Goal: Task Accomplishment & Management: Use online tool/utility

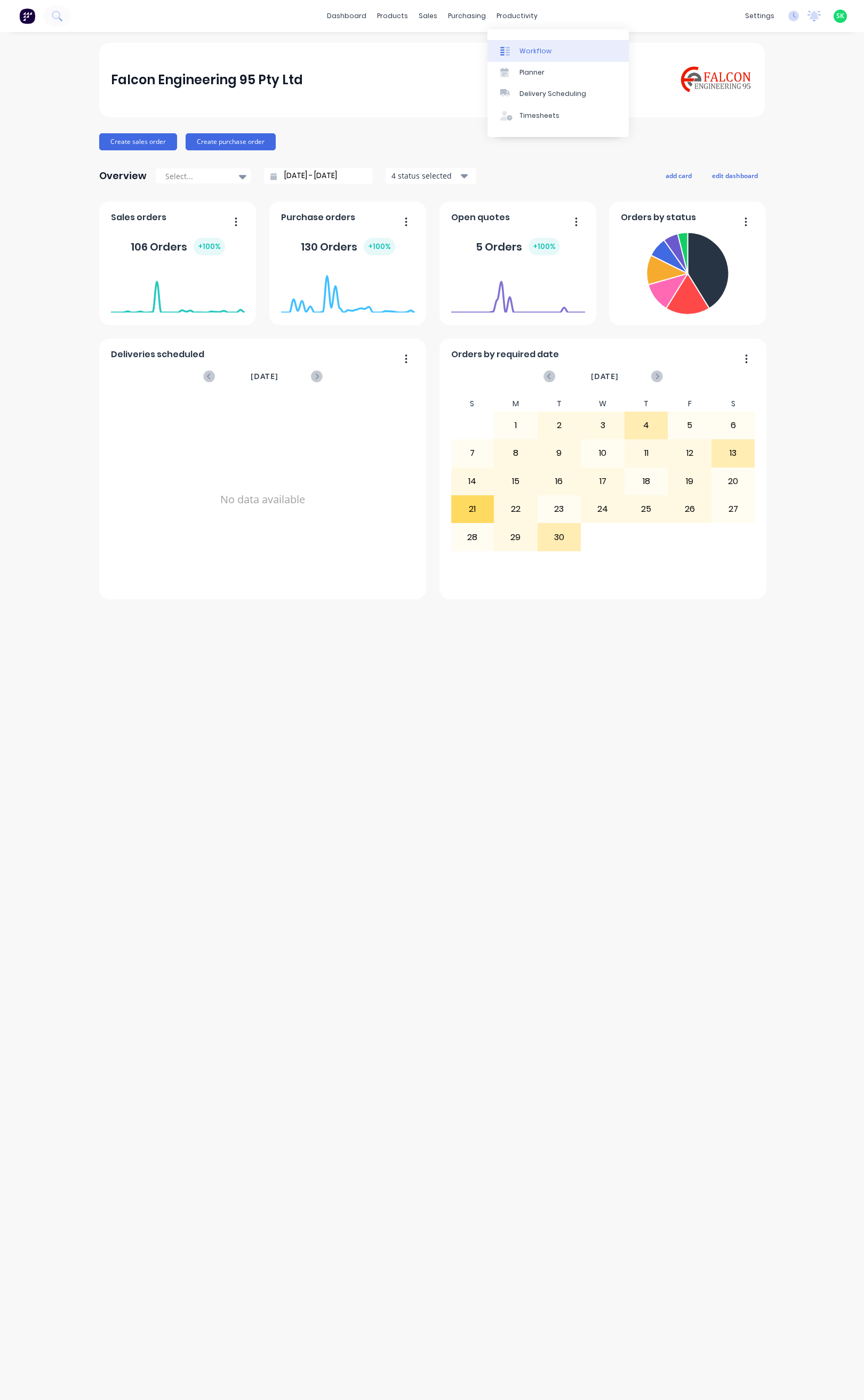
click at [522, 48] on div "Workflow" at bounding box center [535, 51] width 32 height 10
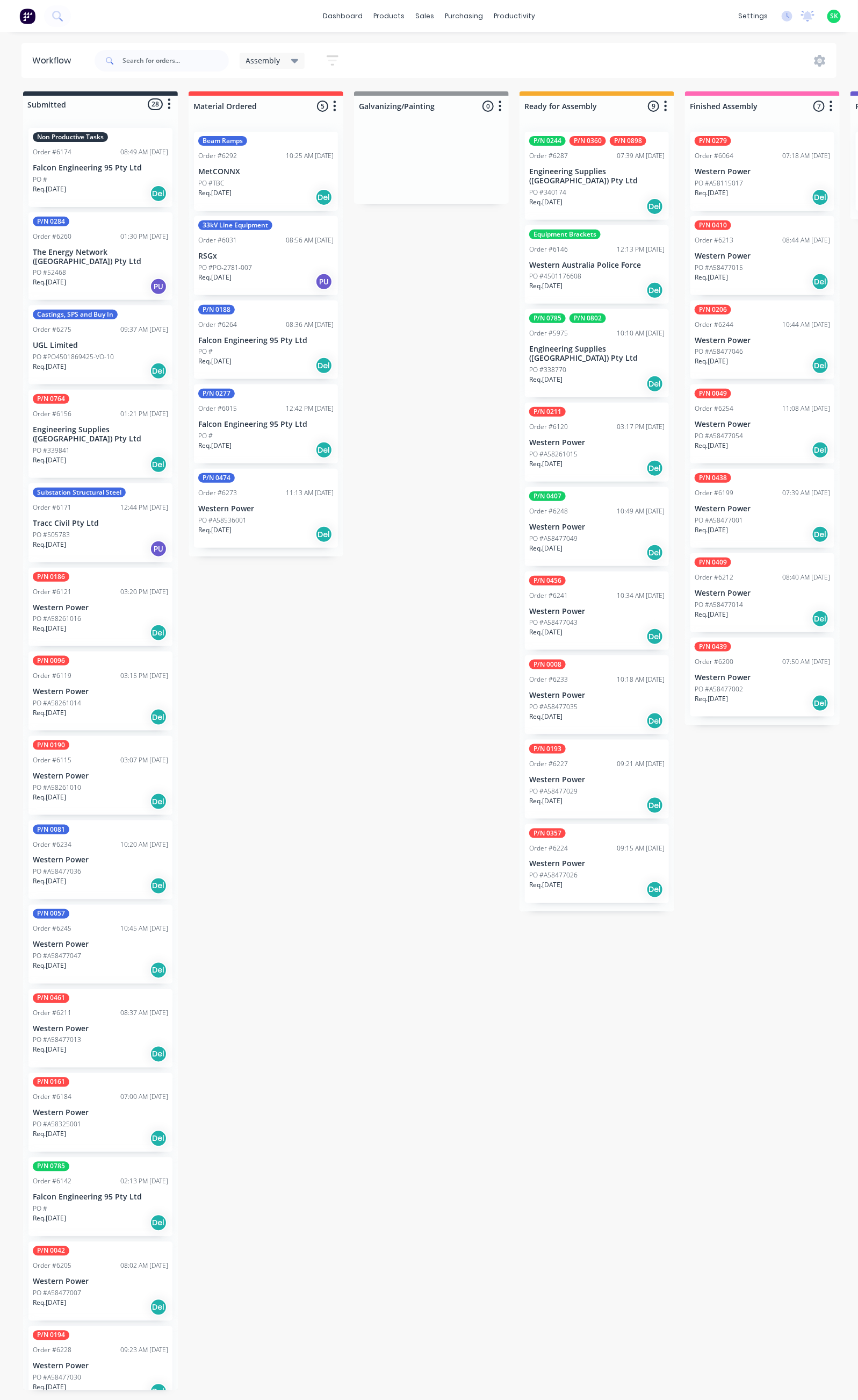
click at [109, 357] on p "PO #PO4501869425-VO-10" at bounding box center [73, 357] width 81 height 10
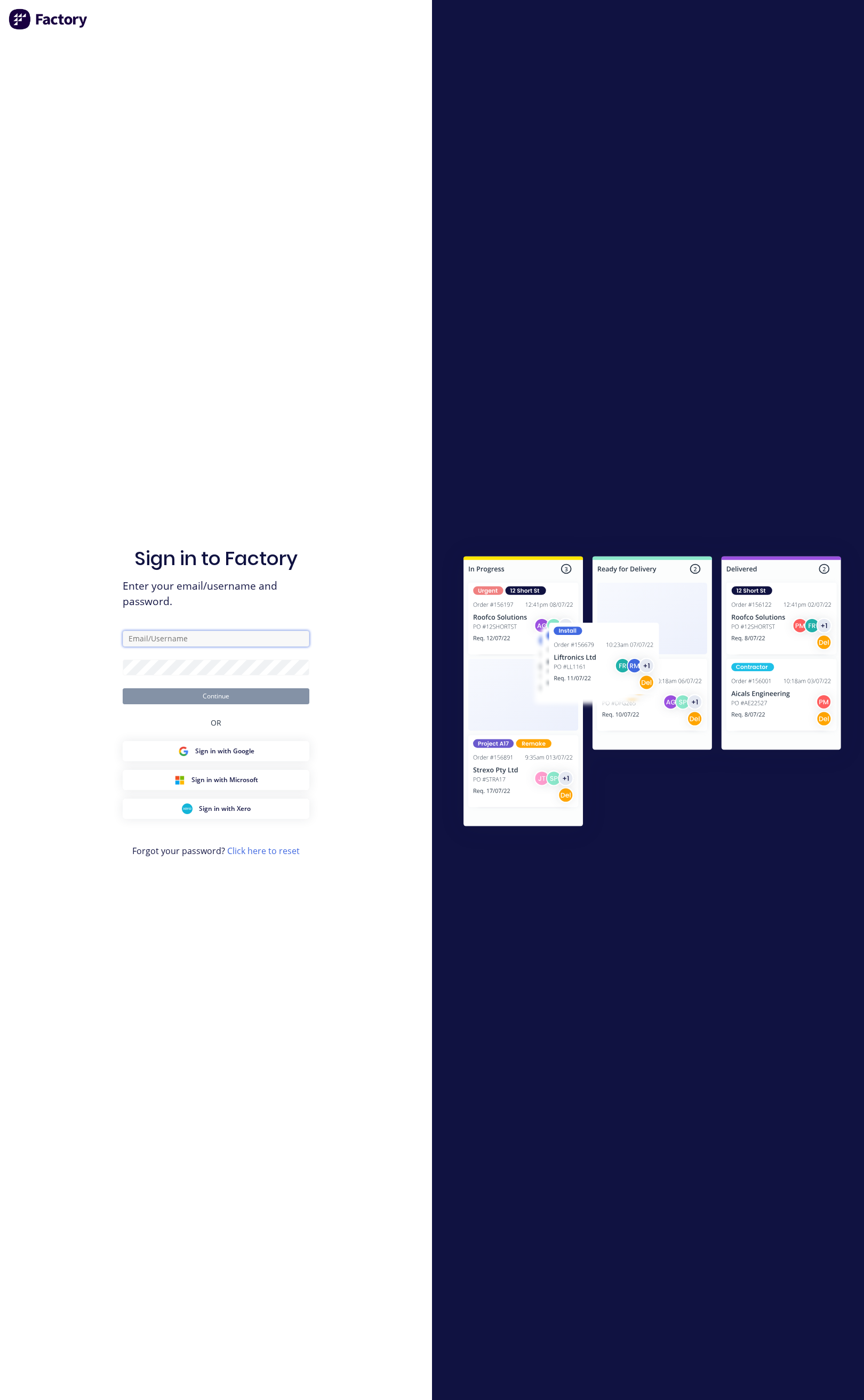
type input "stores@falconeng95.com.au"
click at [217, 696] on button "Continue" at bounding box center [216, 696] width 186 height 16
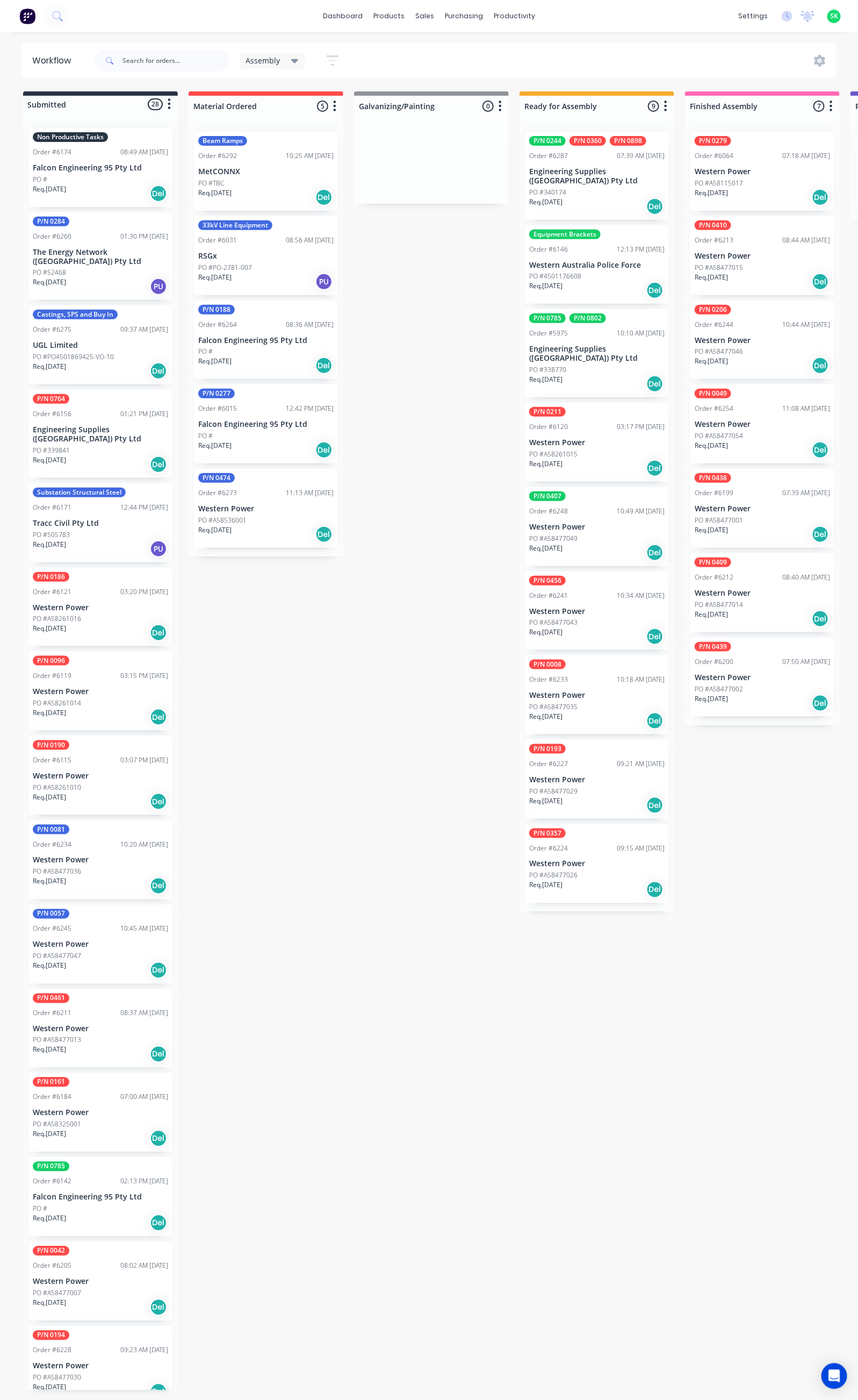
click at [102, 350] on div "Castings, SPS and Buy In Order #6275 09:37 AM 04/09/25 UGL Limited PO #PO450186…" at bounding box center [100, 345] width 144 height 79
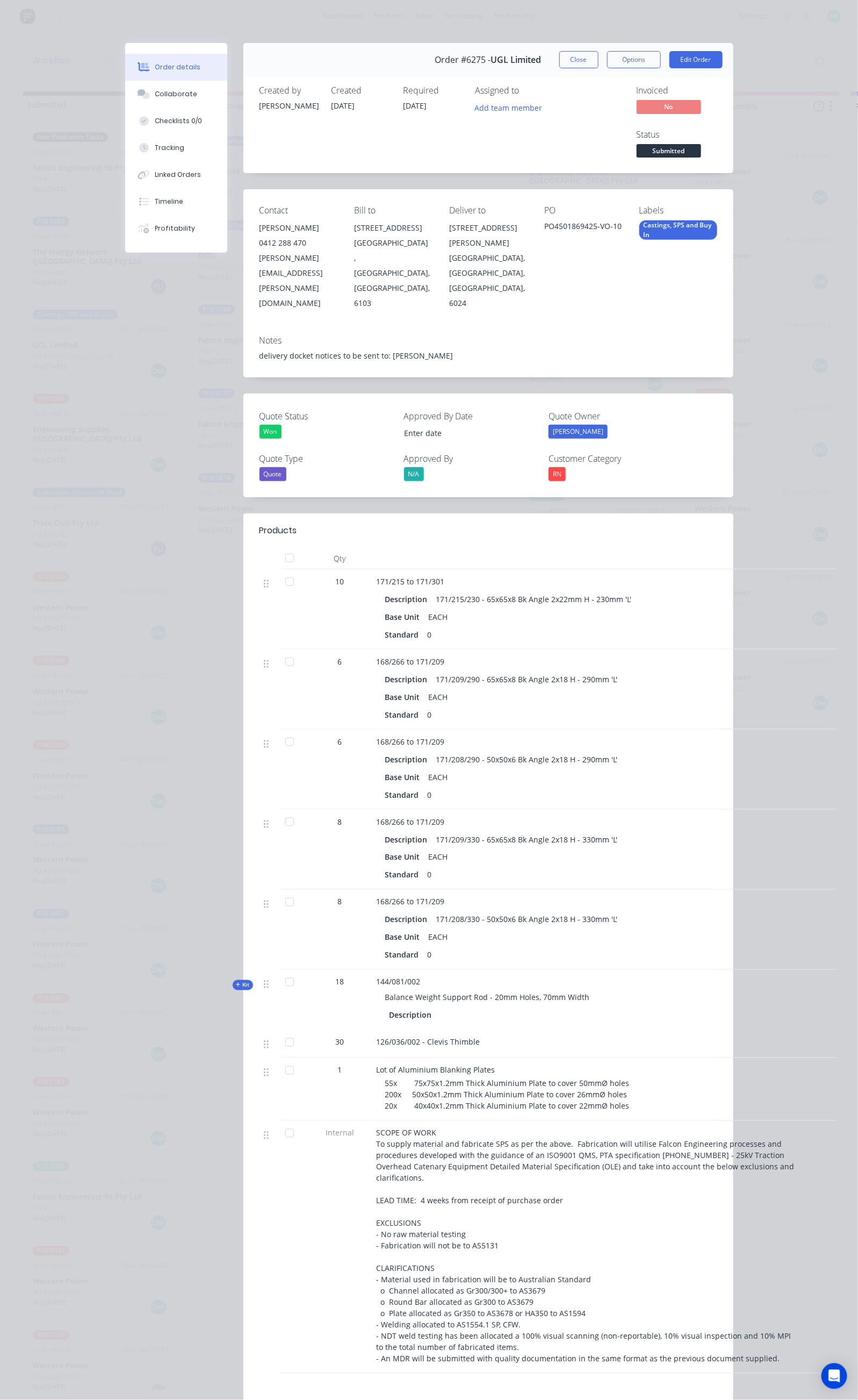
click at [599, 55] on button "Close" at bounding box center [578, 59] width 39 height 17
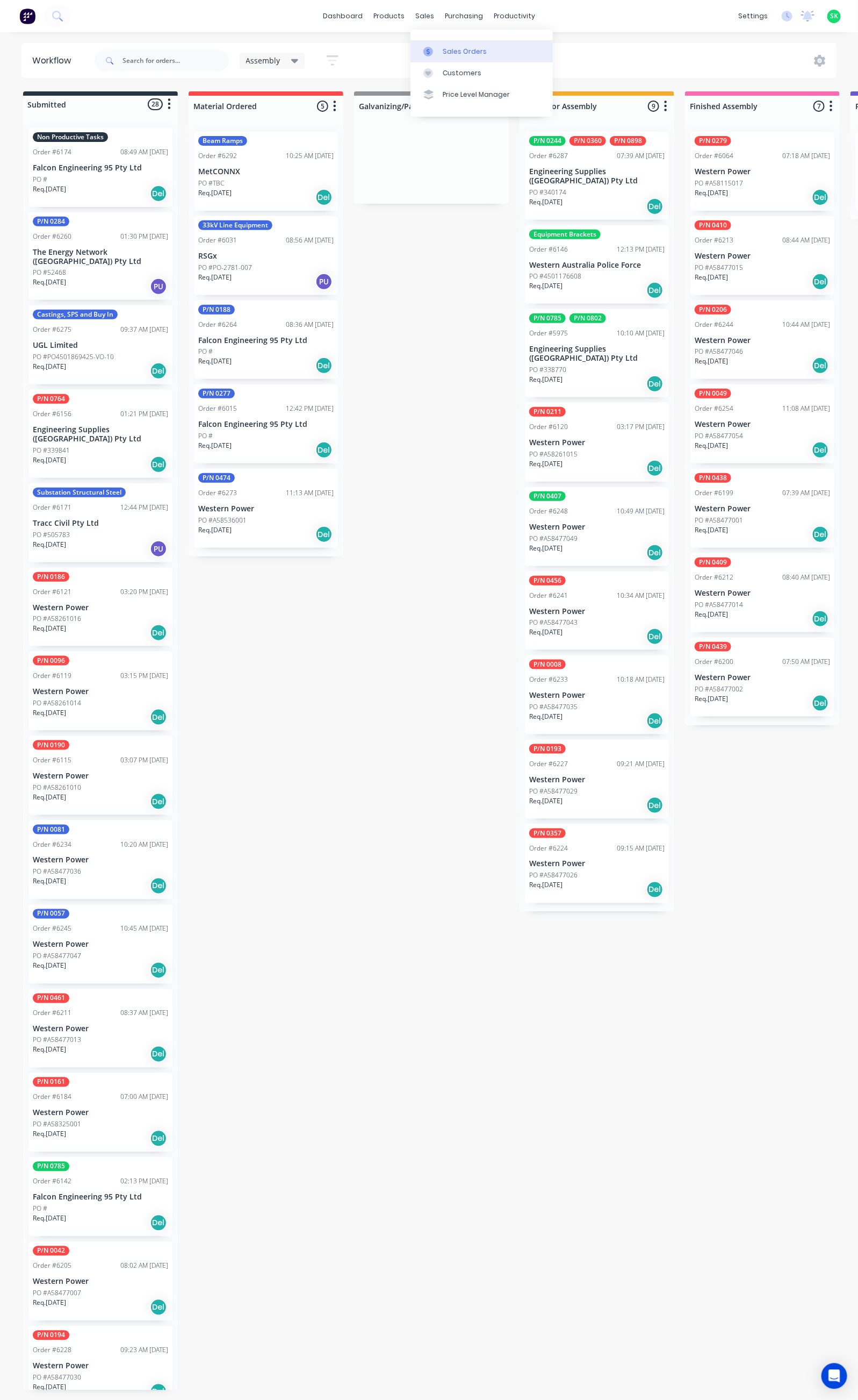
click at [437, 47] on div at bounding box center [431, 52] width 16 height 10
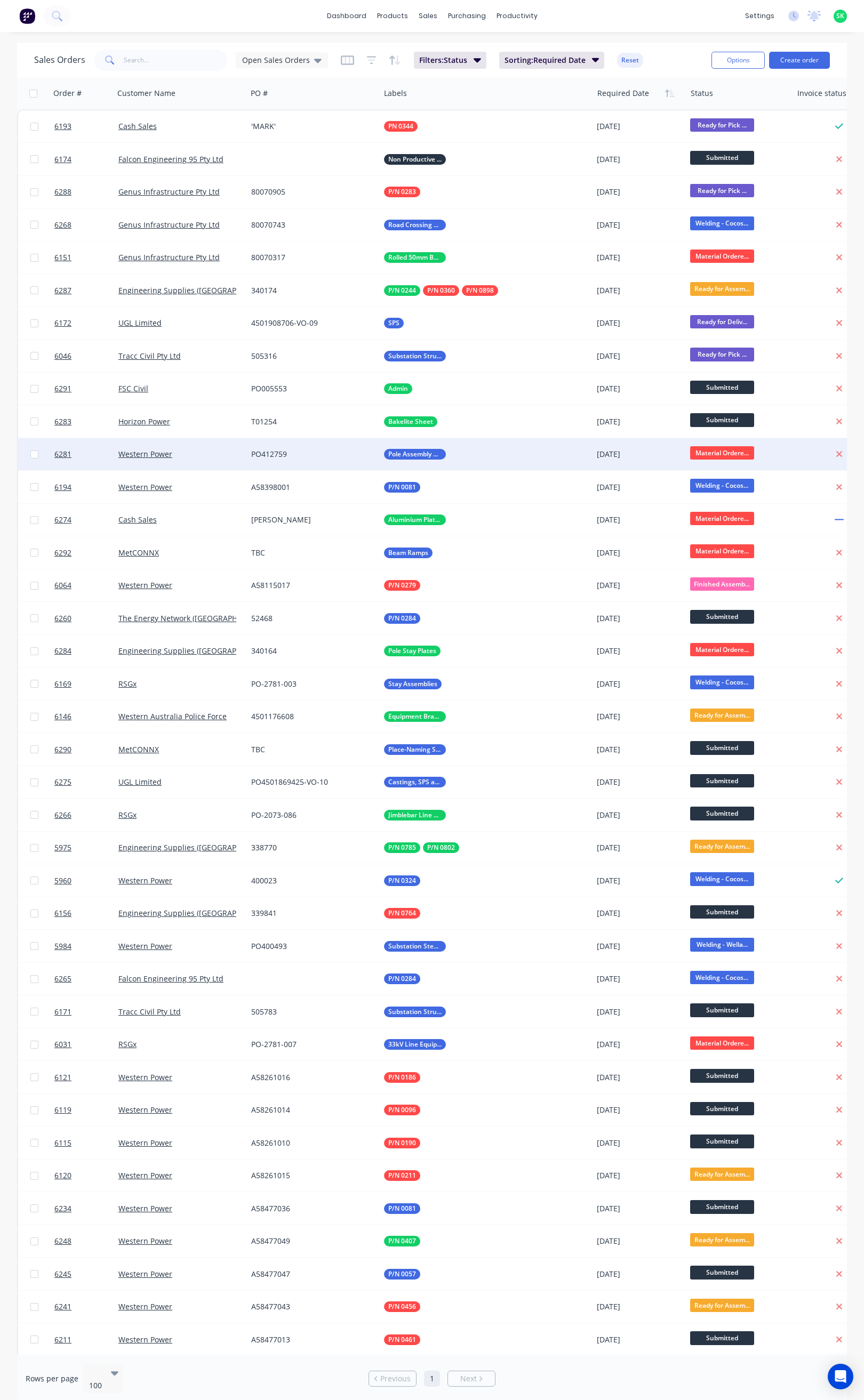
click at [208, 446] on div "Western Power" at bounding box center [180, 454] width 133 height 32
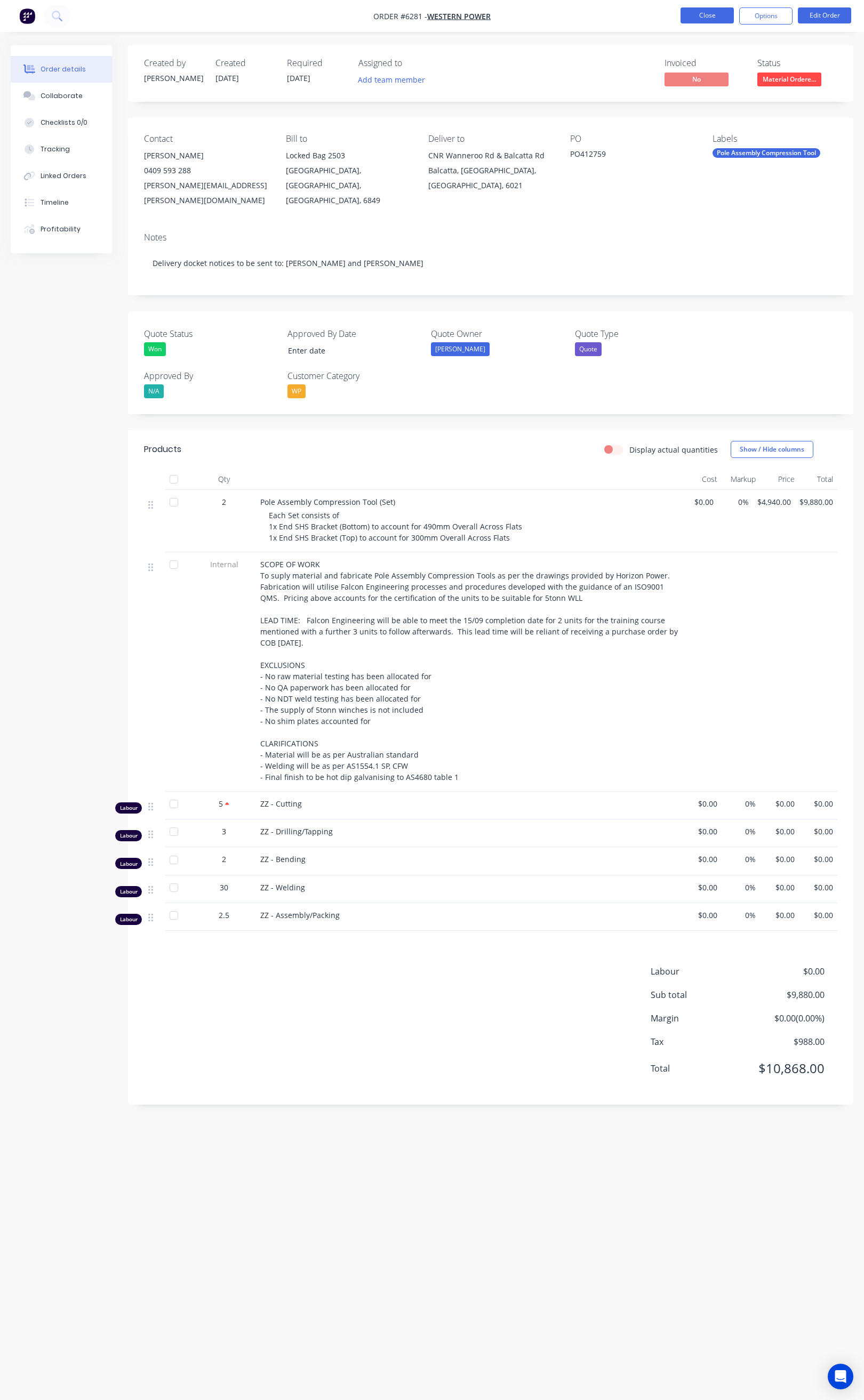
click at [706, 18] on button "Close" at bounding box center [707, 15] width 54 height 16
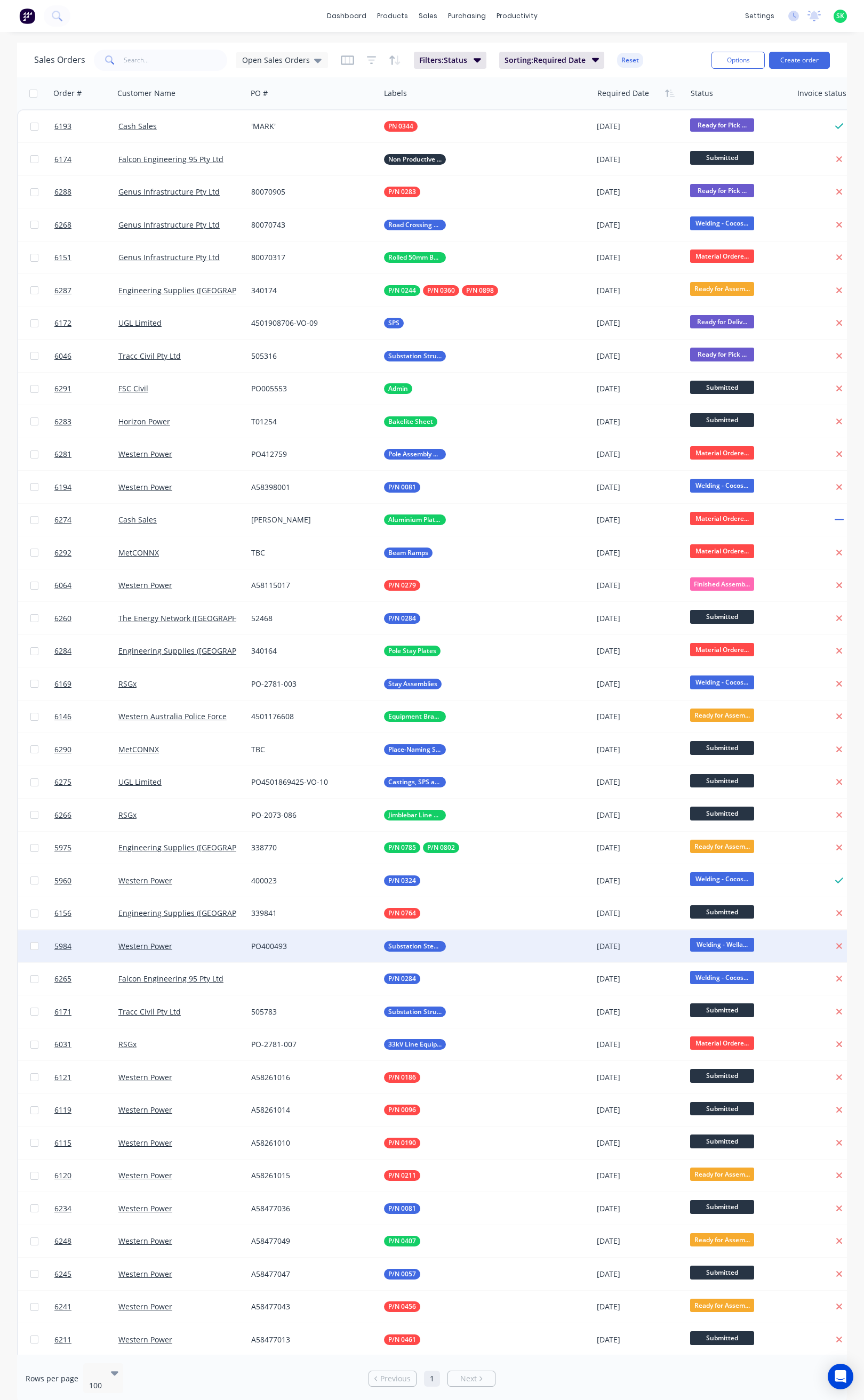
click at [177, 945] on div "Western Power" at bounding box center [177, 946] width 118 height 11
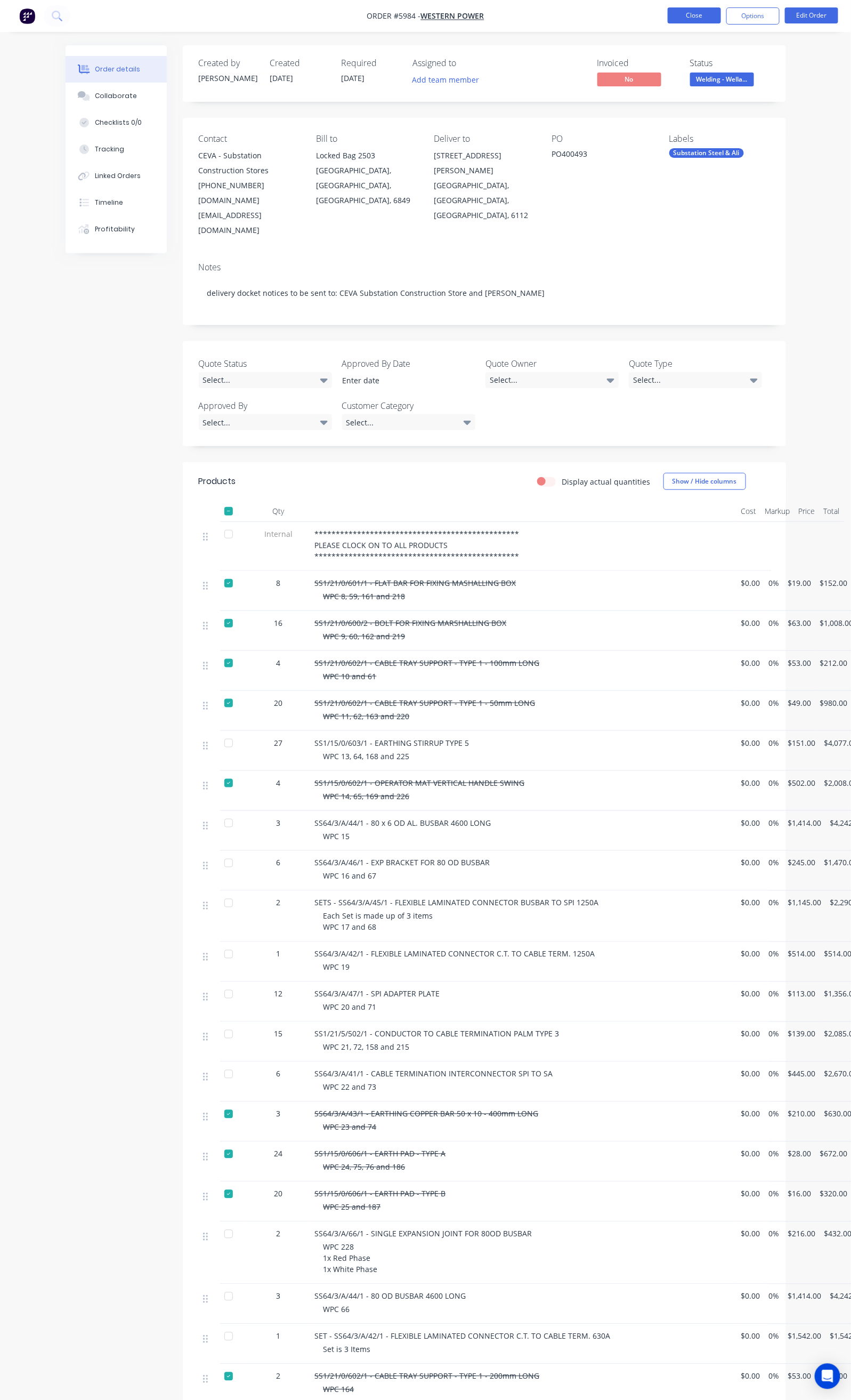
click at [688, 21] on button "Close" at bounding box center [694, 15] width 54 height 16
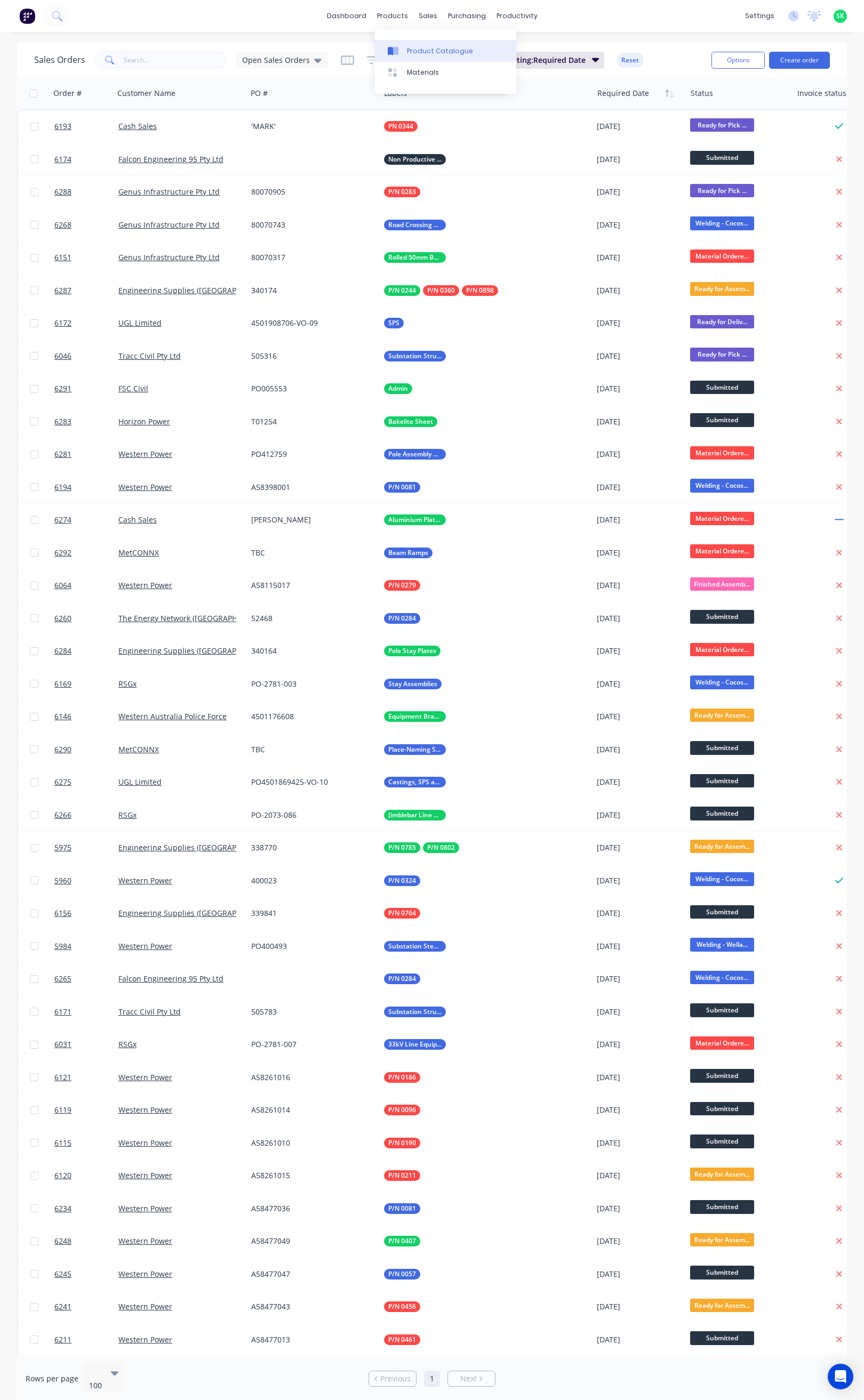
click at [418, 47] on div "Product Catalogue" at bounding box center [439, 51] width 66 height 10
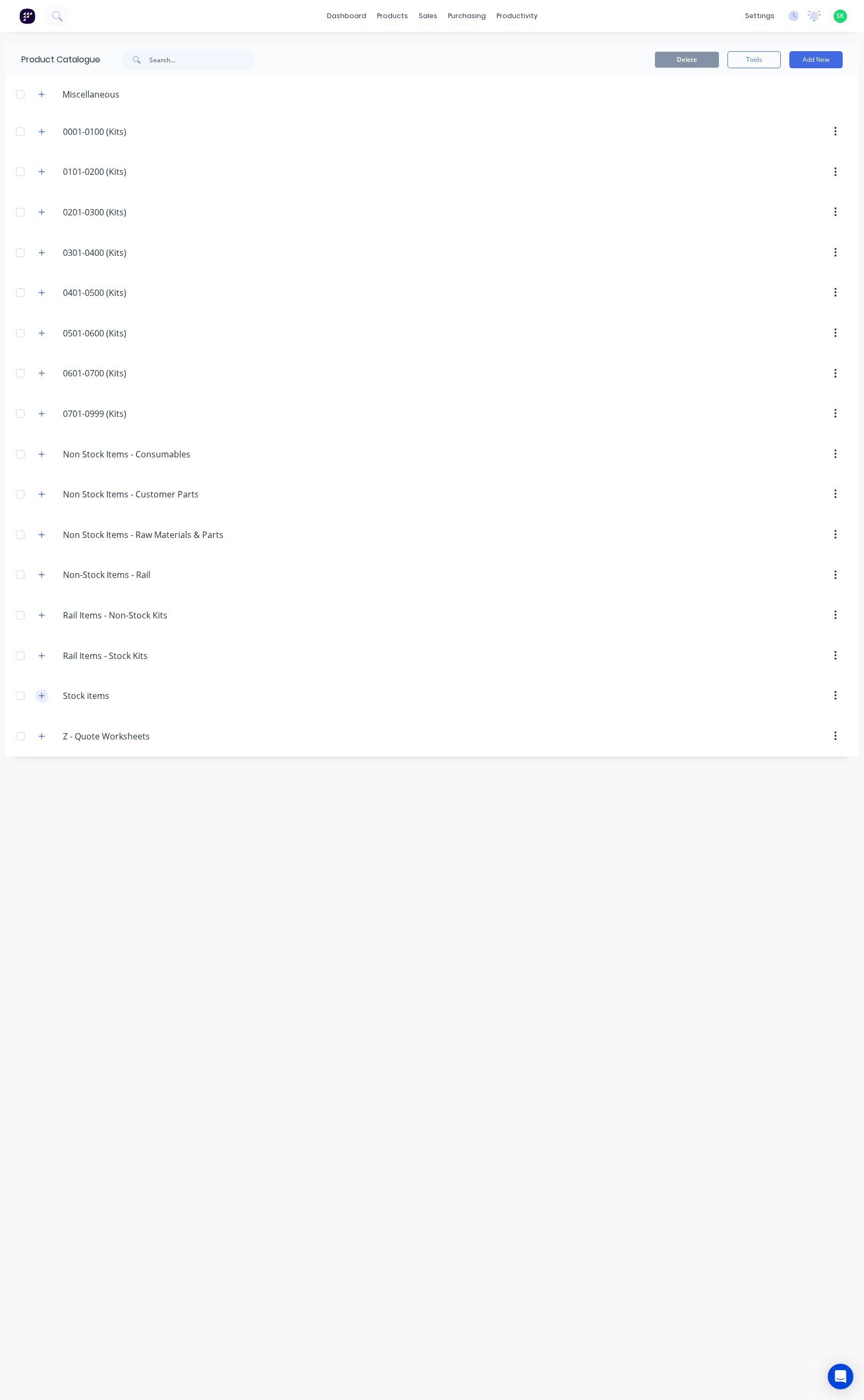
click at [42, 699] on icon "button" at bounding box center [41, 695] width 7 height 8
click at [466, 50] on div "Sales Orders" at bounding box center [467, 51] width 43 height 10
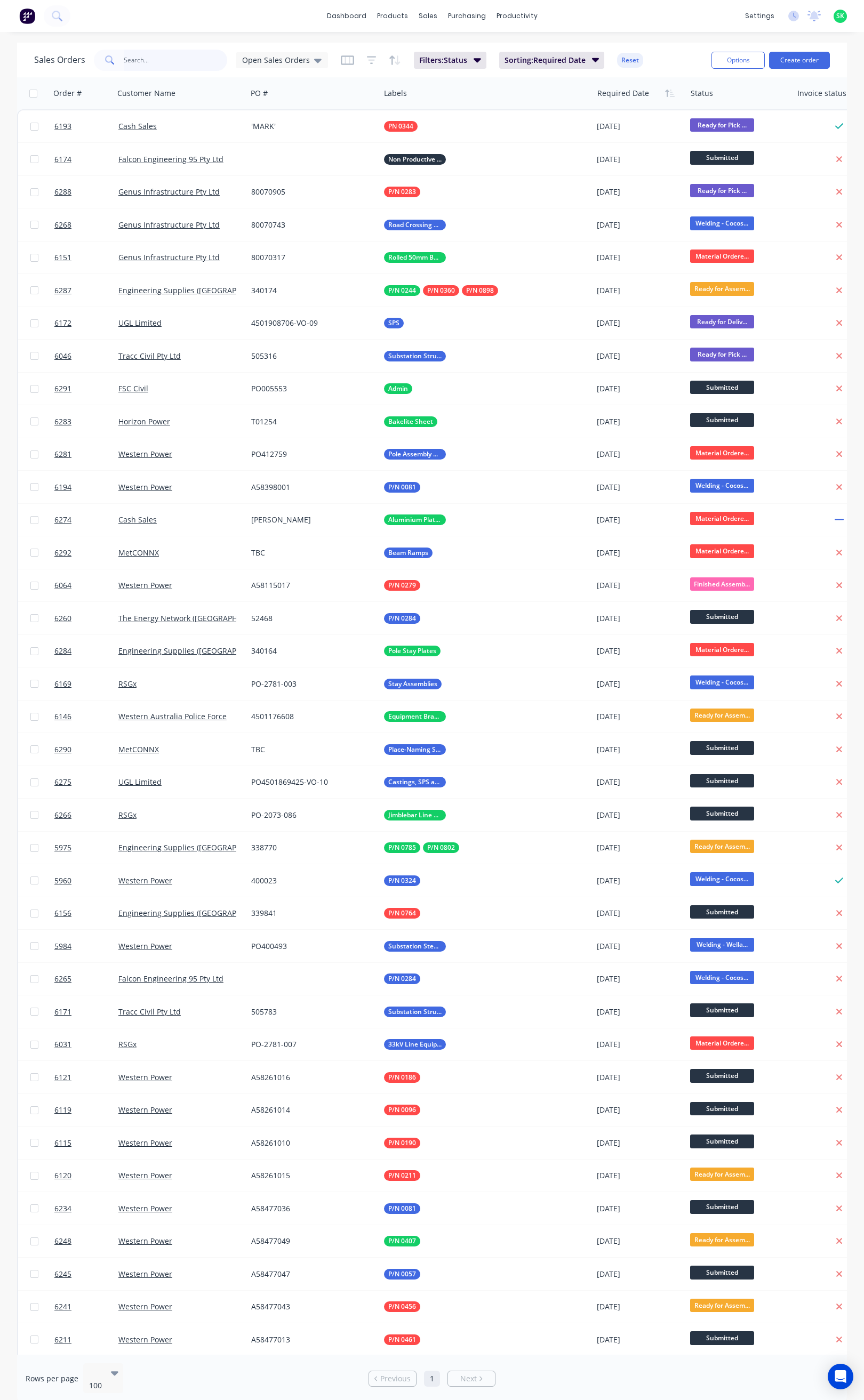
click at [136, 54] on input "text" at bounding box center [176, 60] width 104 height 21
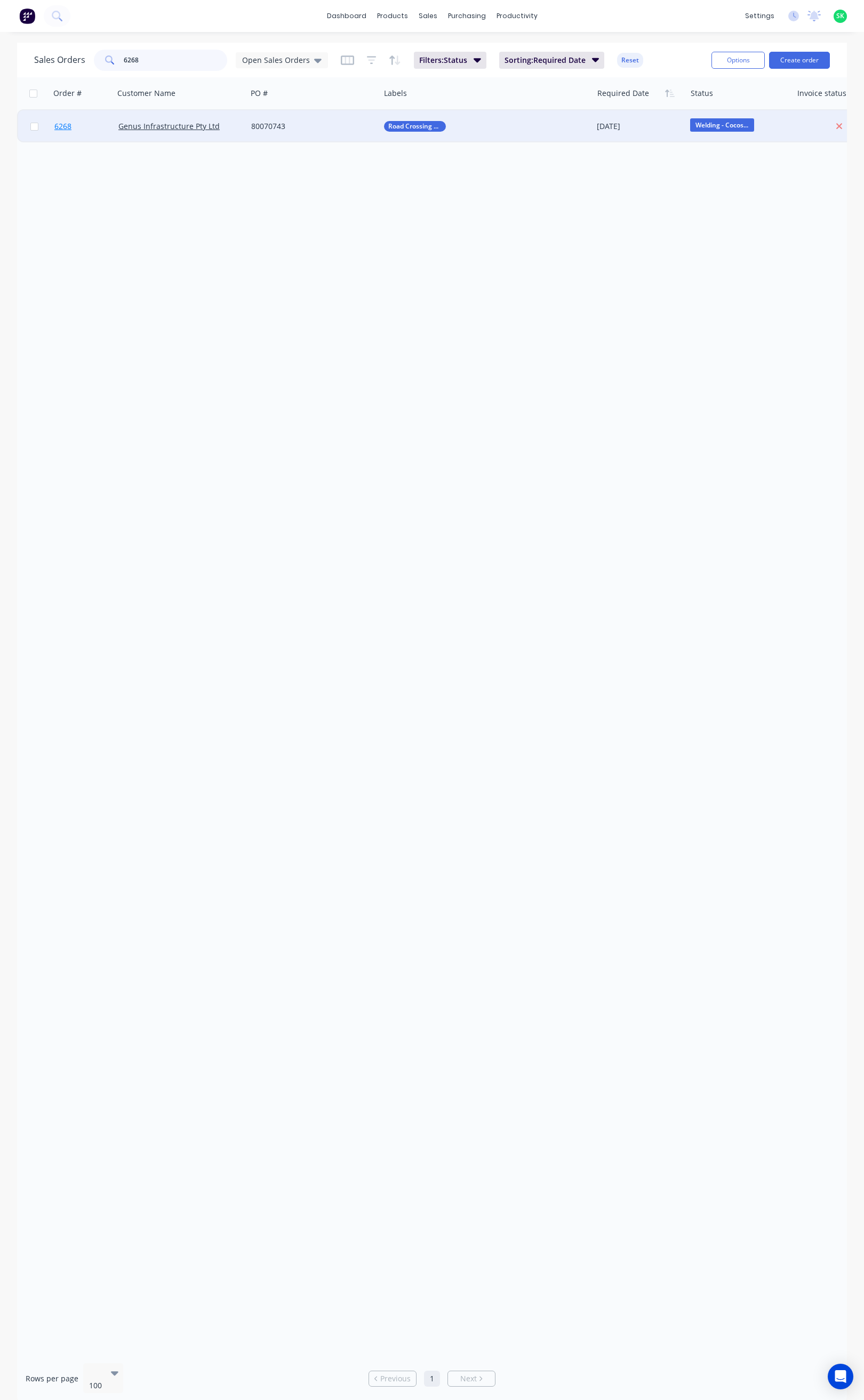
type input "6268"
click at [63, 125] on span "6268" at bounding box center [63, 126] width 17 height 11
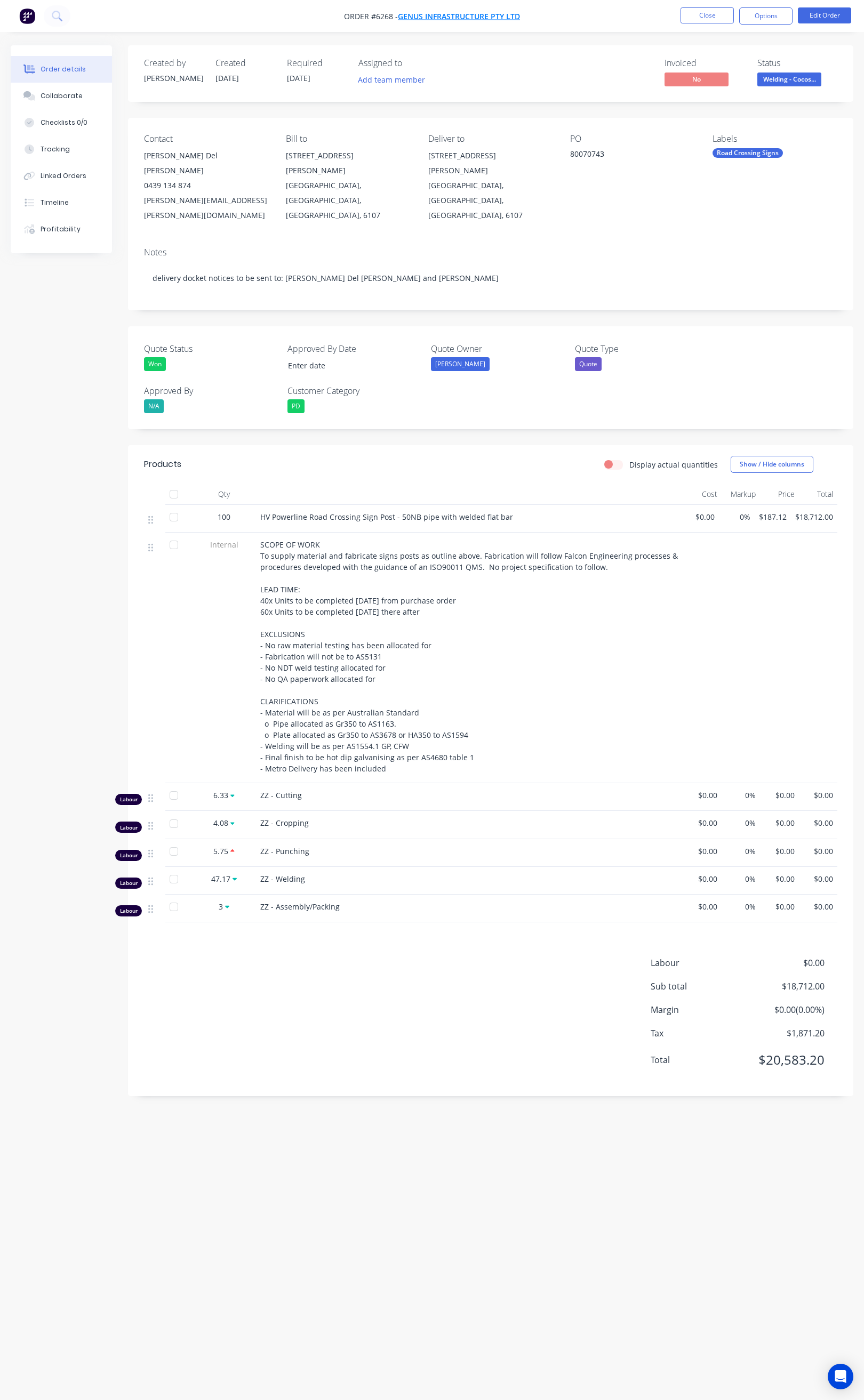
drag, startPoint x: 538, startPoint y: 21, endPoint x: 476, endPoint y: 18, distance: 62.1
click at [457, 20] on nav "Order #6268 - Genus Infrastructure Pty Ltd Close Options Edit Order" at bounding box center [432, 16] width 864 height 32
click at [441, 16] on span "Genus Infrastructure Pty Ltd" at bounding box center [458, 16] width 122 height 10
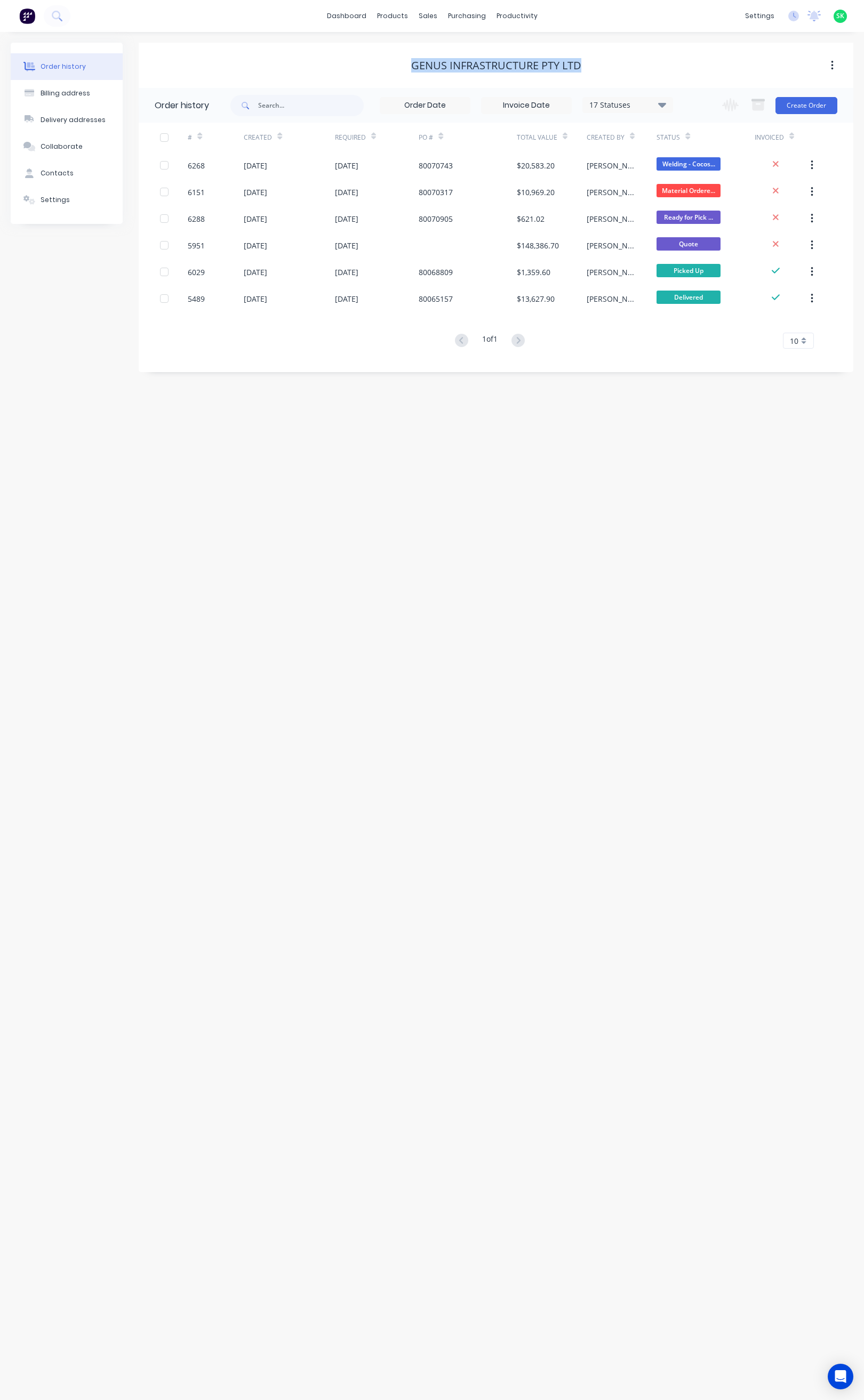
drag, startPoint x: 585, startPoint y: 64, endPoint x: 407, endPoint y: 64, distance: 178.0
click at [407, 64] on div "Genus Infrastructure Pty Ltd" at bounding box center [496, 65] width 715 height 12
copy div "Genus Infrastructure Pty Ltd"
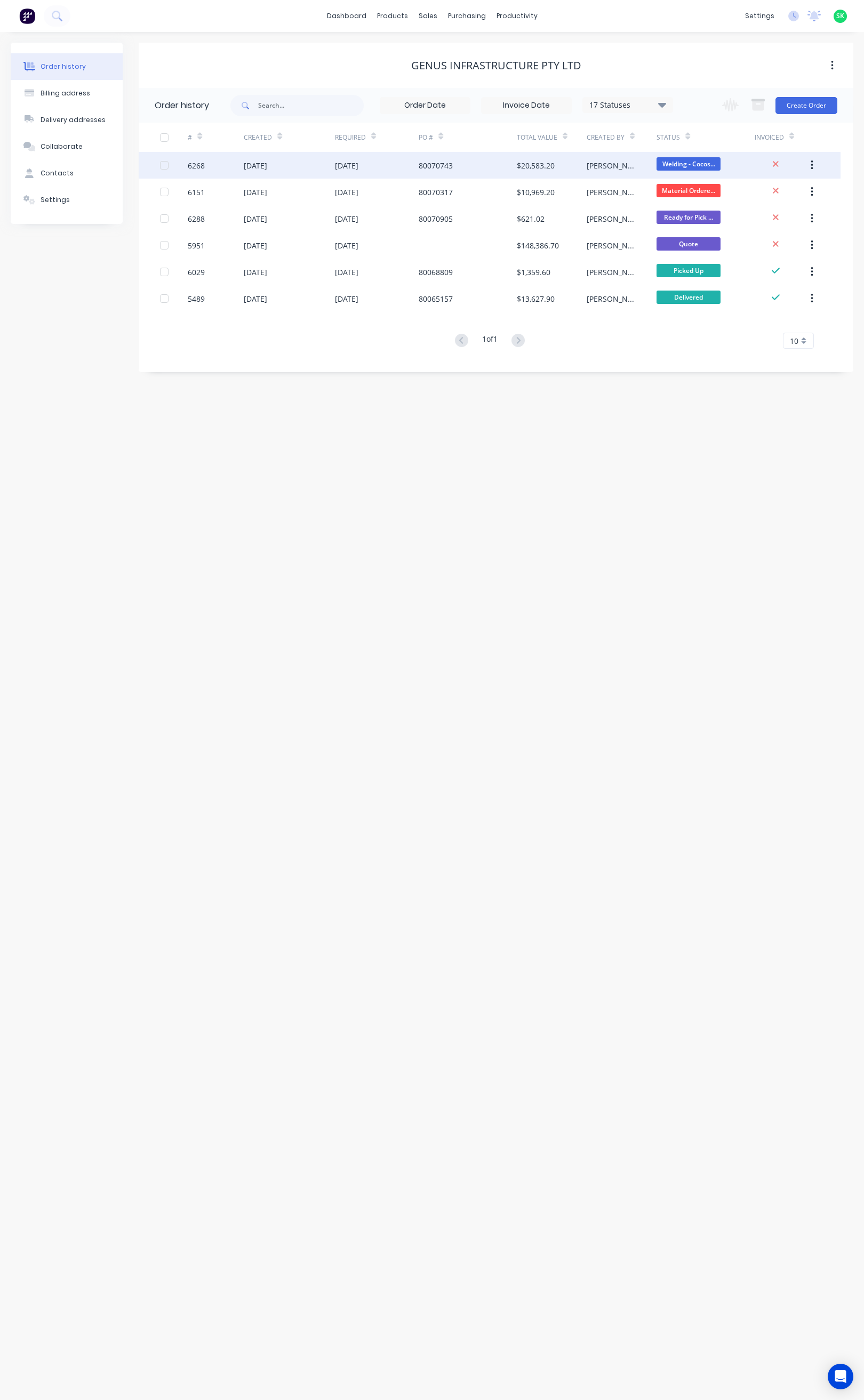
click at [205, 161] on div "6268" at bounding box center [216, 165] width 56 height 27
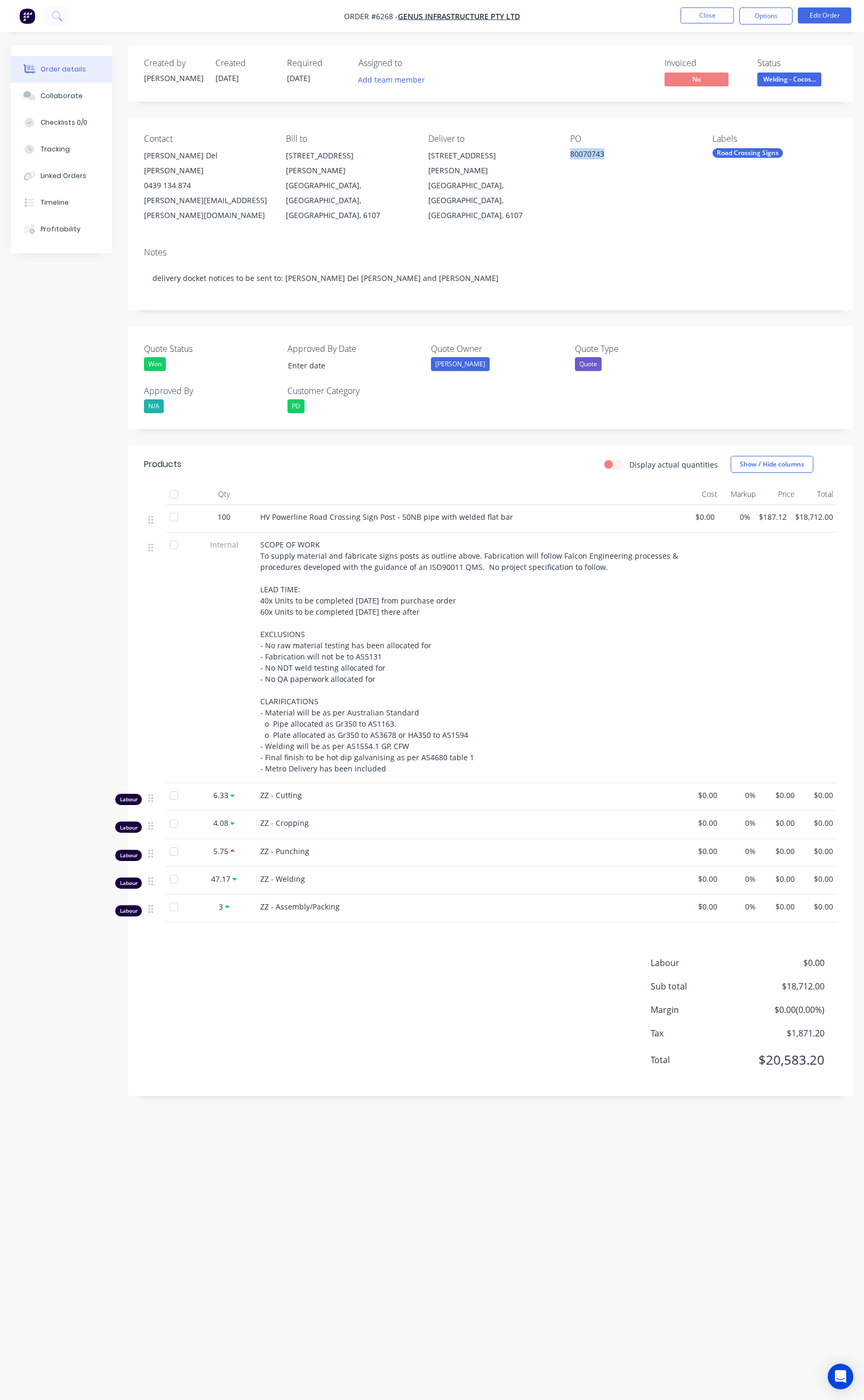
drag, startPoint x: 623, startPoint y: 154, endPoint x: 570, endPoint y: 157, distance: 53.1
click at [570, 157] on div "80070743" at bounding box center [632, 155] width 125 height 15
copy div "80070743"
drag, startPoint x: 213, startPoint y: 487, endPoint x: 520, endPoint y: 501, distance: 307.3
click at [520, 505] on div "100 HV Powerline Road Crossing Sign Post - 50NB pipe with welded flat bar $0.00…" at bounding box center [491, 518] width 693 height 28
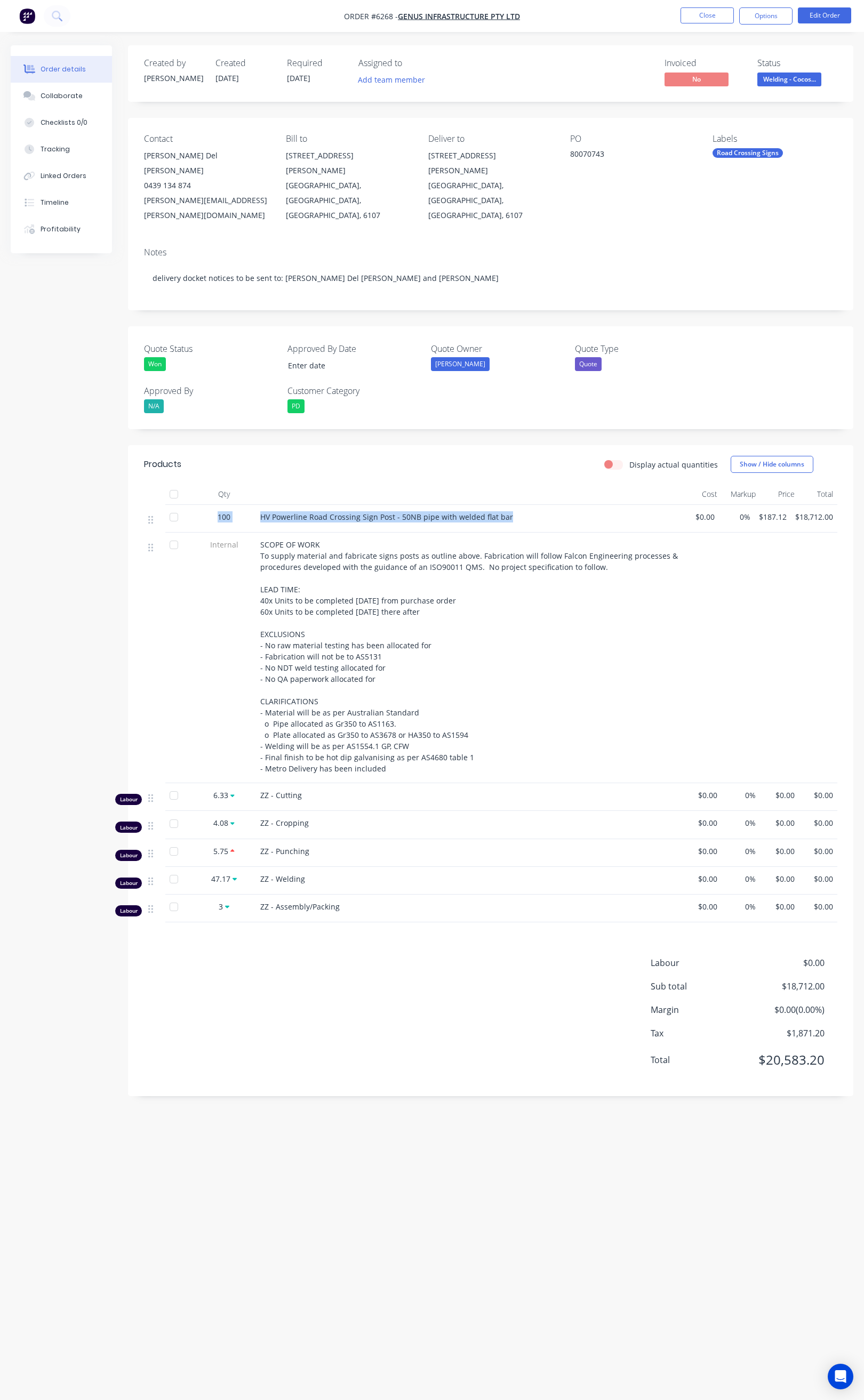
copy div "100 HV Powerline Road Crossing Sign Post - 50NB pipe with welded flat bar"
click at [711, 17] on button "Close" at bounding box center [707, 15] width 54 height 16
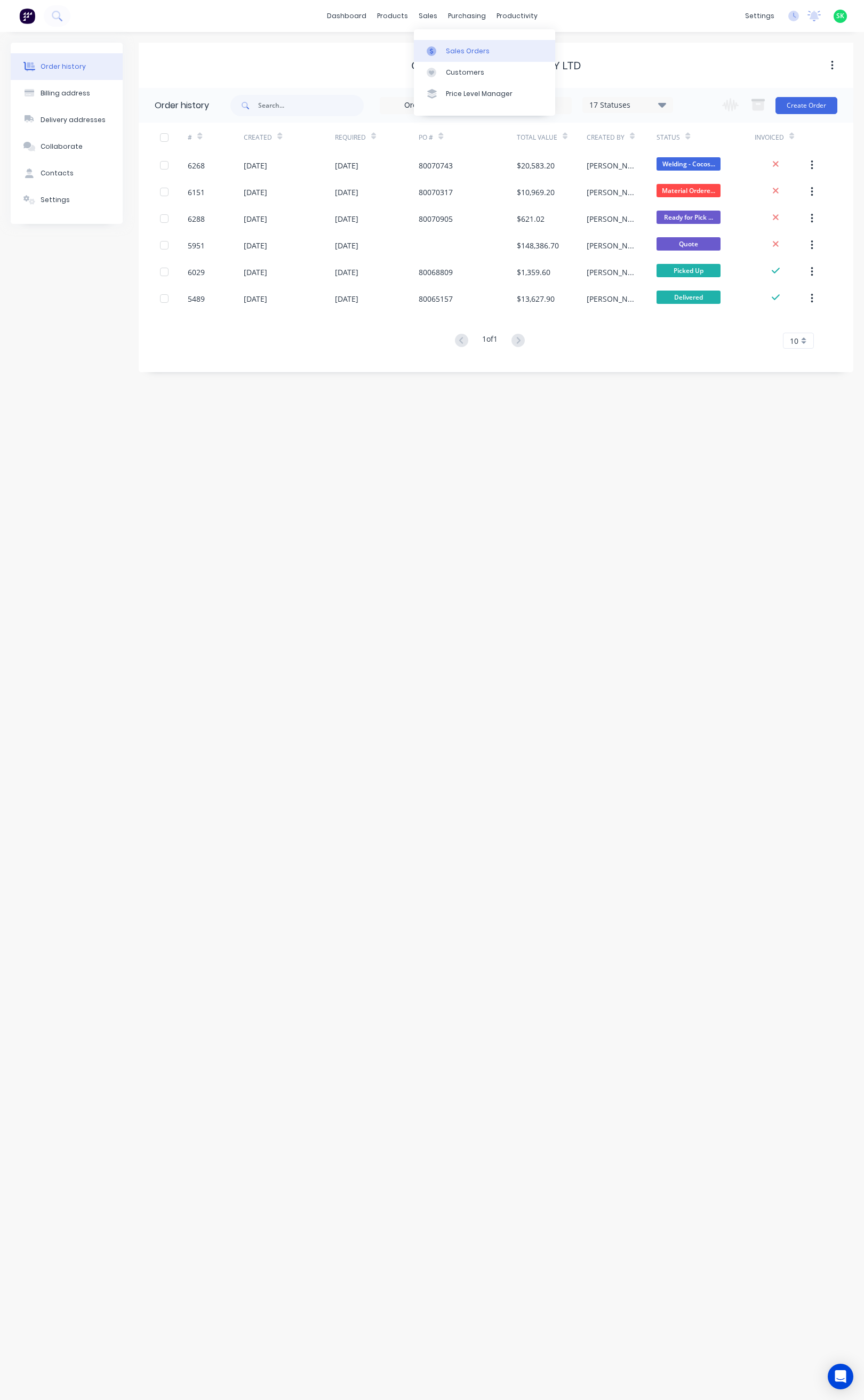
click at [440, 46] on div at bounding box center [434, 51] width 16 height 10
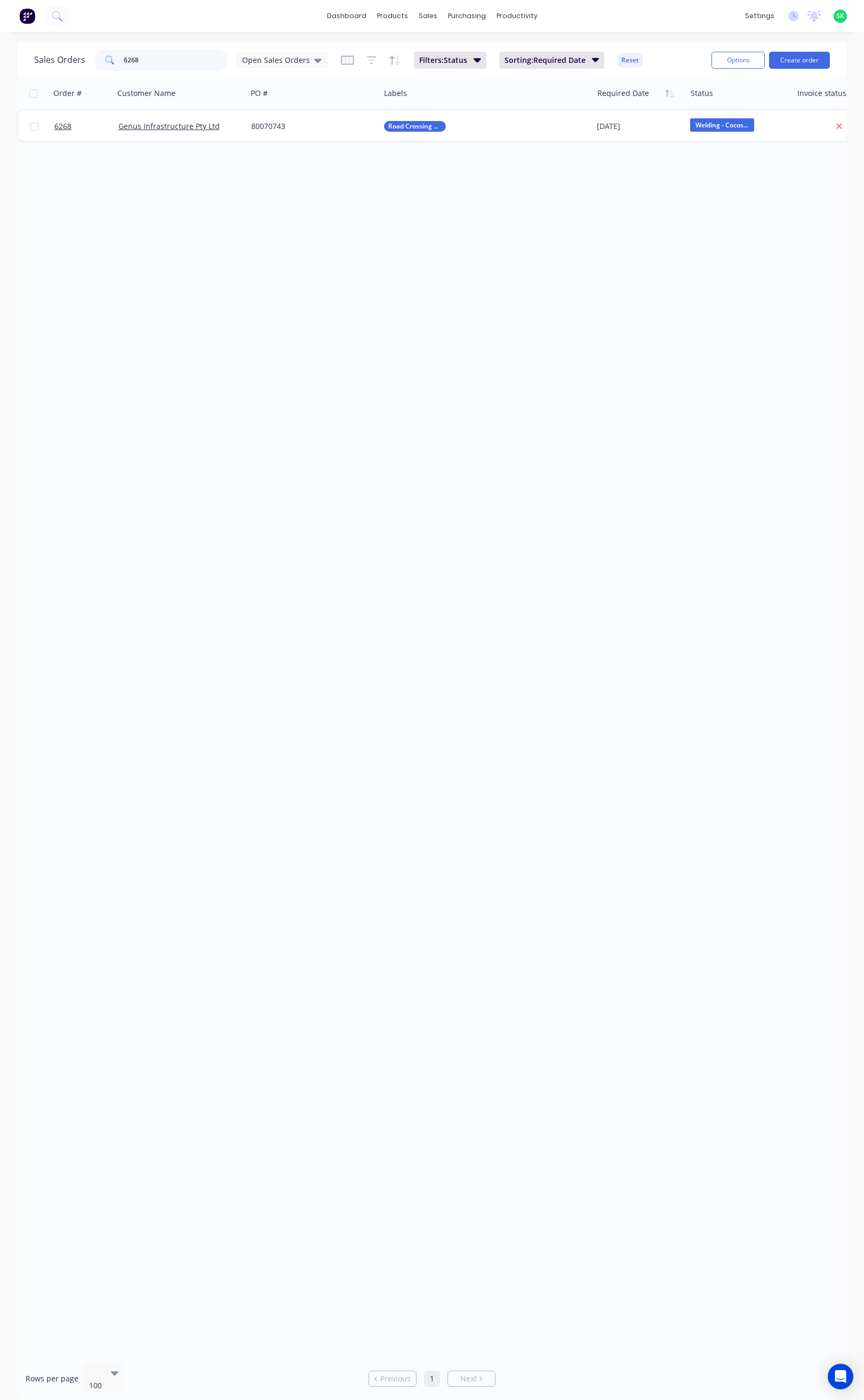
drag, startPoint x: 148, startPoint y: 59, endPoint x: 117, endPoint y: 58, distance: 31.0
click at [117, 58] on div "6268" at bounding box center [161, 60] width 133 height 21
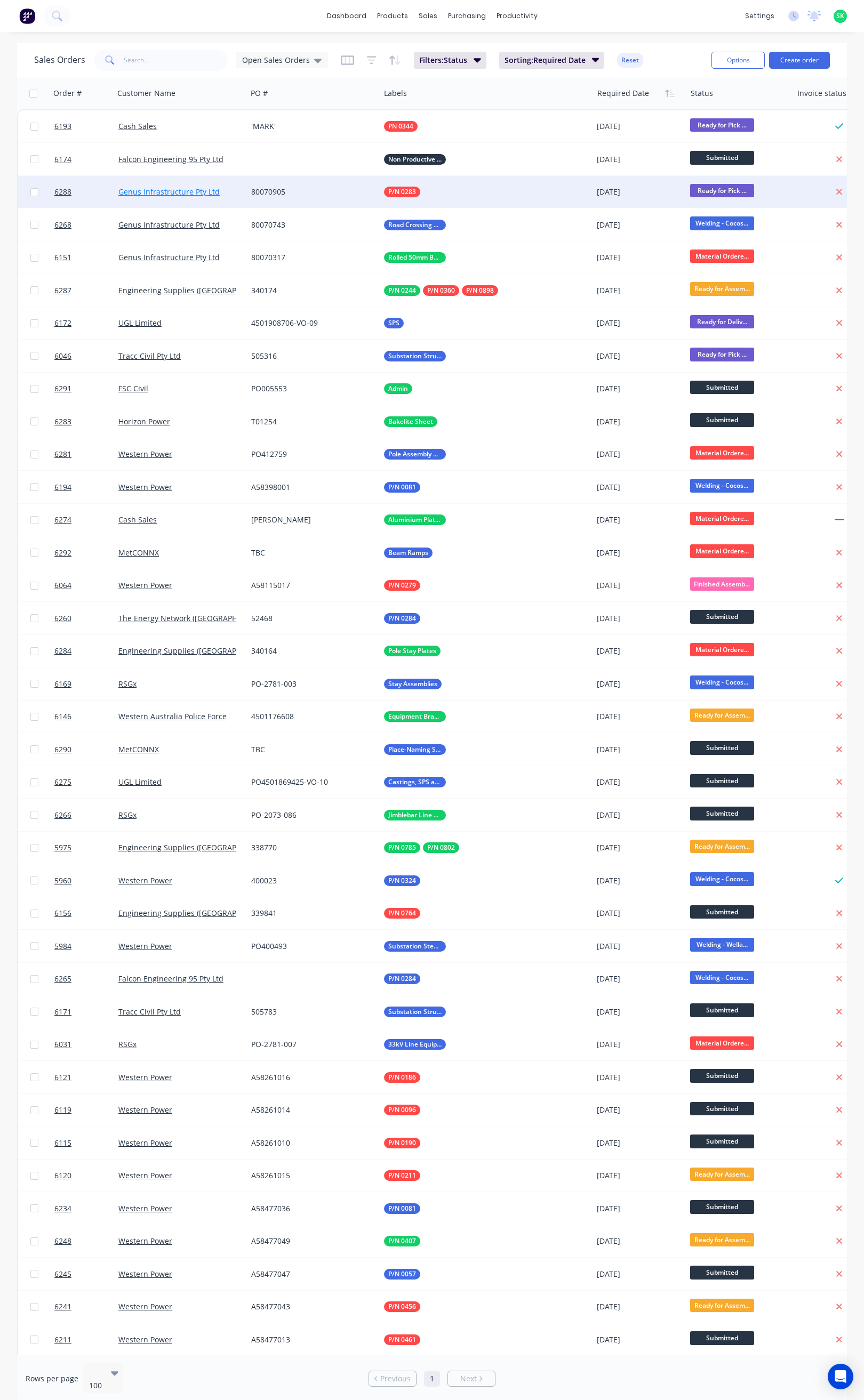
click at [177, 192] on link "Genus Infrastructure Pty Ltd" at bounding box center [169, 191] width 101 height 10
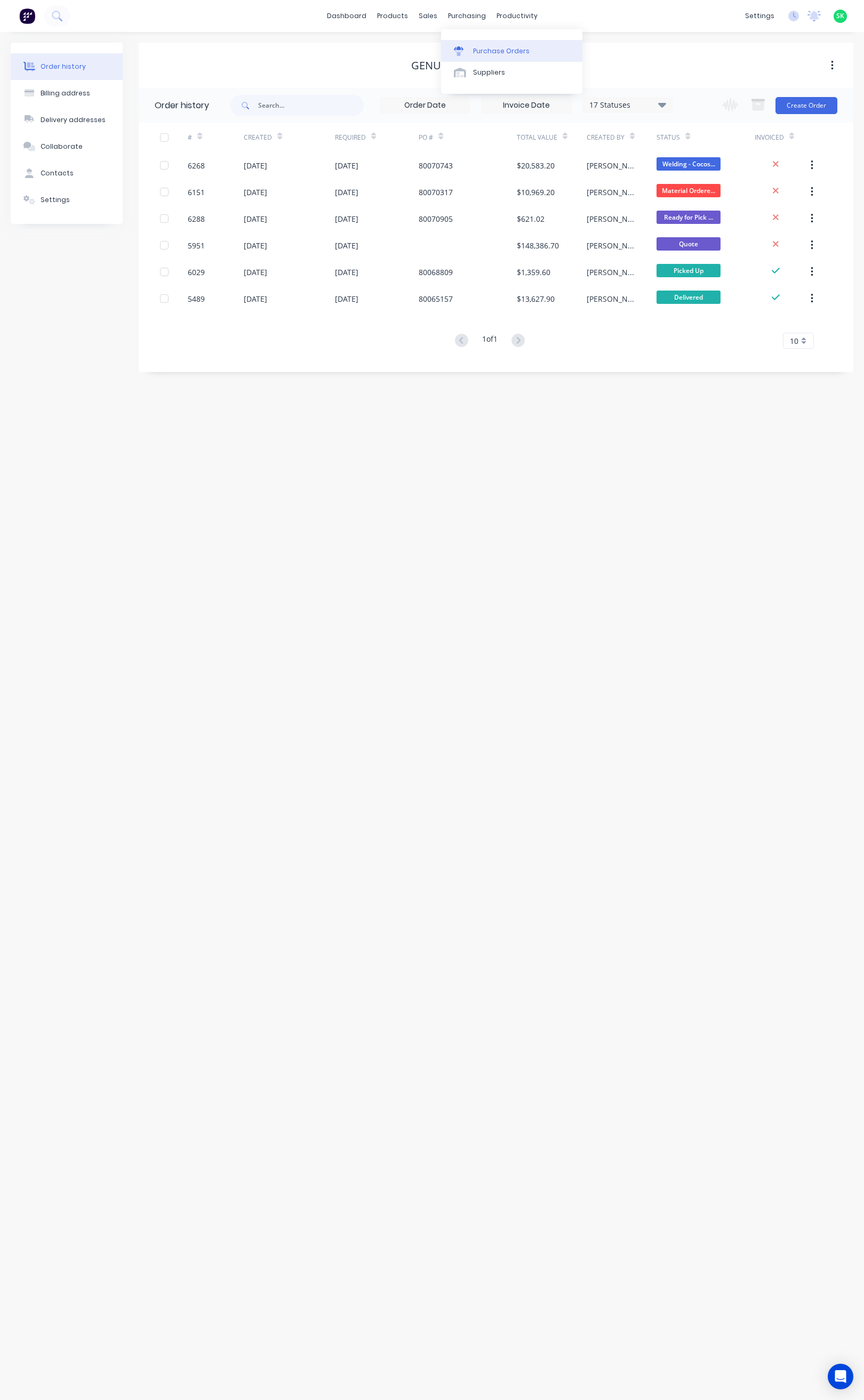
click at [464, 50] on div at bounding box center [461, 51] width 16 height 10
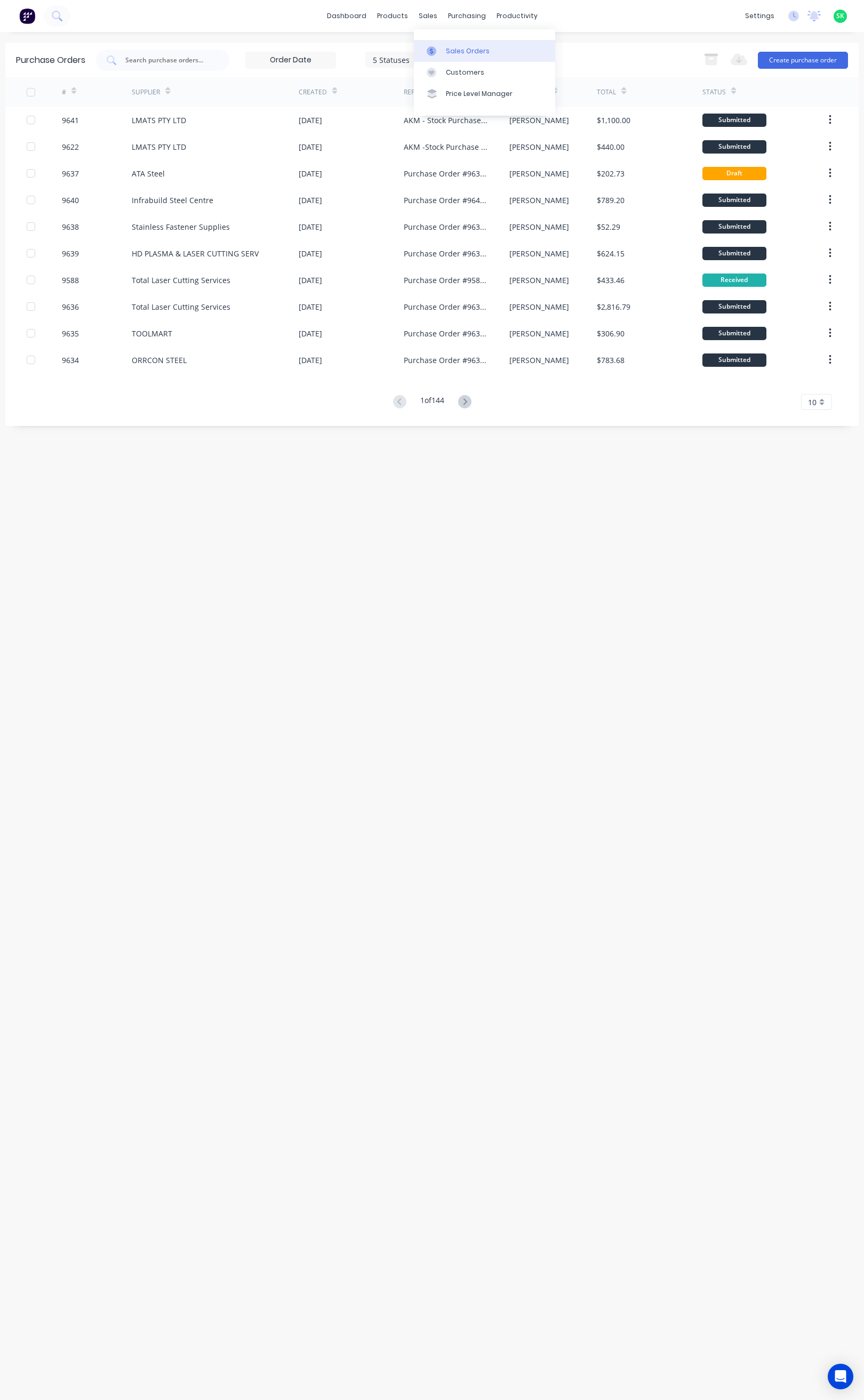
click at [444, 45] on link "Sales Orders" at bounding box center [484, 51] width 141 height 21
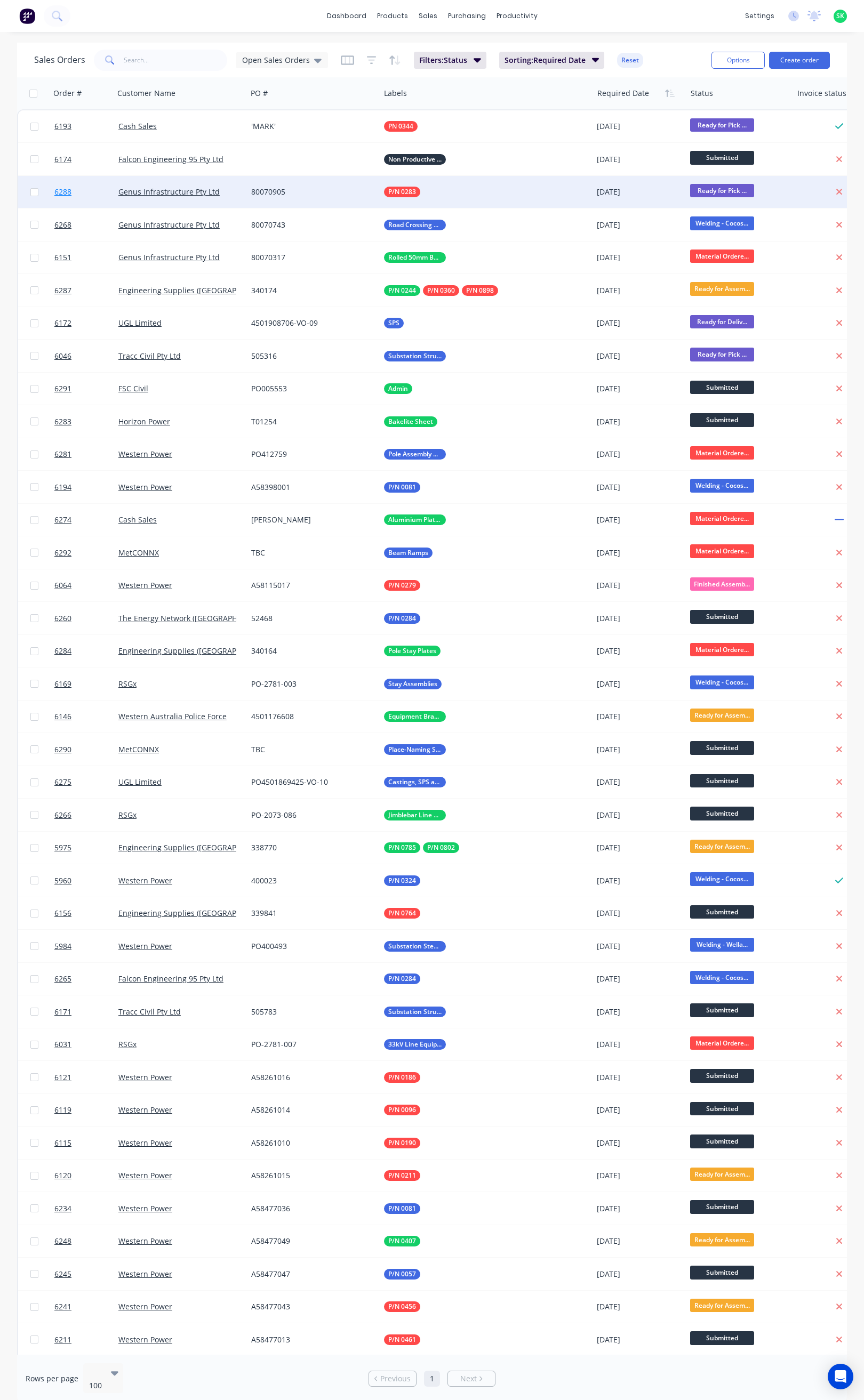
click at [65, 189] on span "6288" at bounding box center [63, 192] width 17 height 11
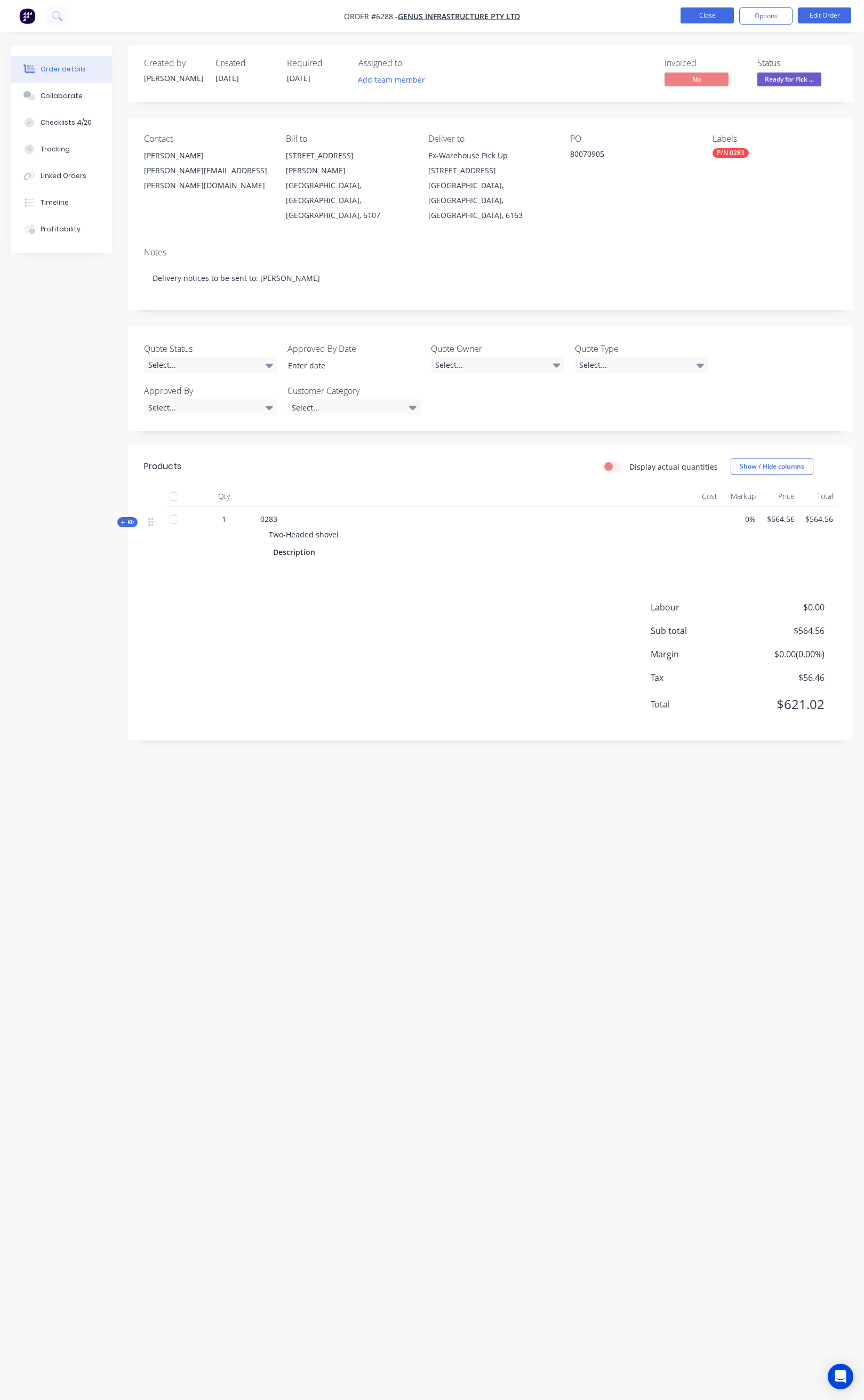
click at [709, 12] on button "Close" at bounding box center [707, 15] width 54 height 16
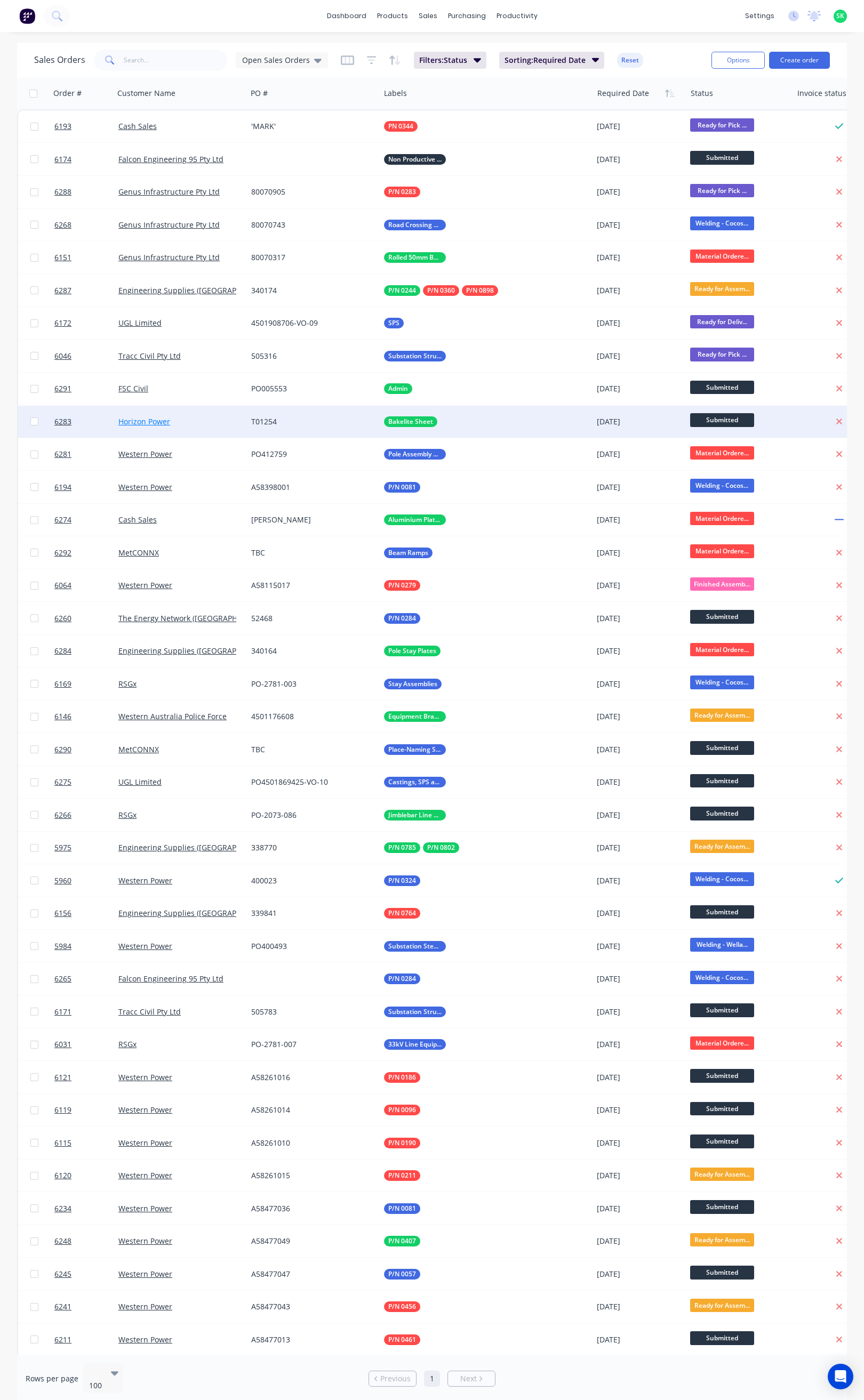
click at [132, 421] on link "Horizon Power" at bounding box center [144, 421] width 52 height 10
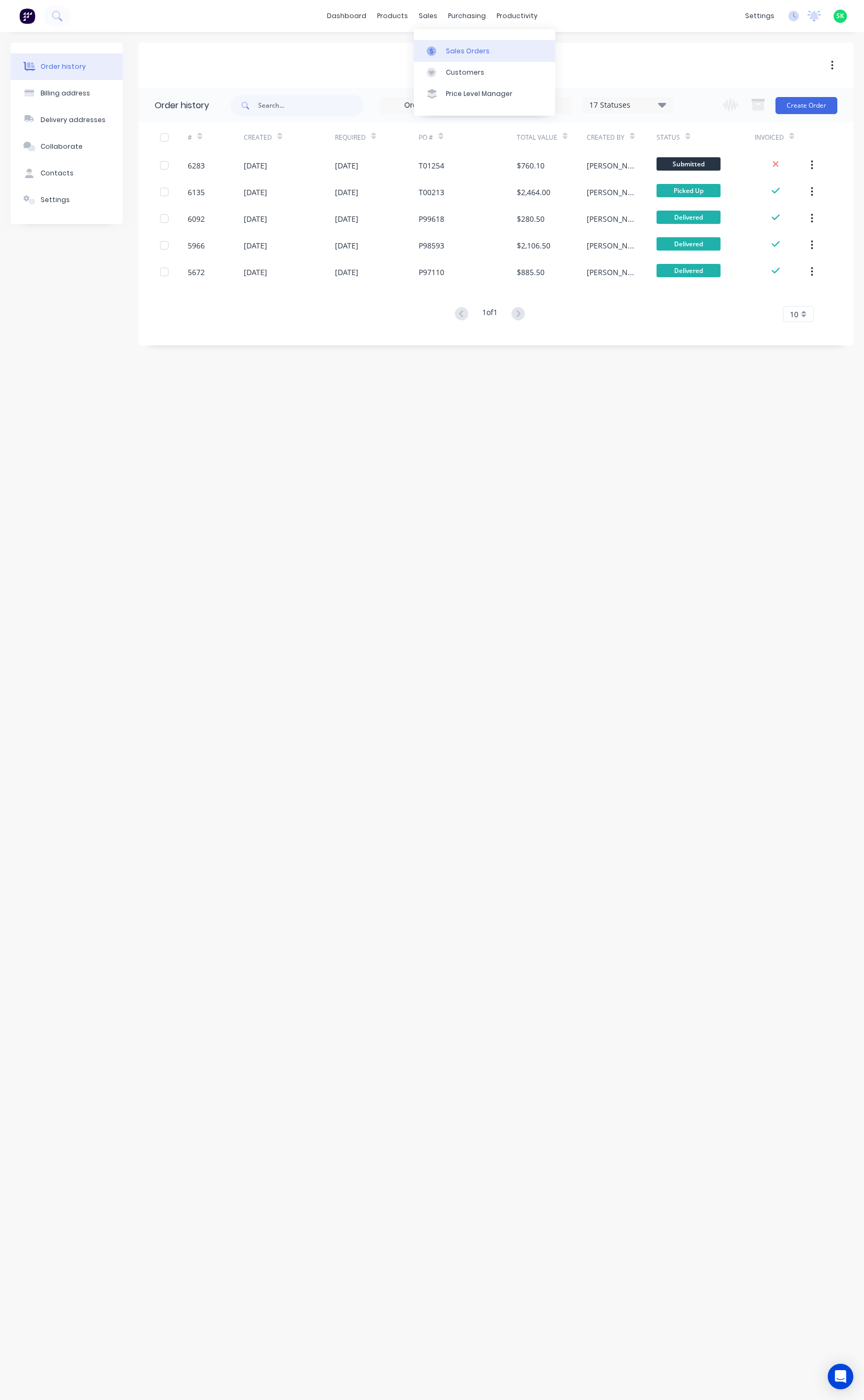
click at [436, 45] on link "Sales Orders" at bounding box center [484, 51] width 141 height 21
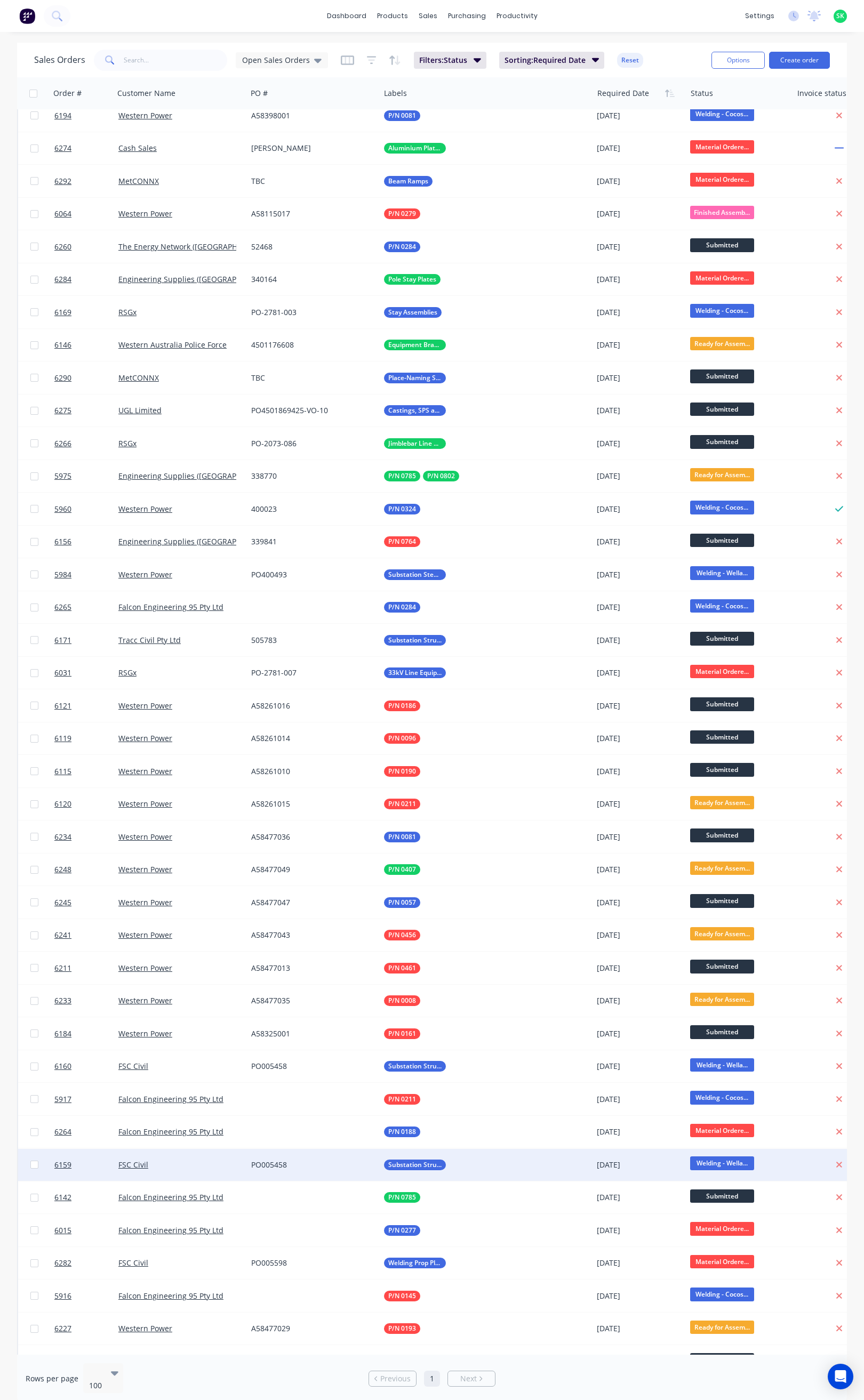
scroll to position [352, 0]
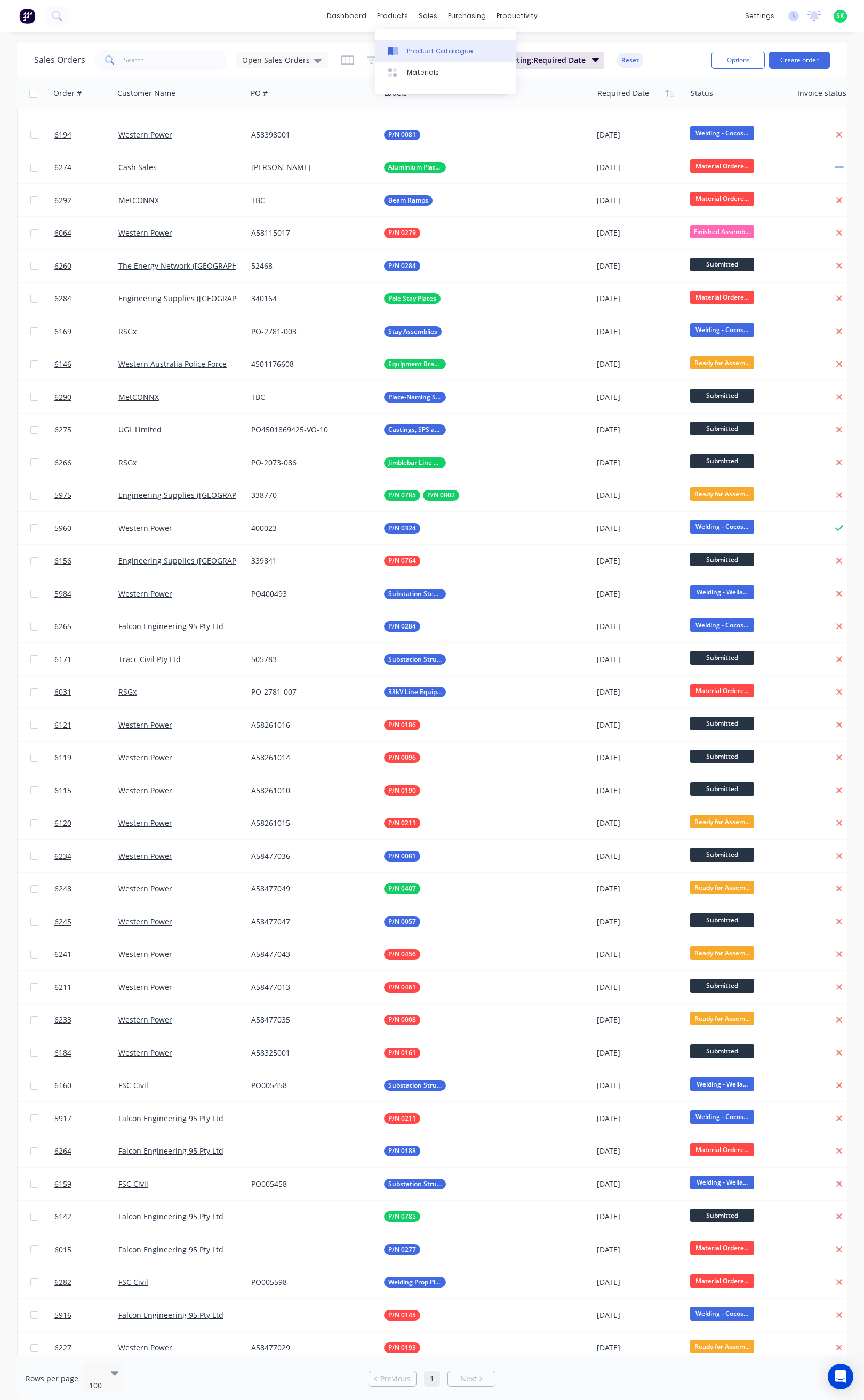
click at [411, 54] on div "Product Catalogue" at bounding box center [439, 51] width 66 height 10
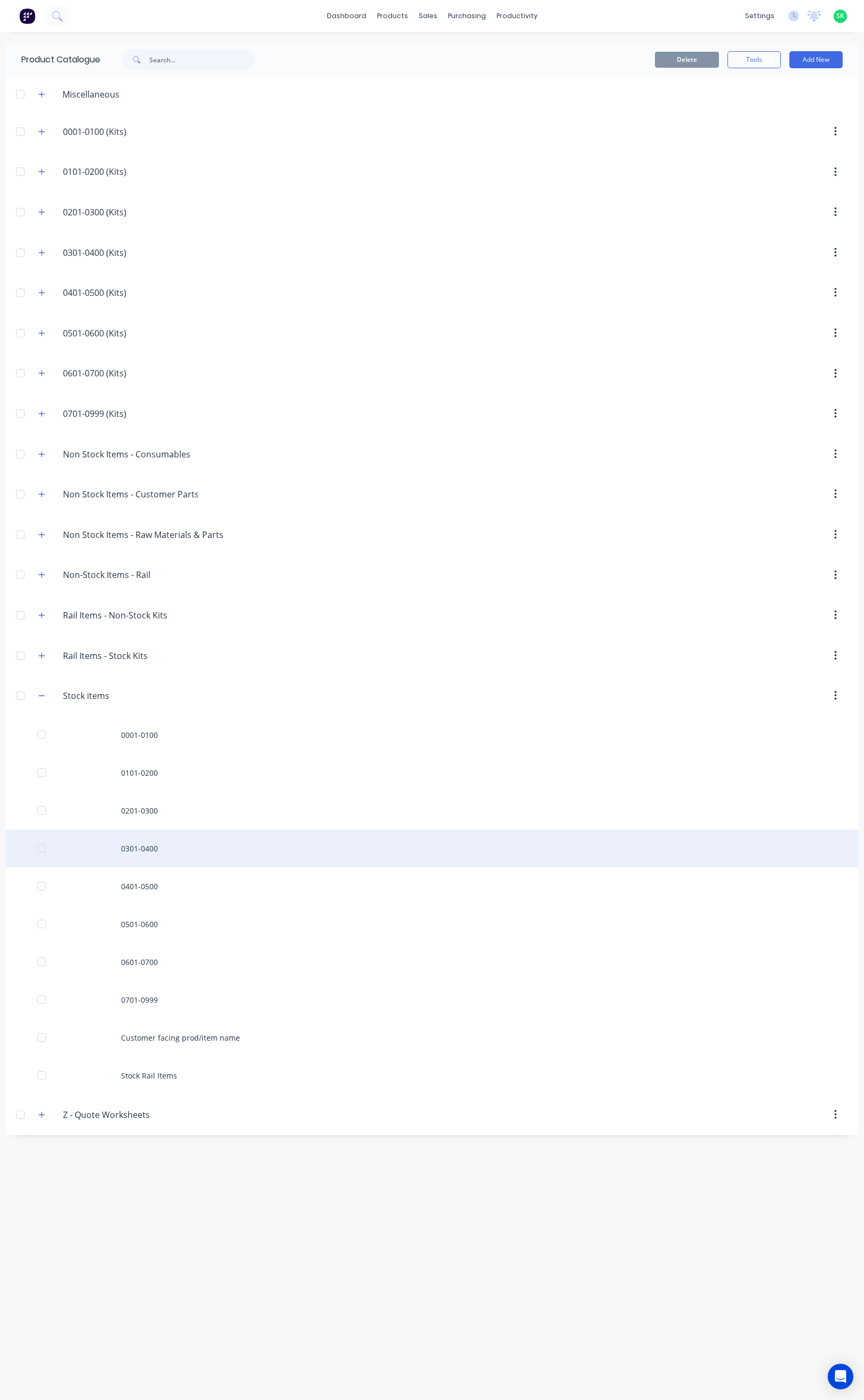
click at [125, 855] on div "0301-0400" at bounding box center [432, 848] width 853 height 38
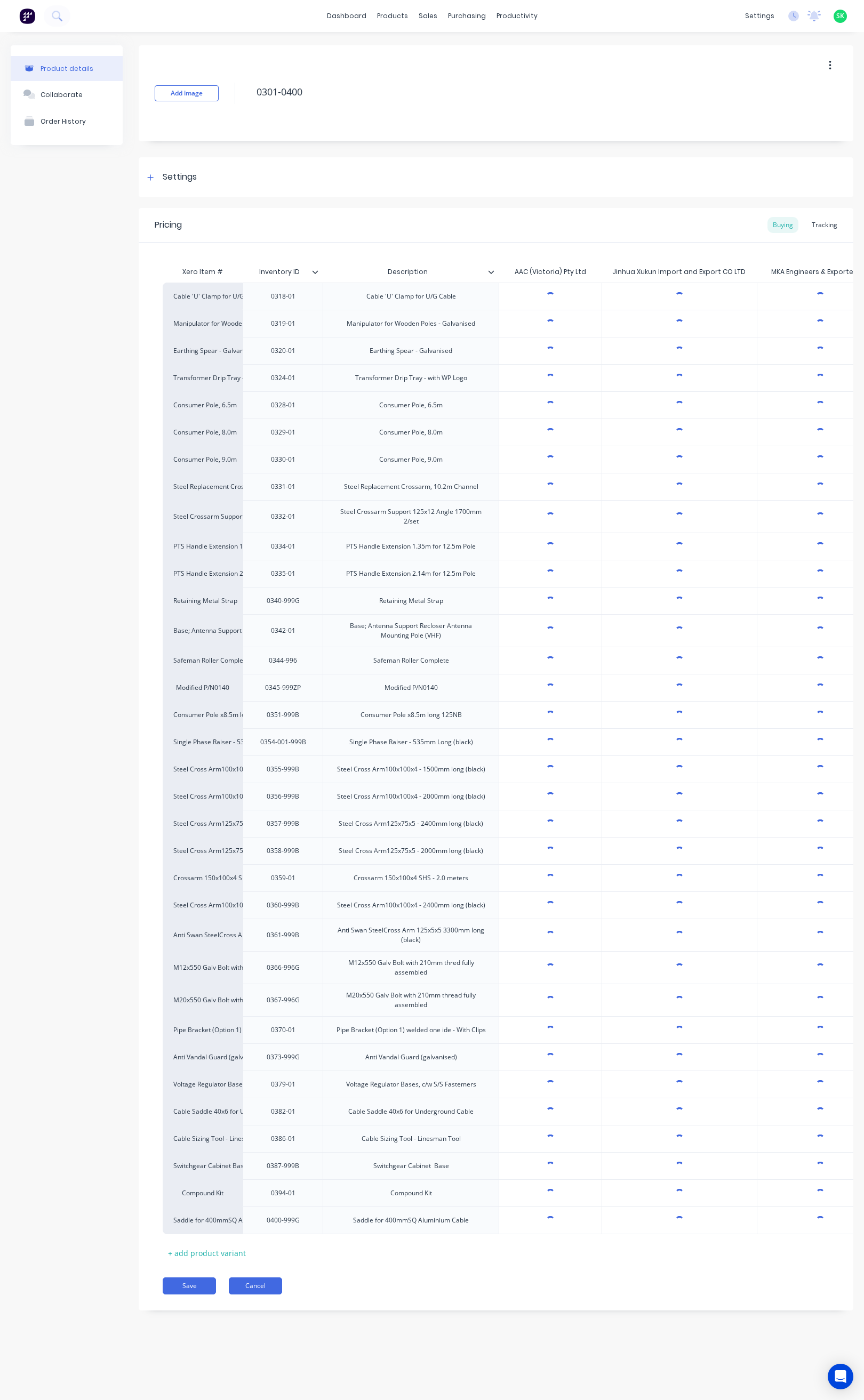
click at [256, 1294] on button "Cancel" at bounding box center [255, 1286] width 54 height 17
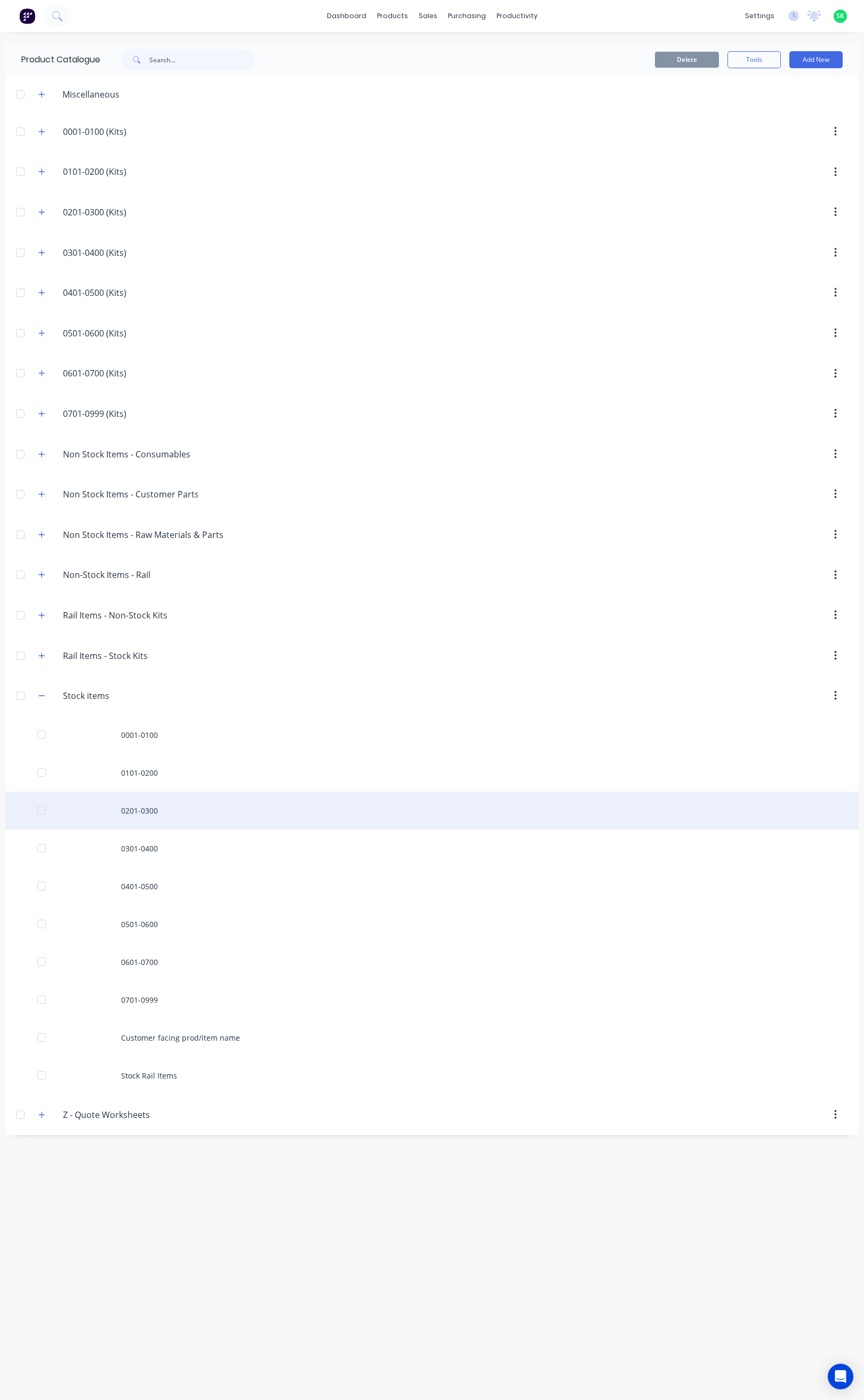
click at [151, 814] on div "0201-0300" at bounding box center [432, 811] width 853 height 38
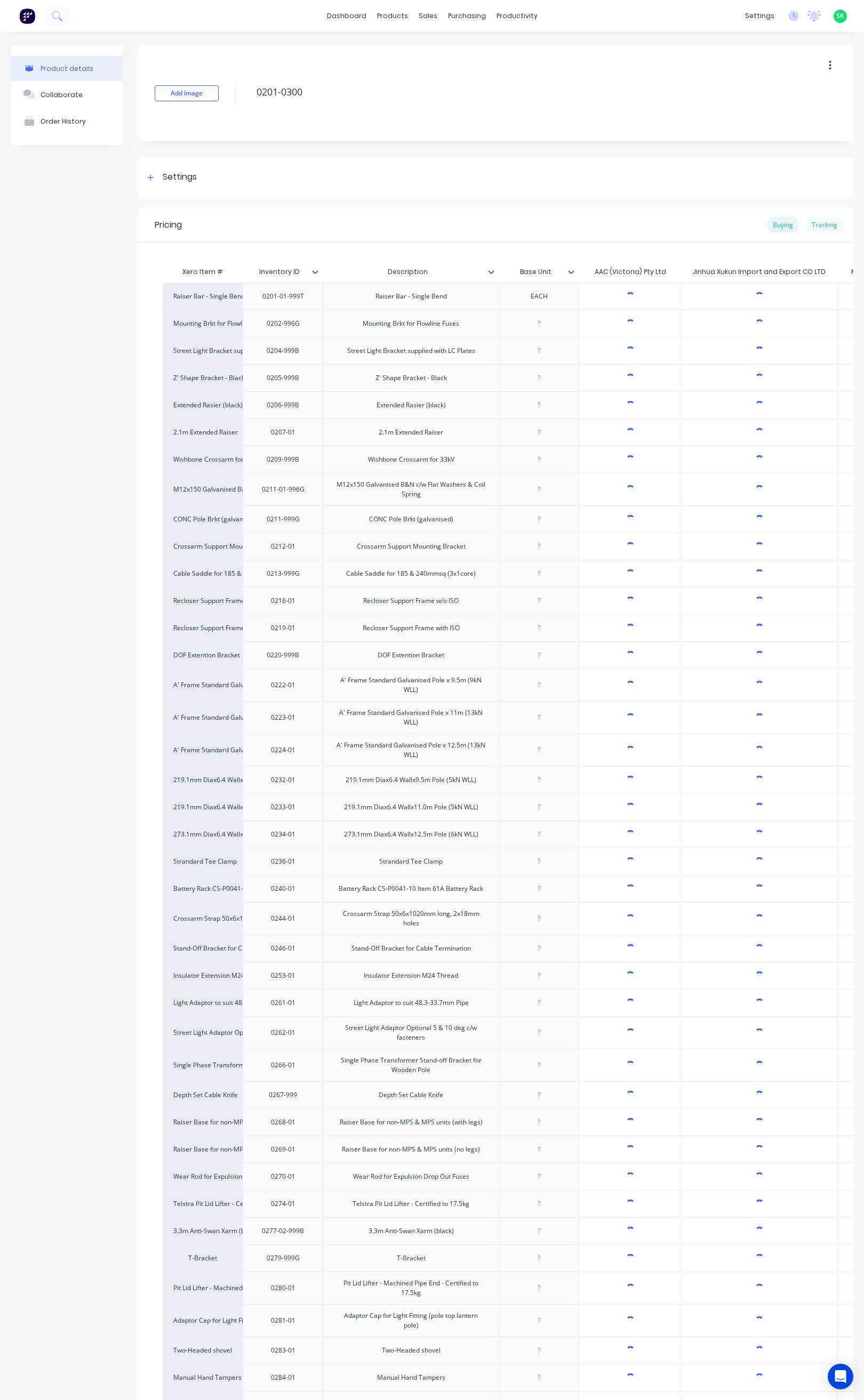
click at [816, 223] on div "Tracking" at bounding box center [824, 224] width 36 height 16
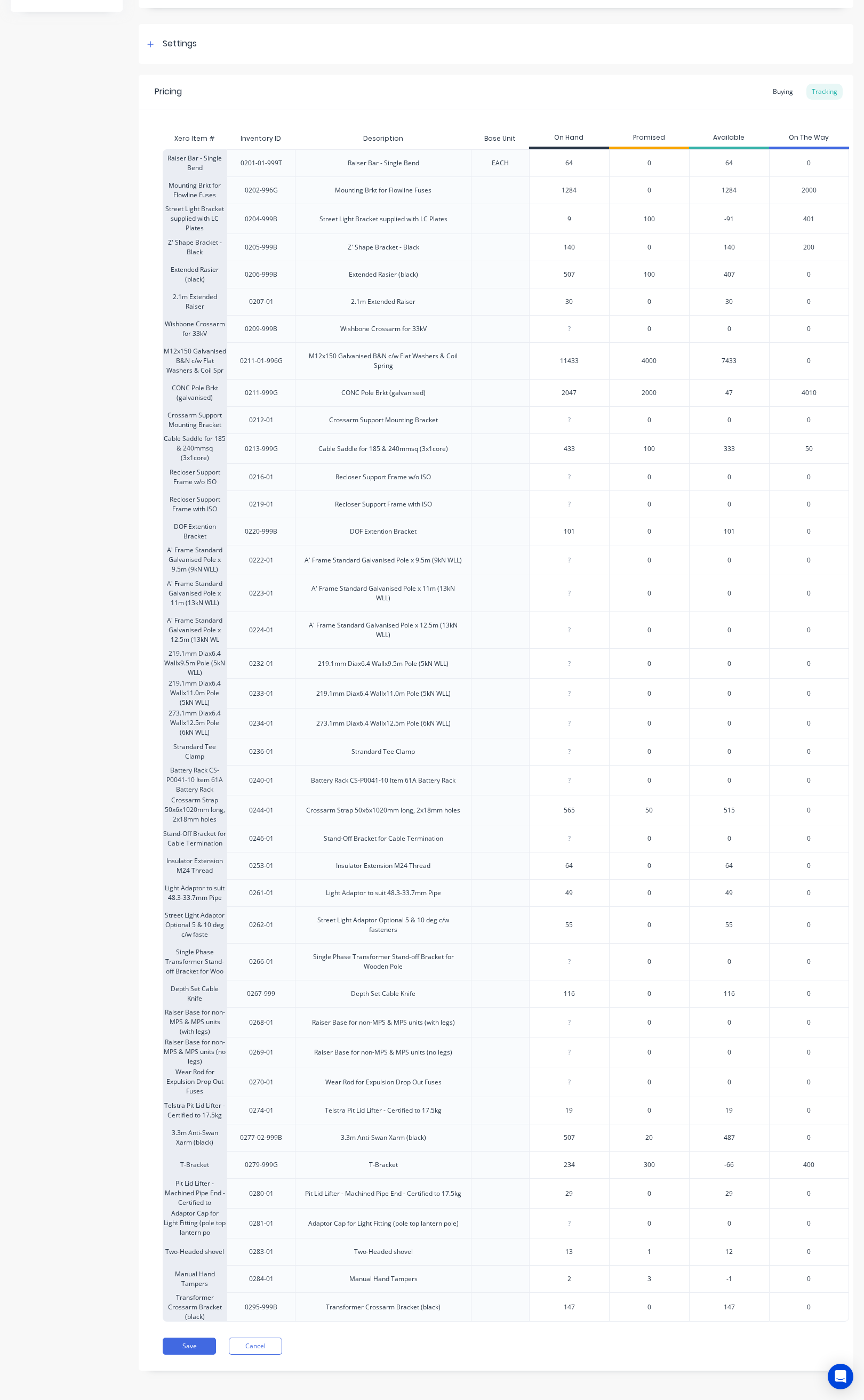
scroll to position [162, 0]
click at [205, 1349] on button "Save" at bounding box center [189, 1346] width 54 height 17
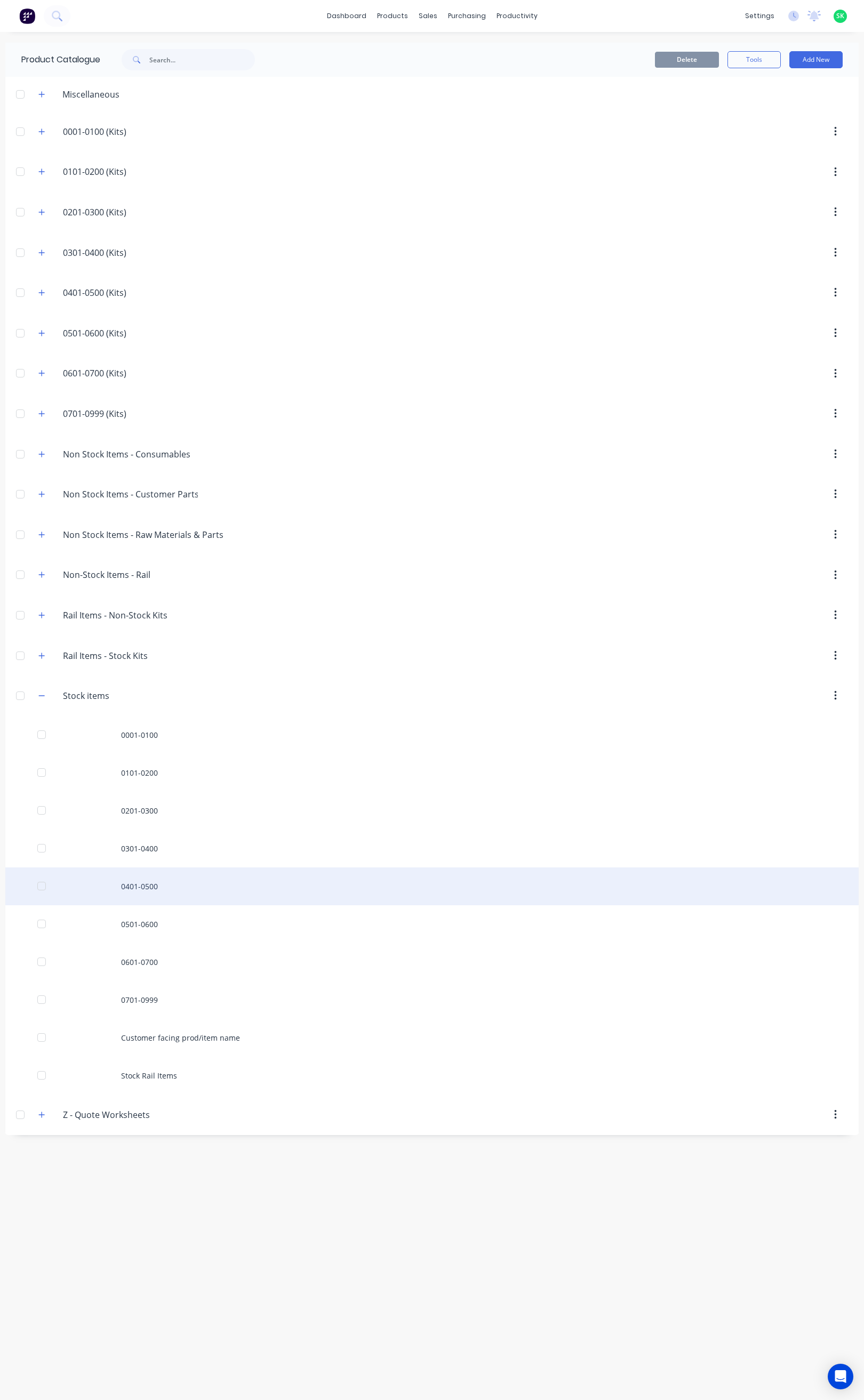
click at [151, 896] on div "0401-0500" at bounding box center [432, 886] width 853 height 38
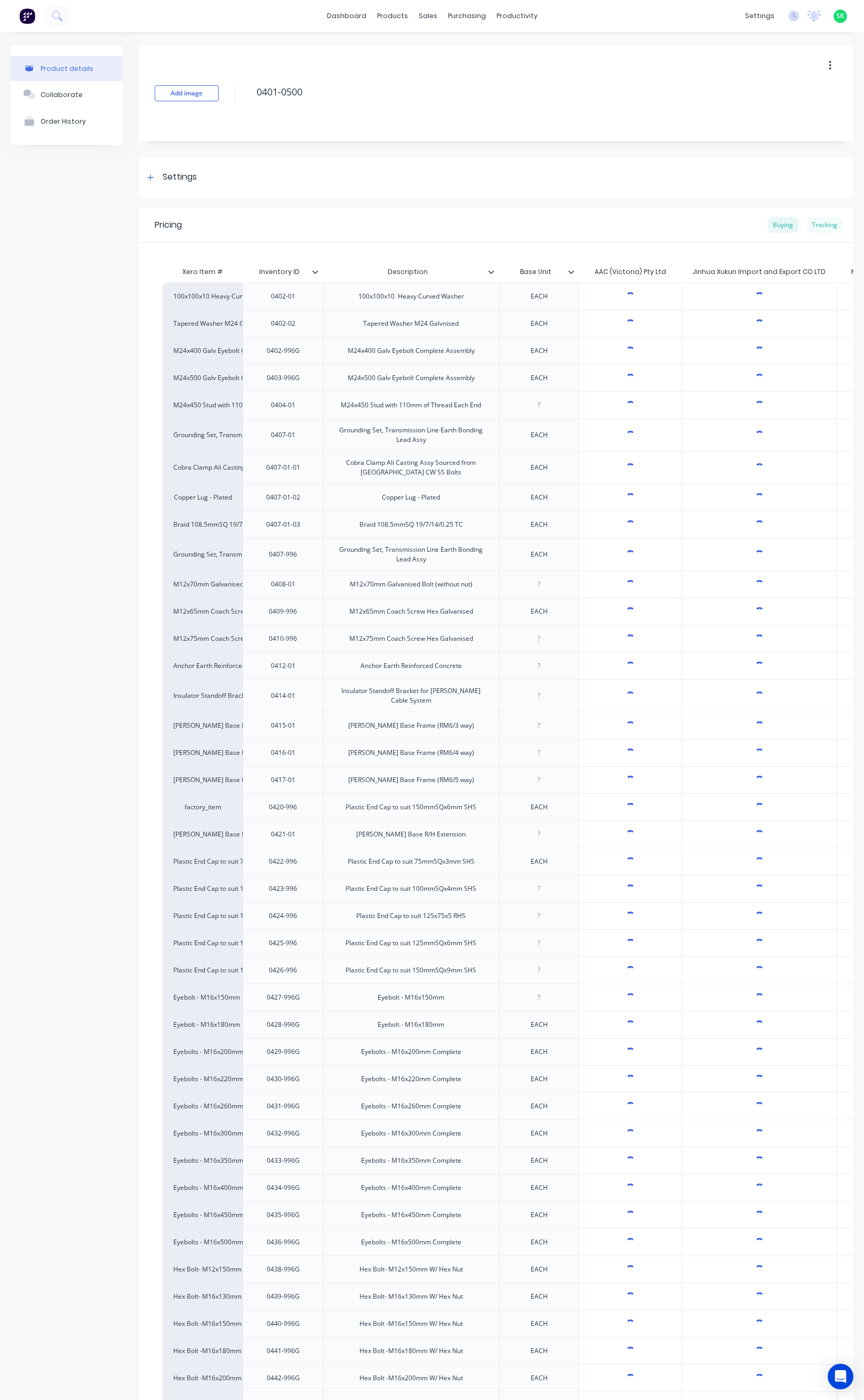
click at [815, 221] on div "Tracking" at bounding box center [824, 224] width 36 height 16
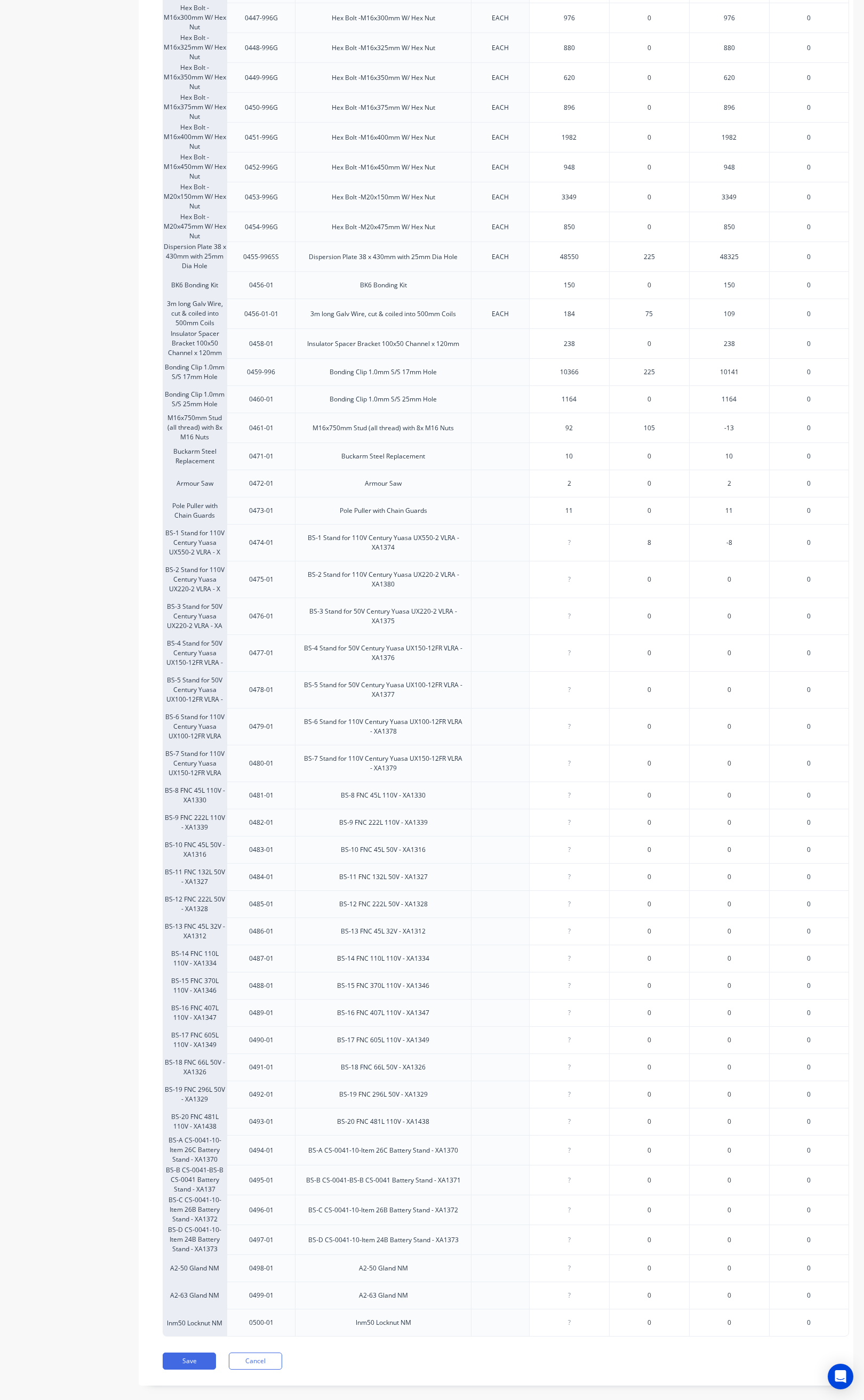
scroll to position [1673, 0]
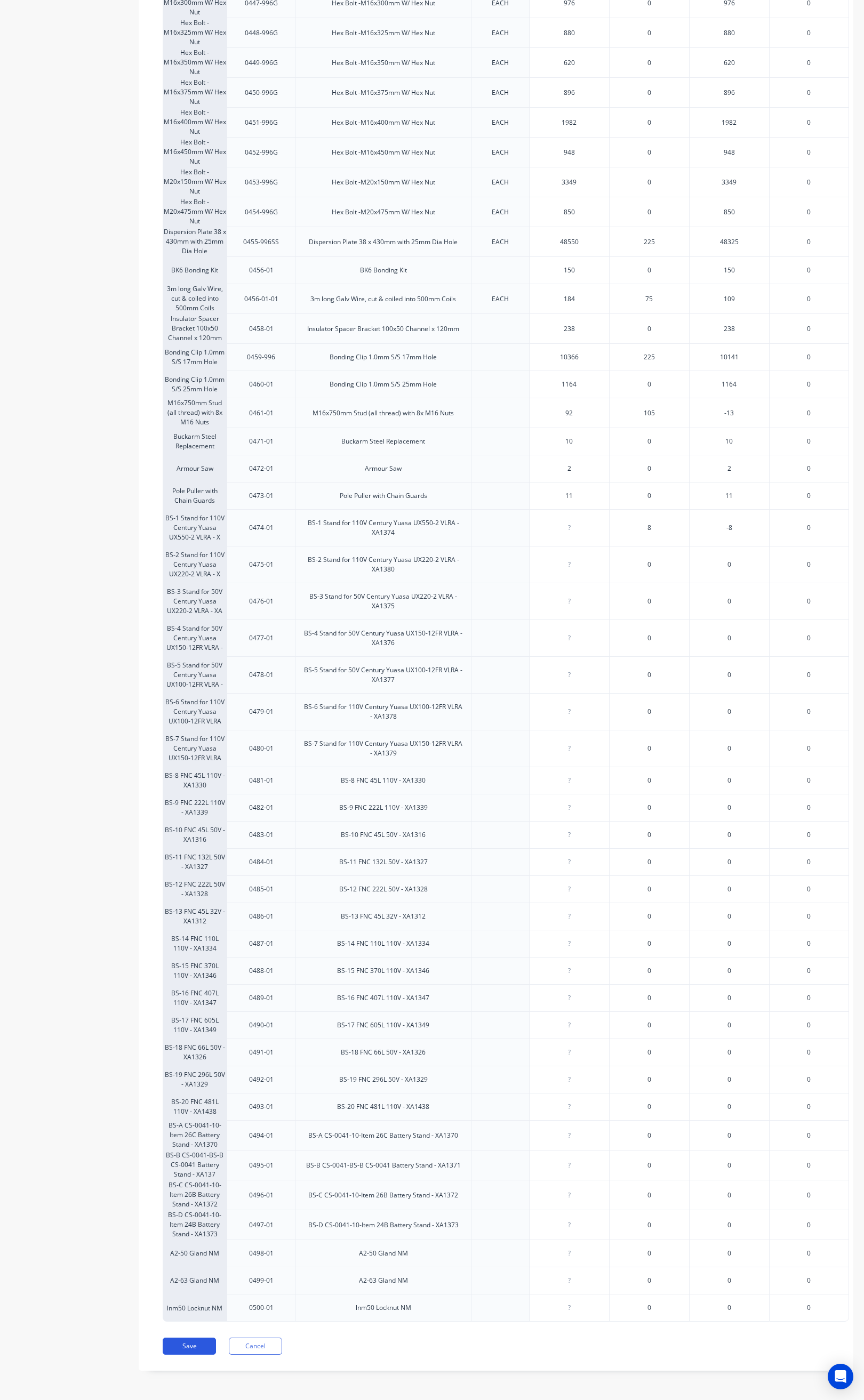
click at [189, 1342] on button "Save" at bounding box center [189, 1346] width 54 height 17
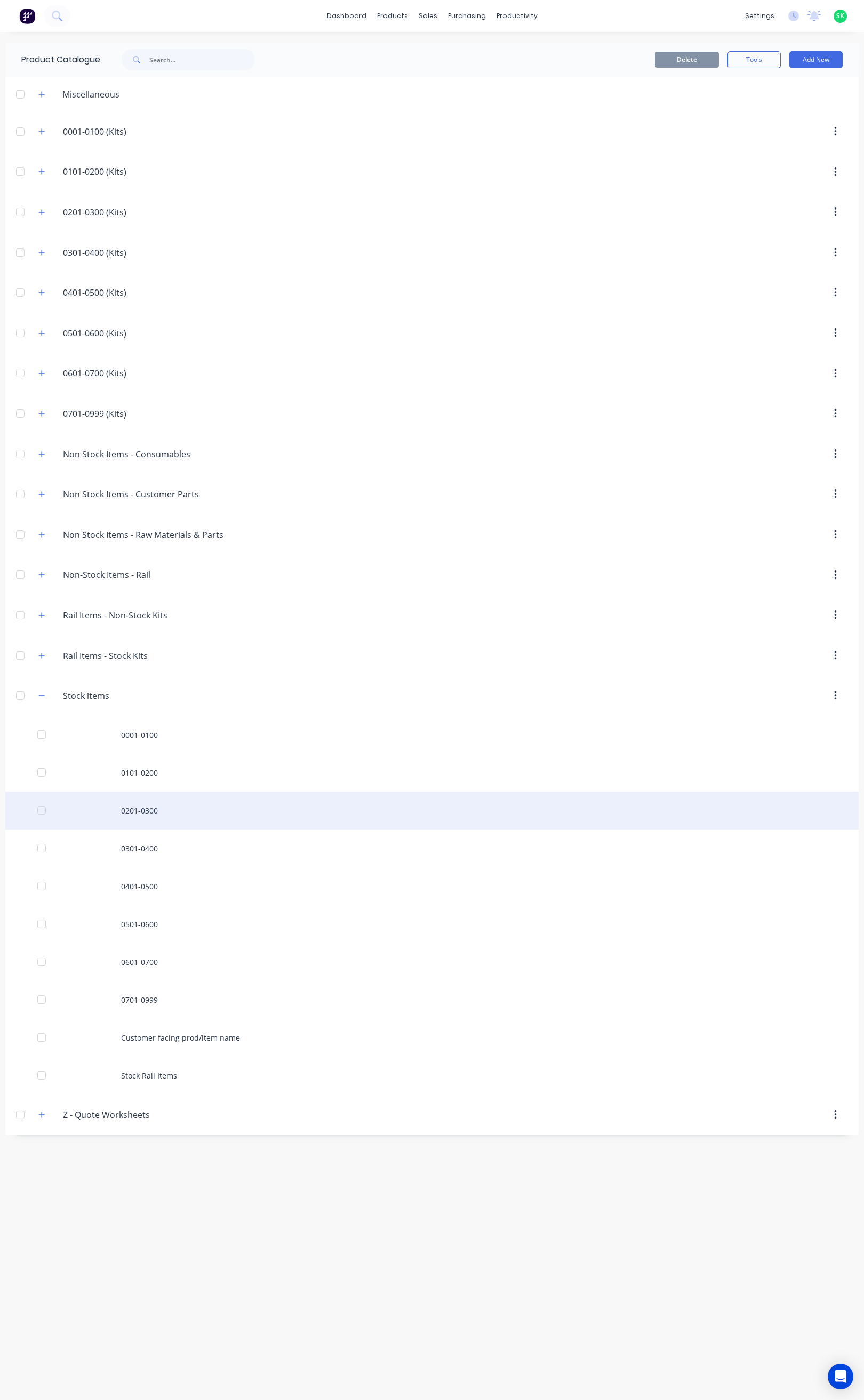
click at [147, 820] on div "0201-0300" at bounding box center [432, 811] width 853 height 38
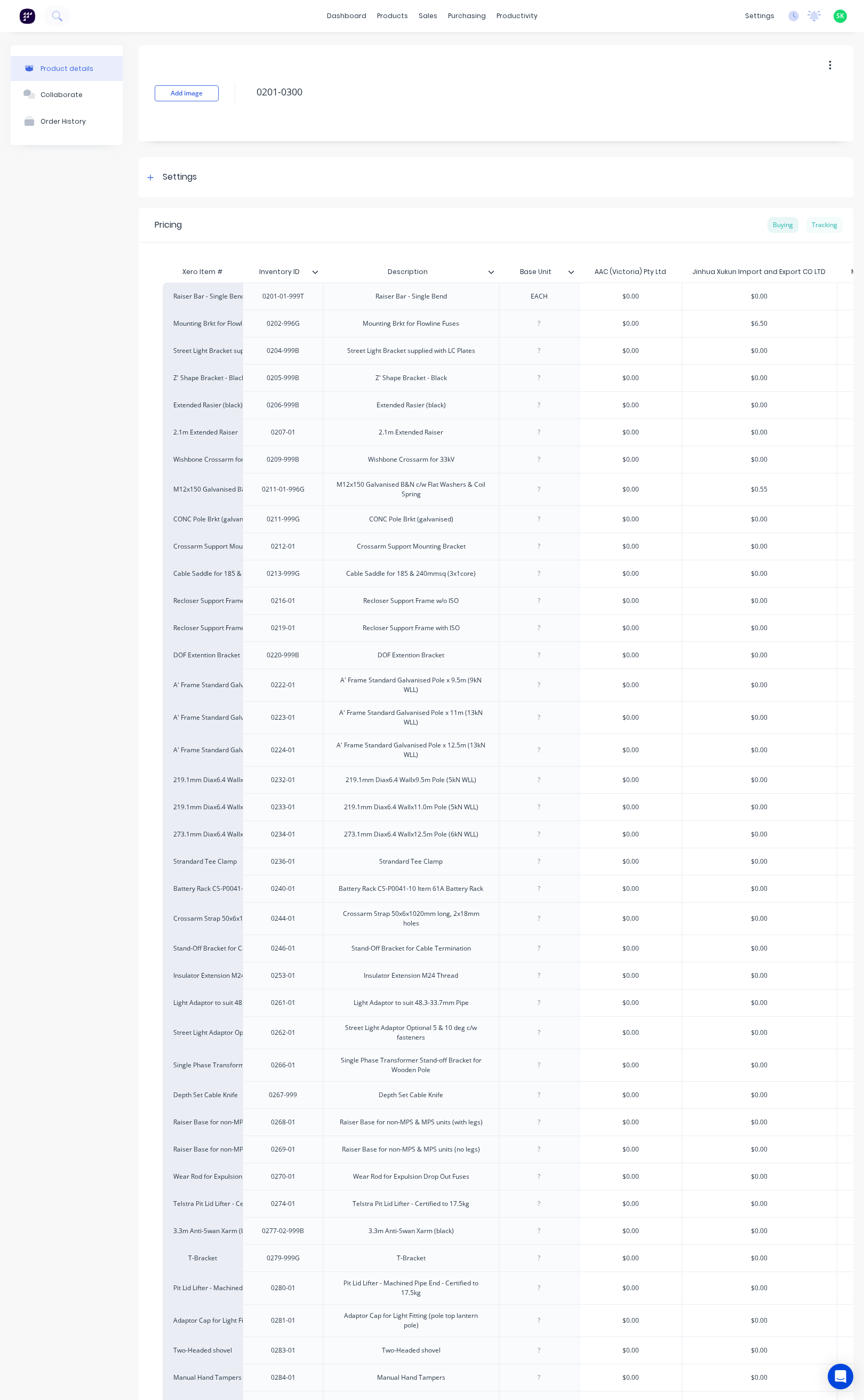
click at [811, 226] on div "Tracking" at bounding box center [824, 224] width 36 height 16
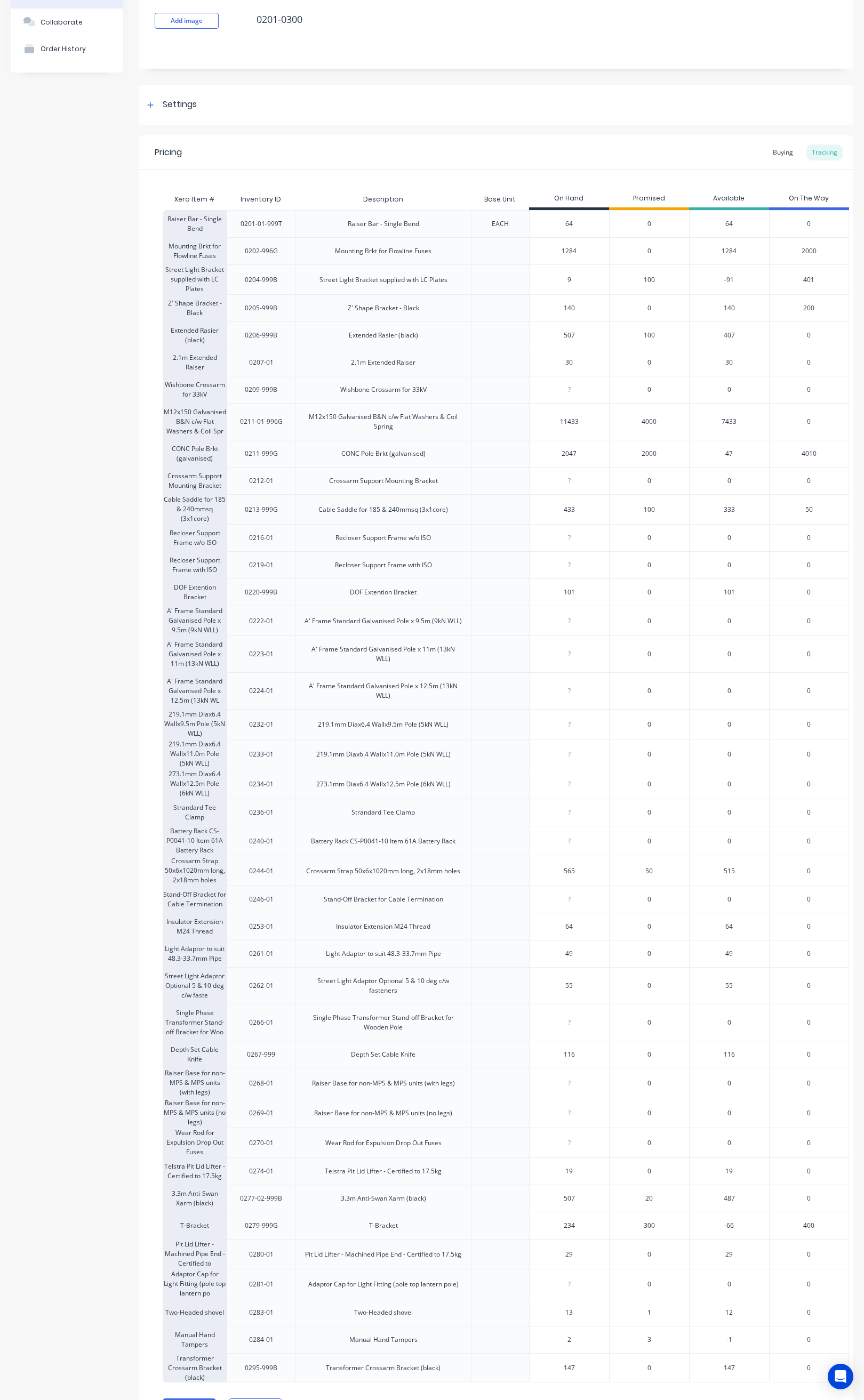
scroll to position [162, 0]
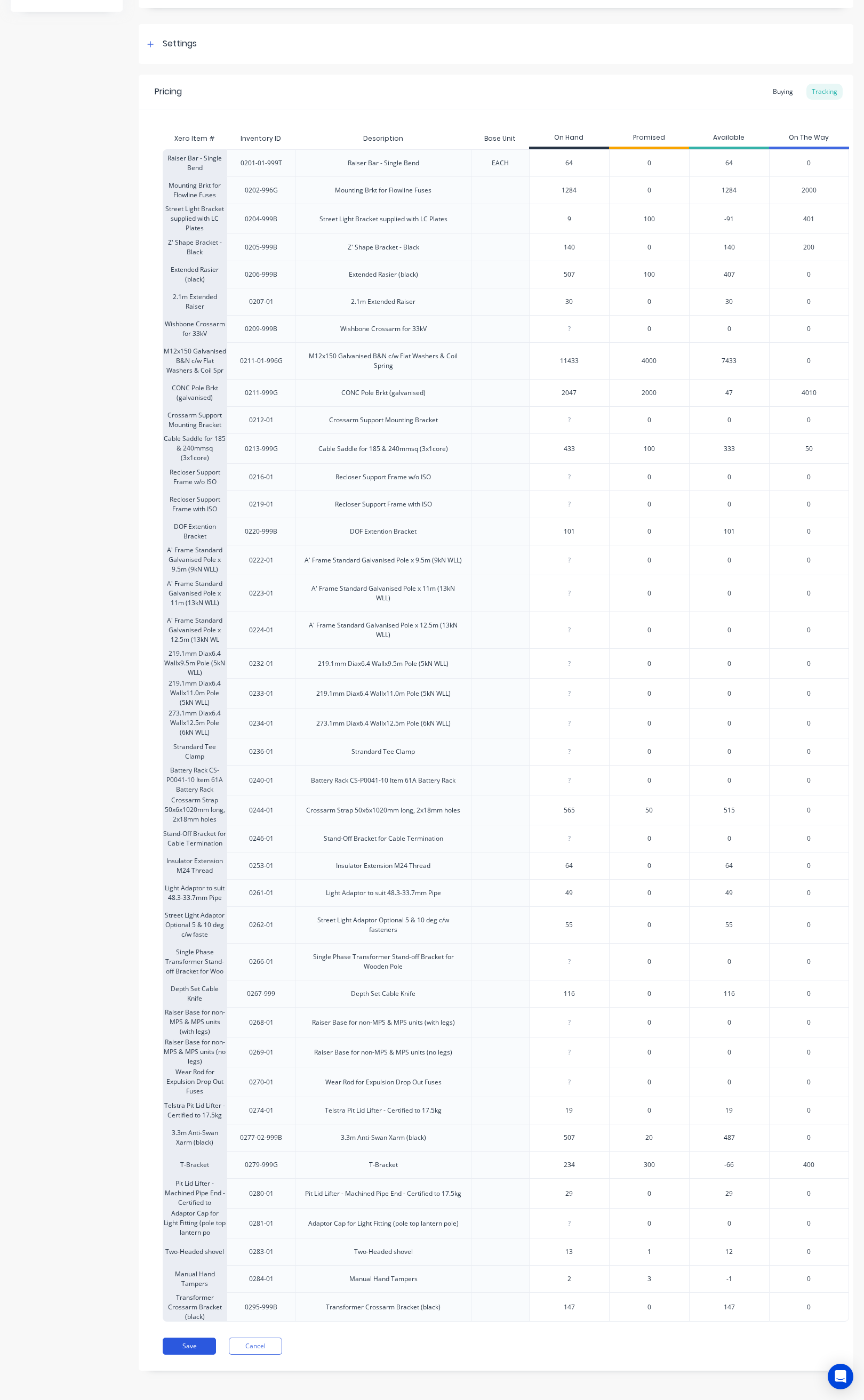
click at [192, 1347] on button "Save" at bounding box center [189, 1346] width 54 height 17
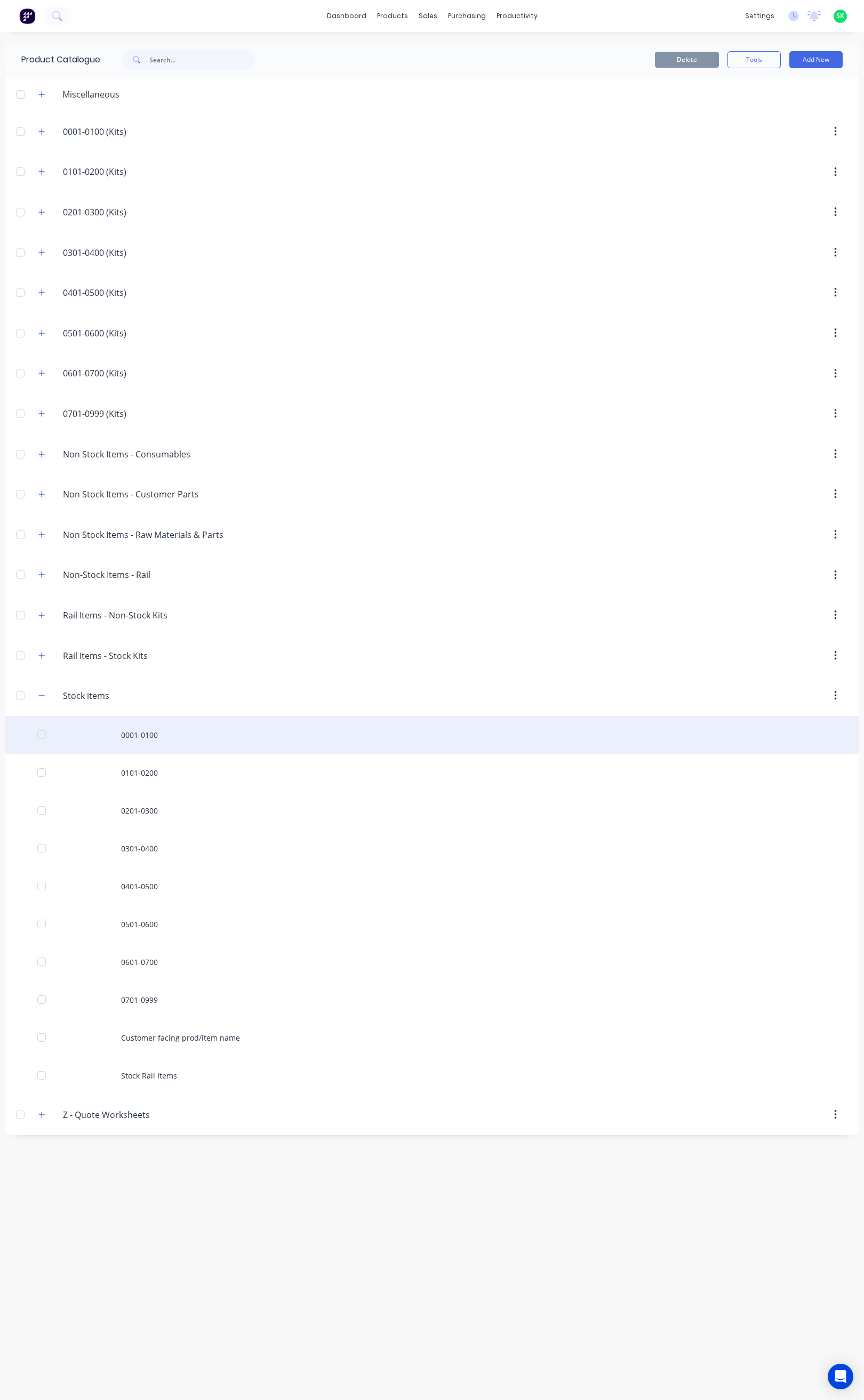
click at [148, 736] on div "0001-0100" at bounding box center [432, 735] width 853 height 38
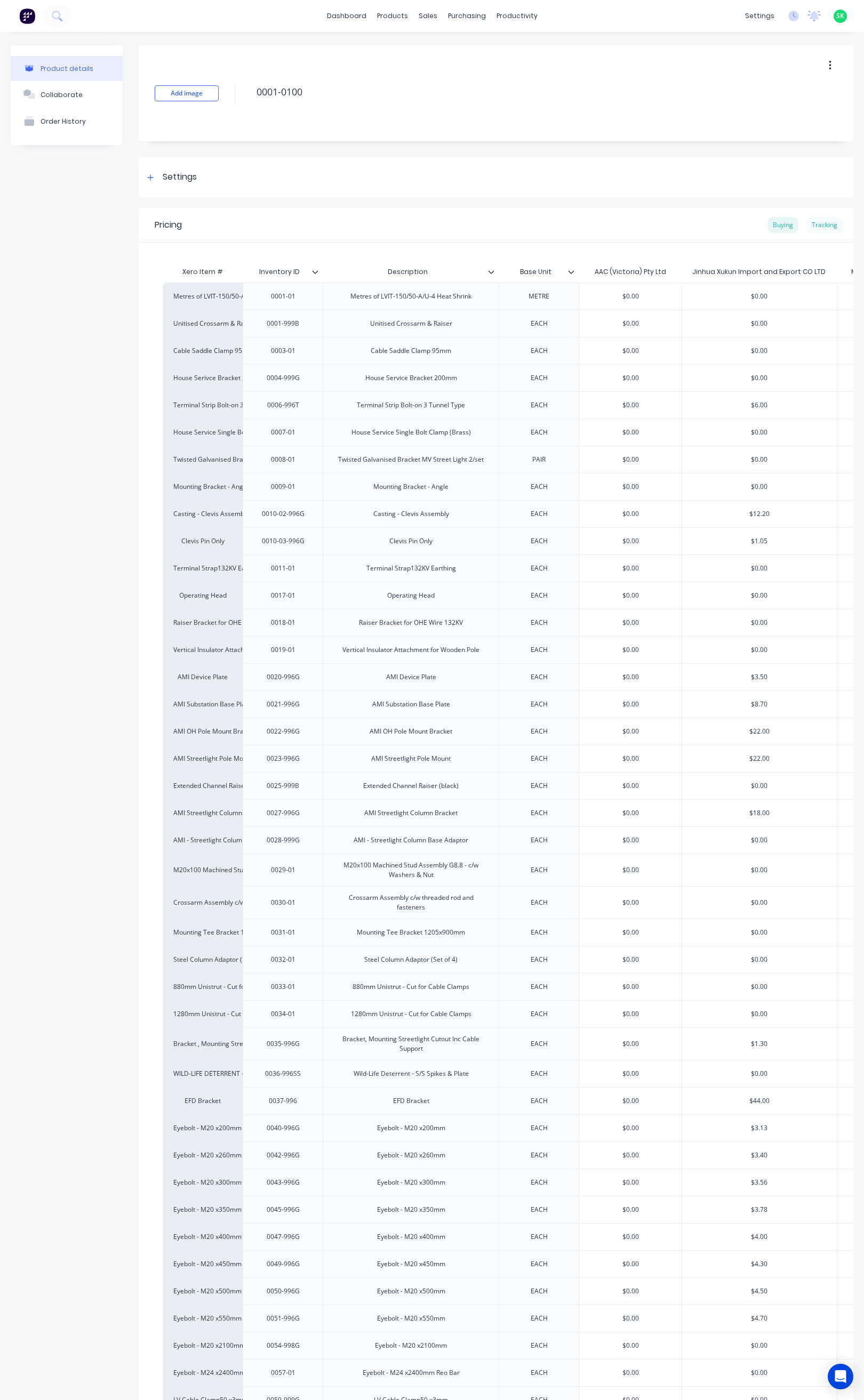
click at [813, 227] on div "Tracking" at bounding box center [824, 224] width 36 height 16
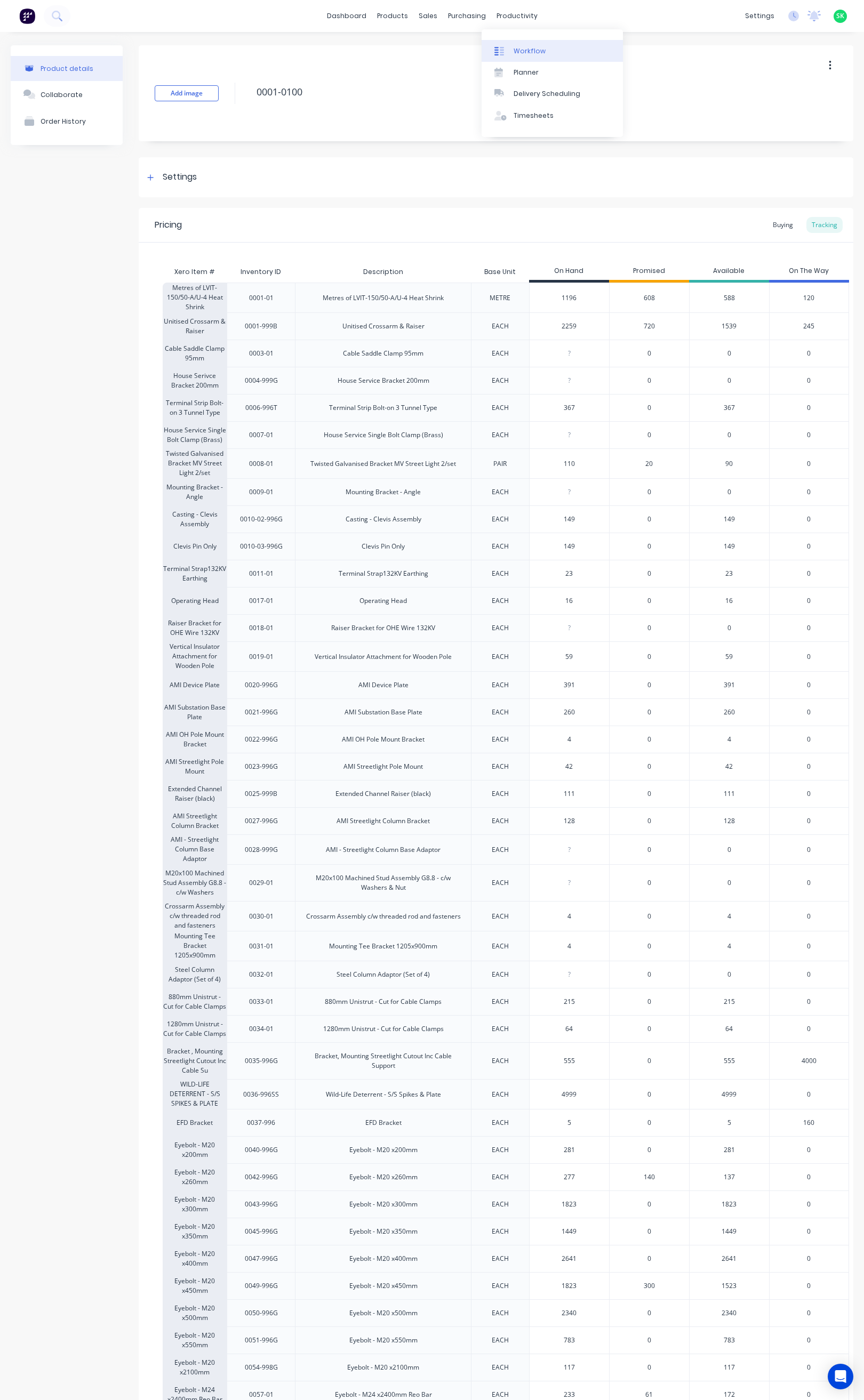
click at [507, 46] on div at bounding box center [502, 51] width 16 height 10
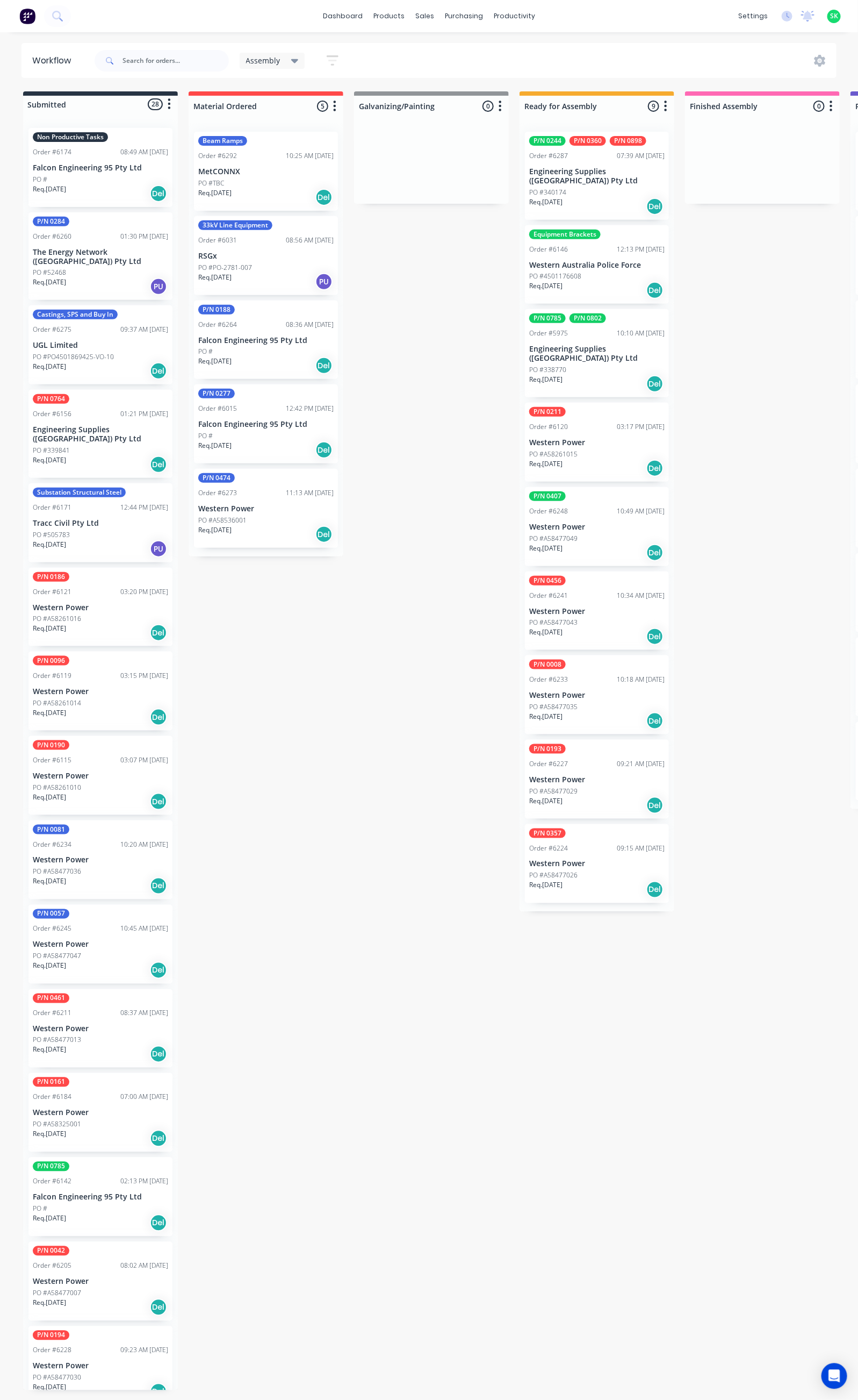
click at [574, 261] on p "Western Australia Police Force" at bounding box center [597, 265] width 136 height 9
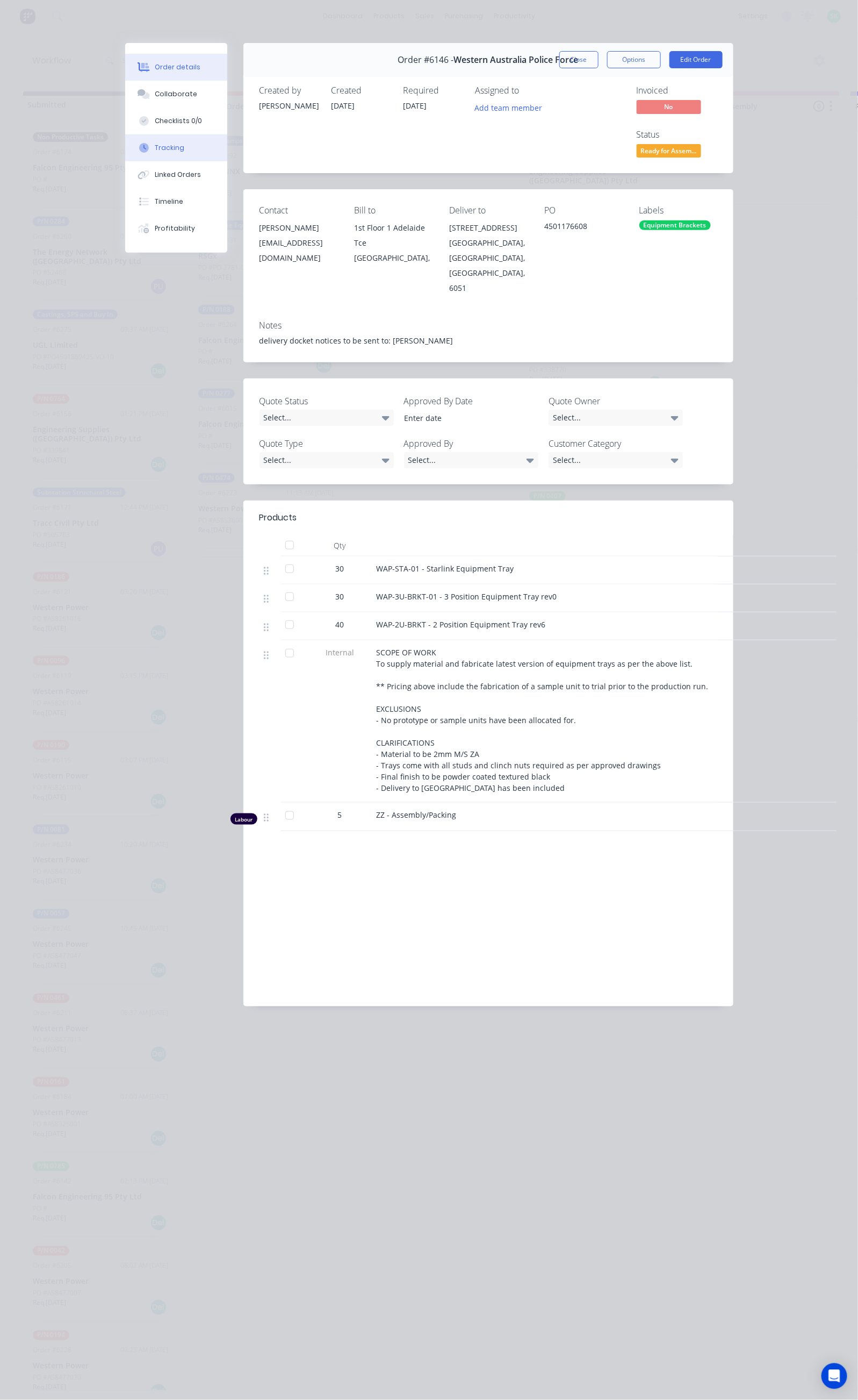
click at [125, 143] on button "Tracking" at bounding box center [176, 148] width 102 height 27
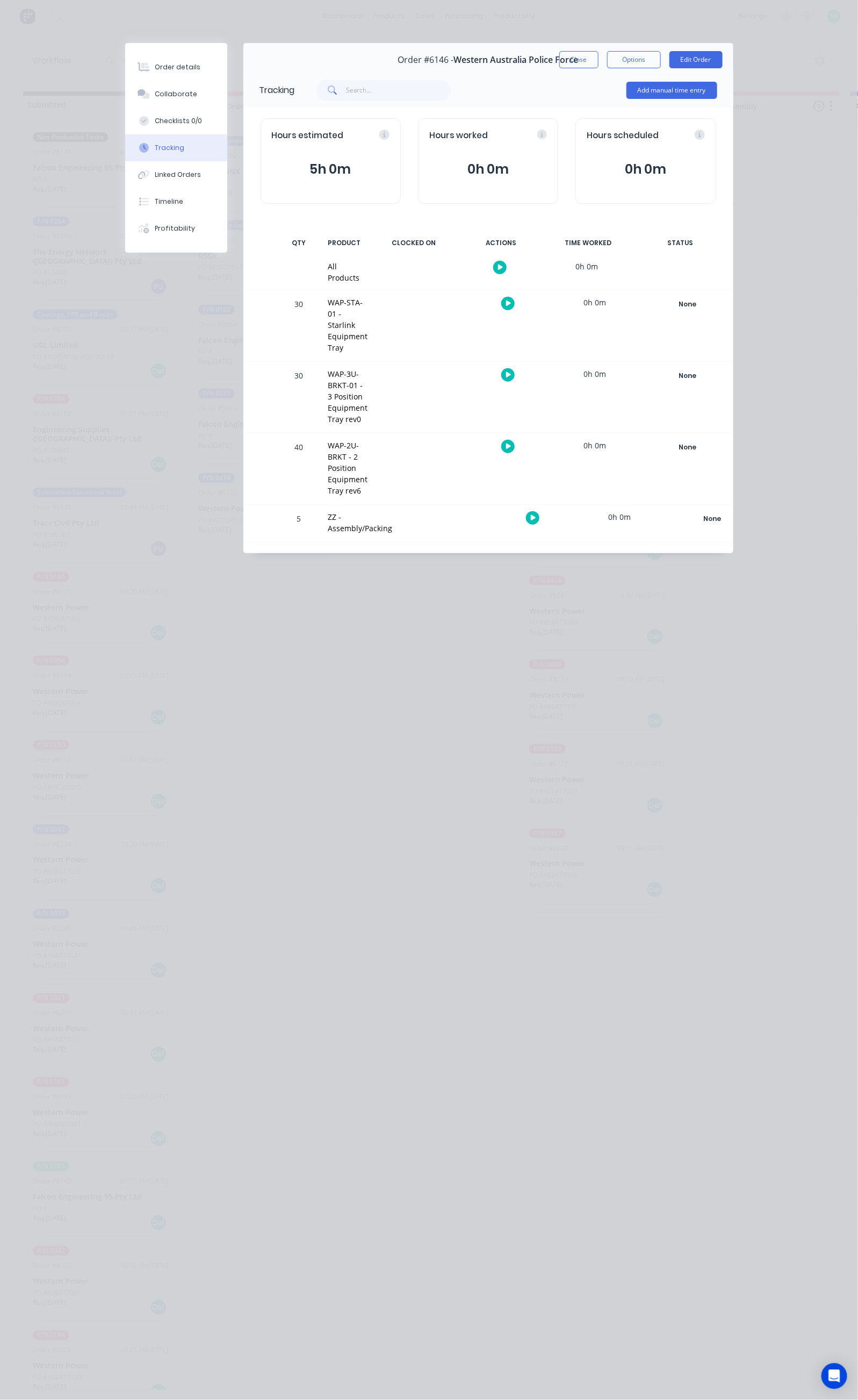
click at [536, 515] on icon "button" at bounding box center [533, 518] width 5 height 6
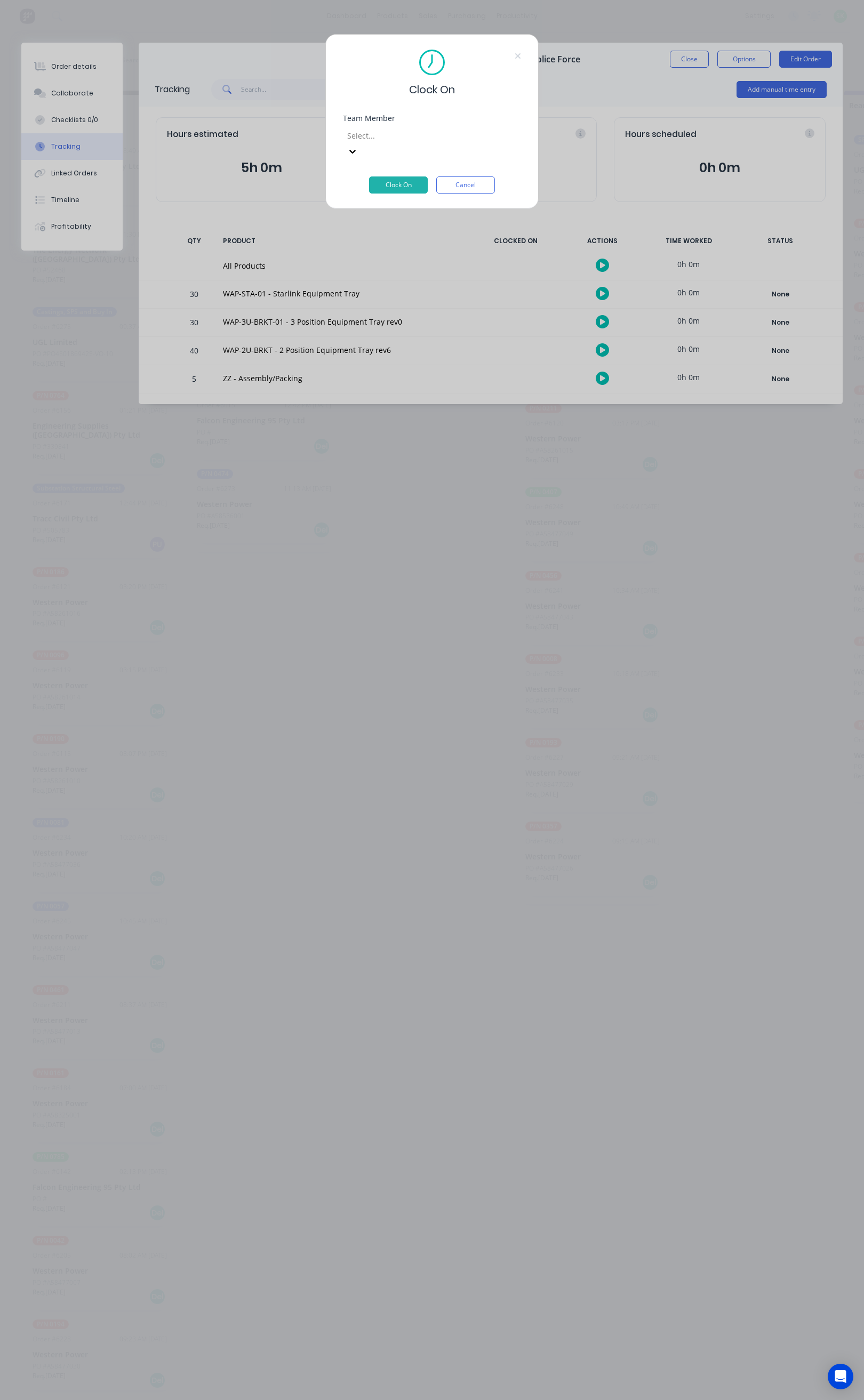
click at [472, 140] on div at bounding box center [423, 136] width 154 height 13
type input "st"
click at [417, 1336] on div "[PERSON_NAME]" at bounding box center [426, 1341] width 851 height 11
click at [408, 176] on button "Clock On" at bounding box center [398, 185] width 59 height 17
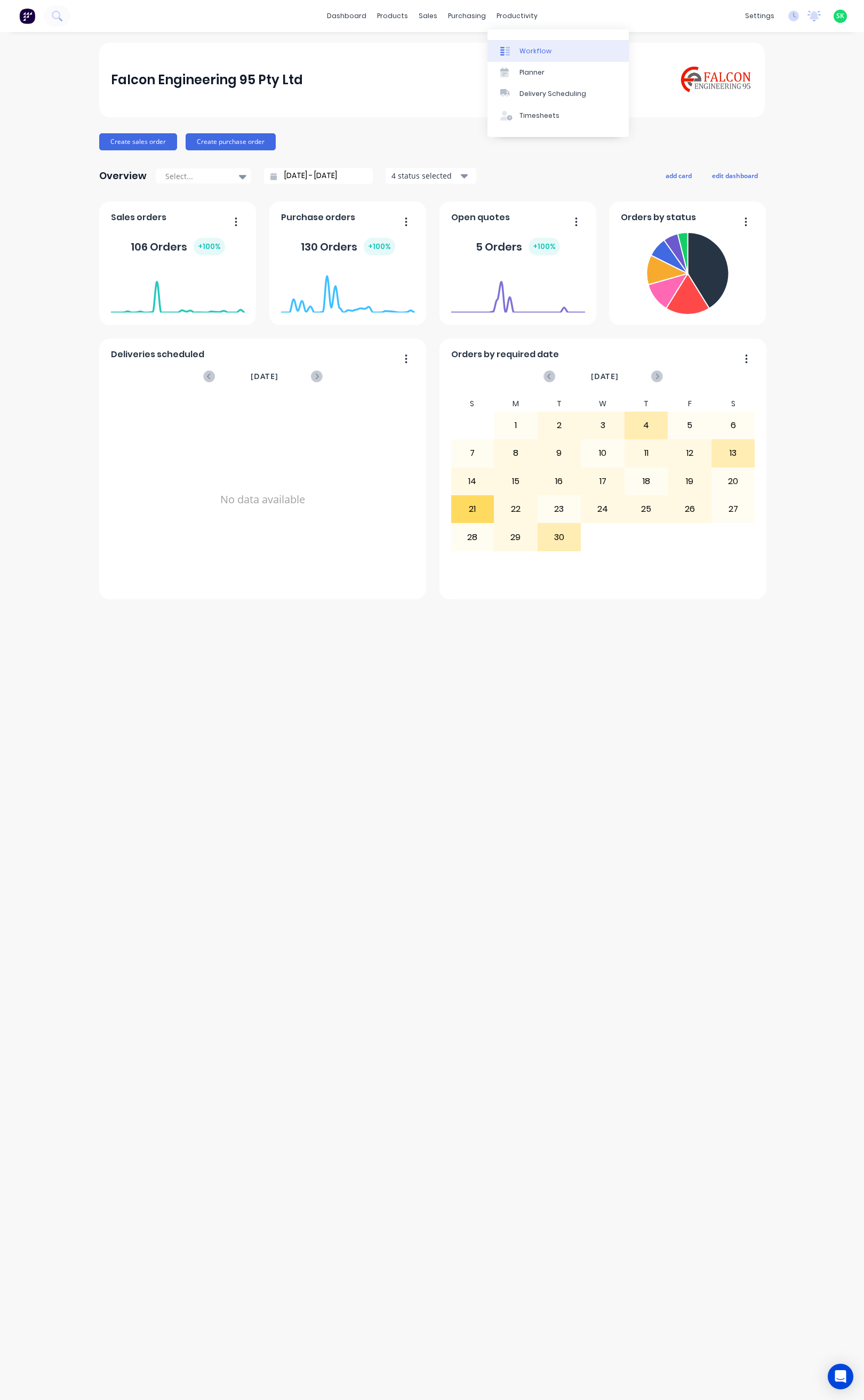
click at [517, 42] on link "Workflow" at bounding box center [558, 51] width 141 height 21
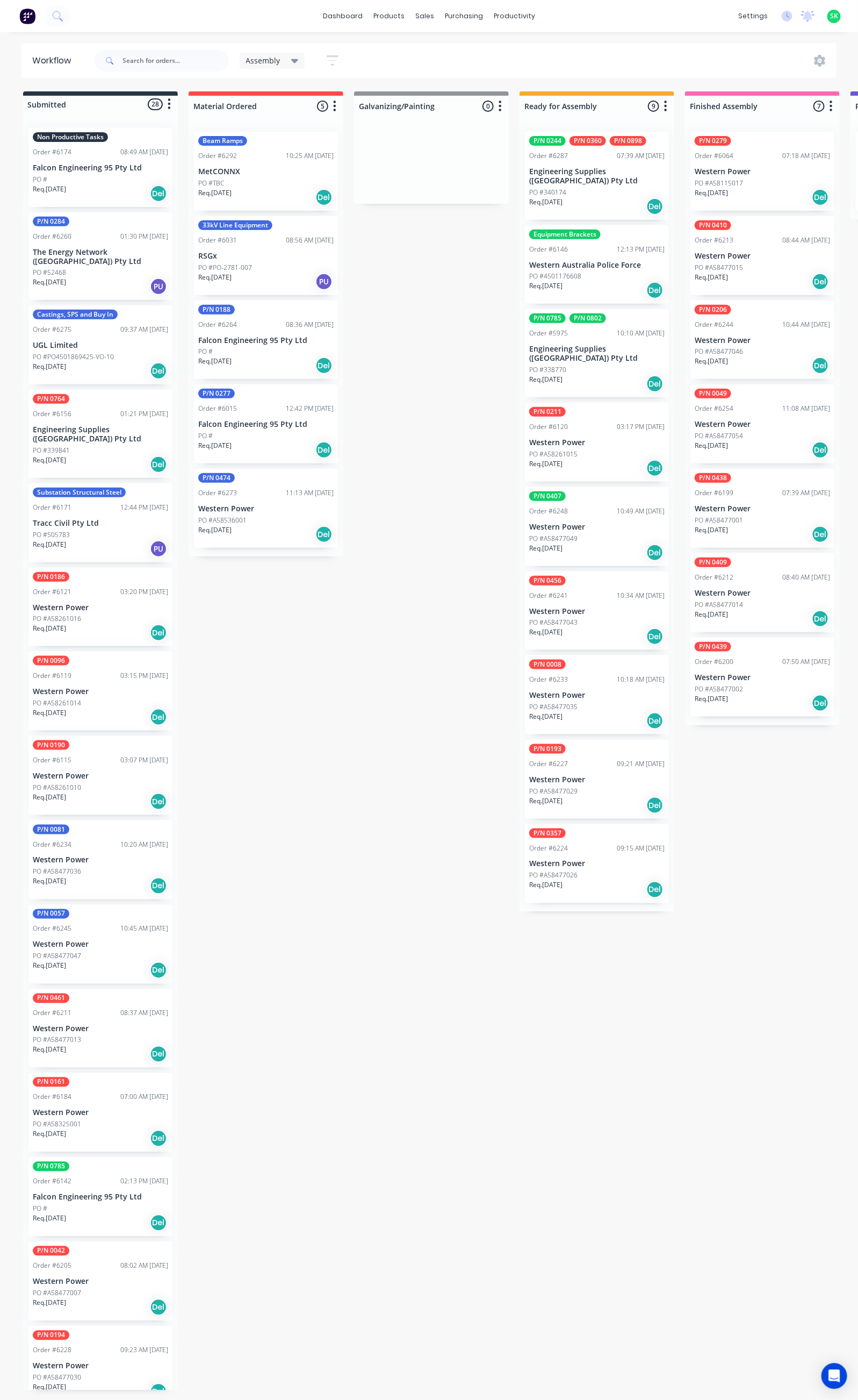
click at [103, 148] on div "Order #6174 08:49 AM 05/08/25" at bounding box center [101, 152] width 136 height 10
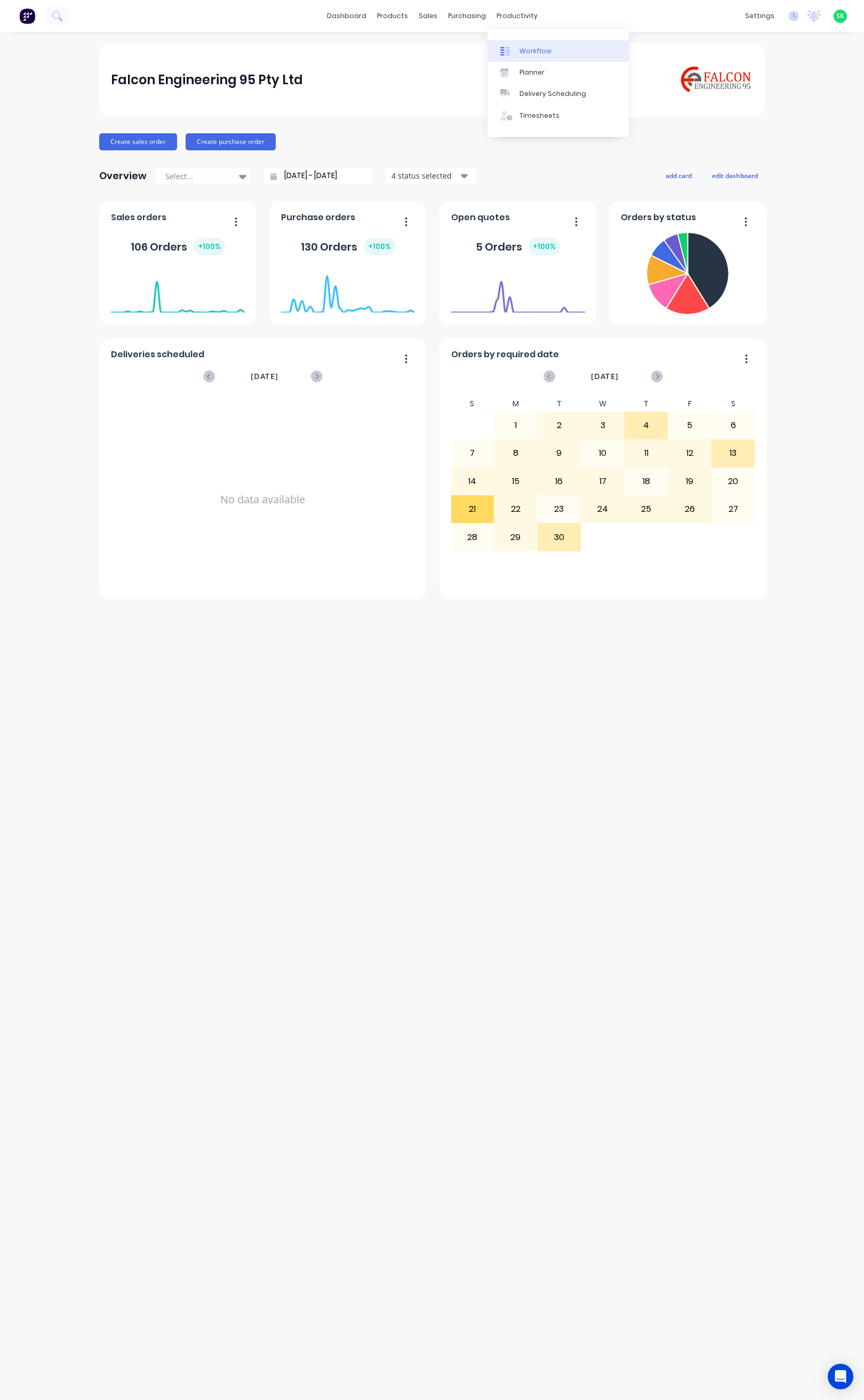
click at [535, 43] on link "Workflow" at bounding box center [558, 51] width 141 height 21
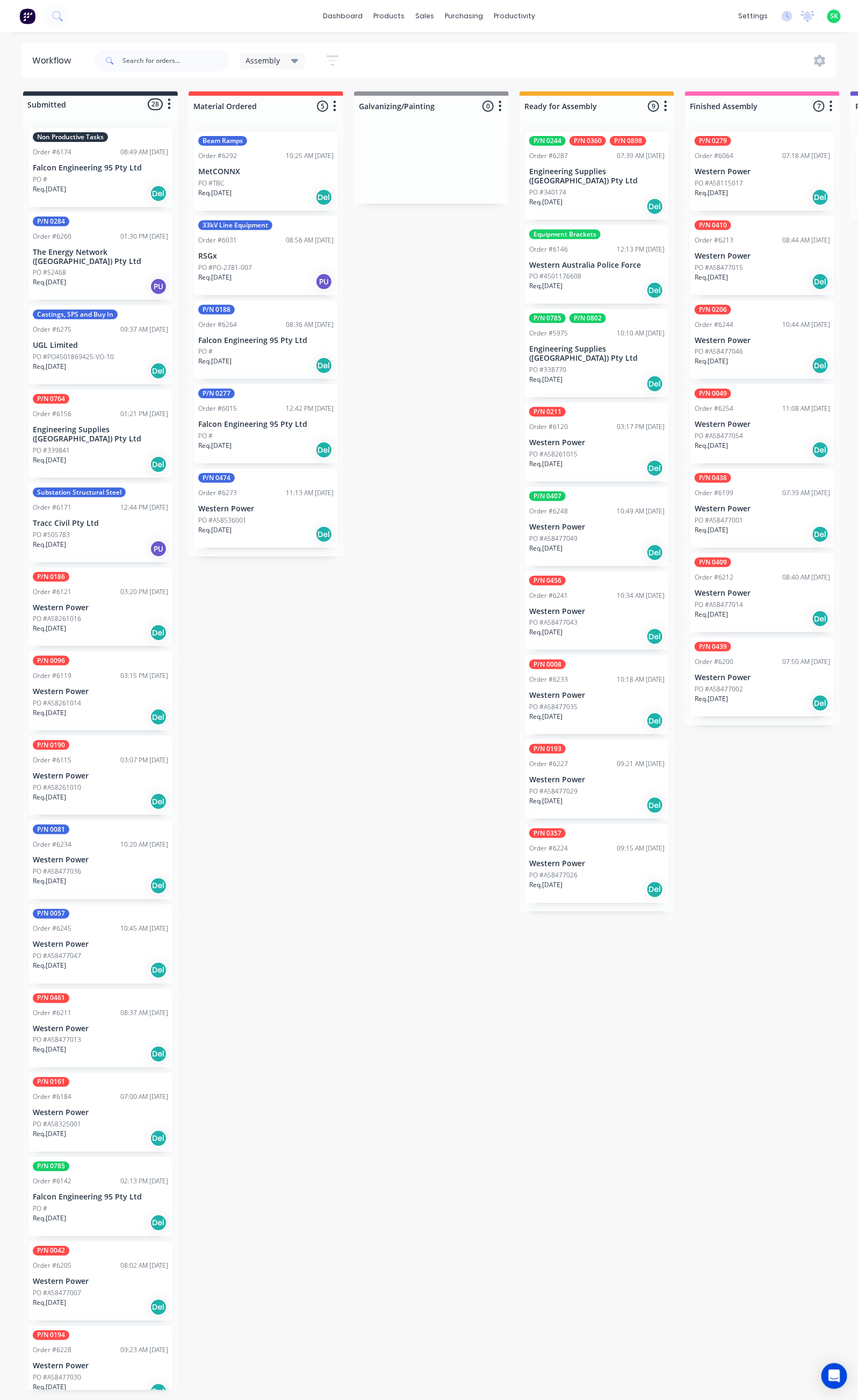
click at [608, 188] on div "PO #340174" at bounding box center [597, 193] width 136 height 10
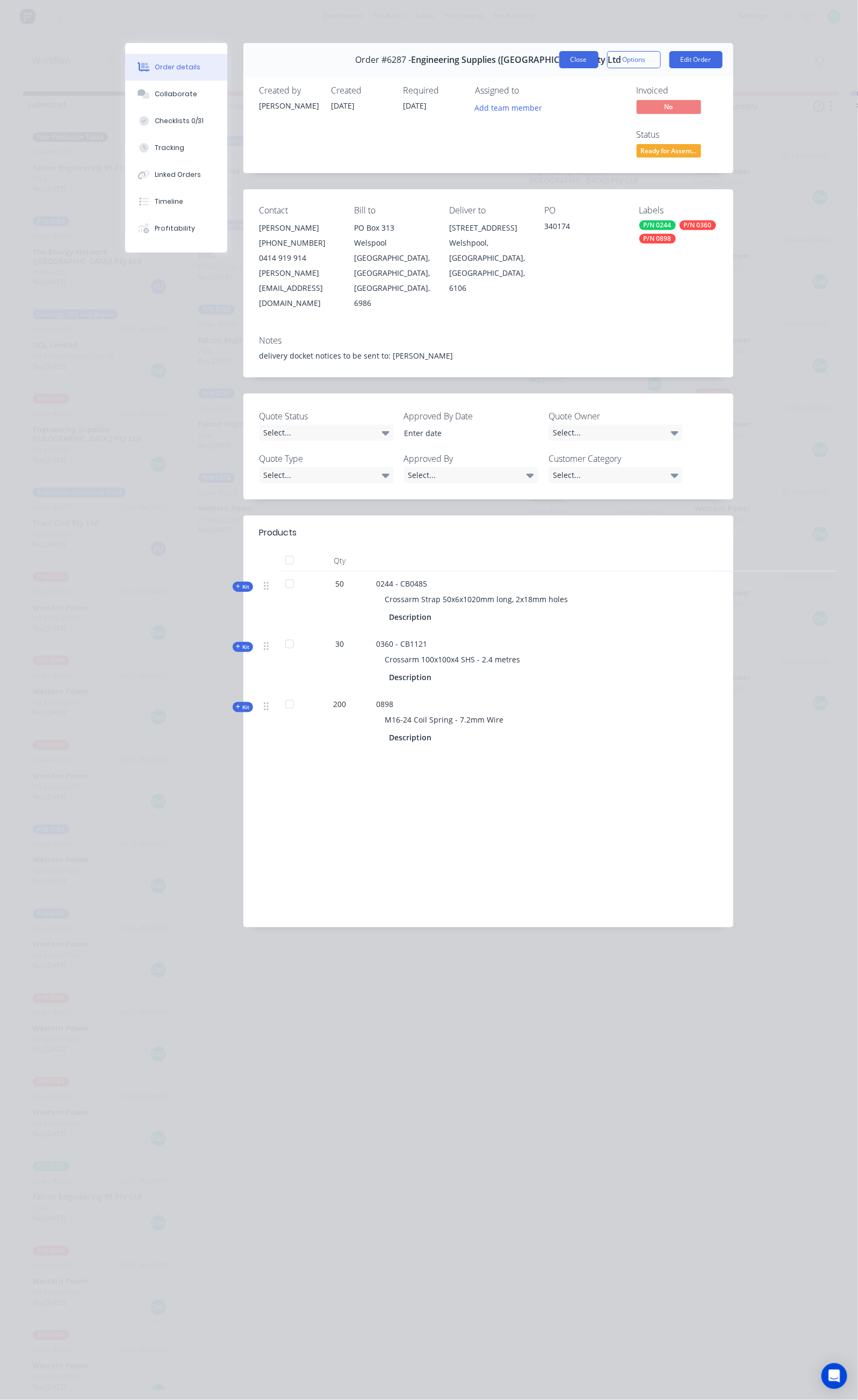
click at [599, 55] on button "Close" at bounding box center [578, 59] width 39 height 17
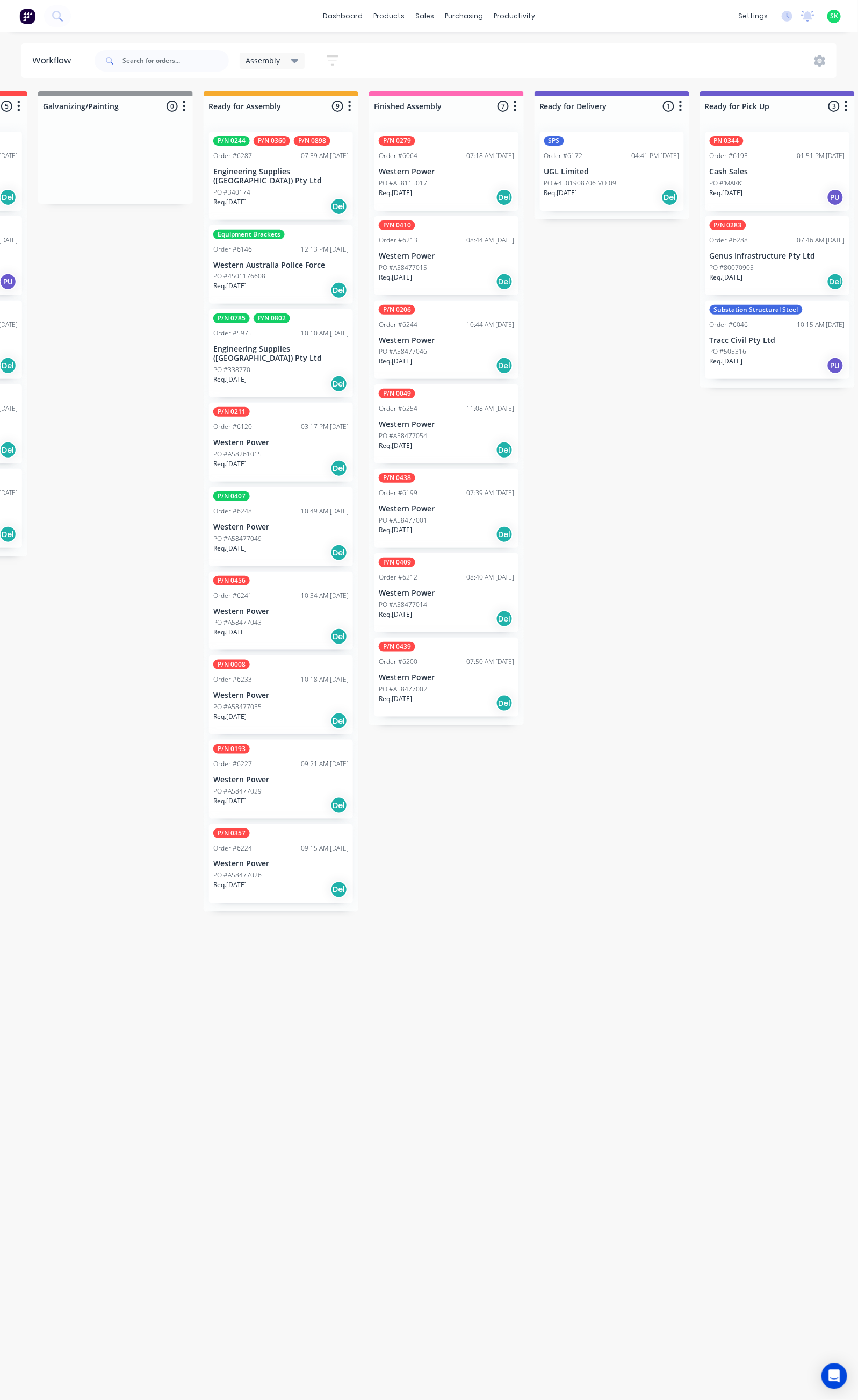
scroll to position [0, 374]
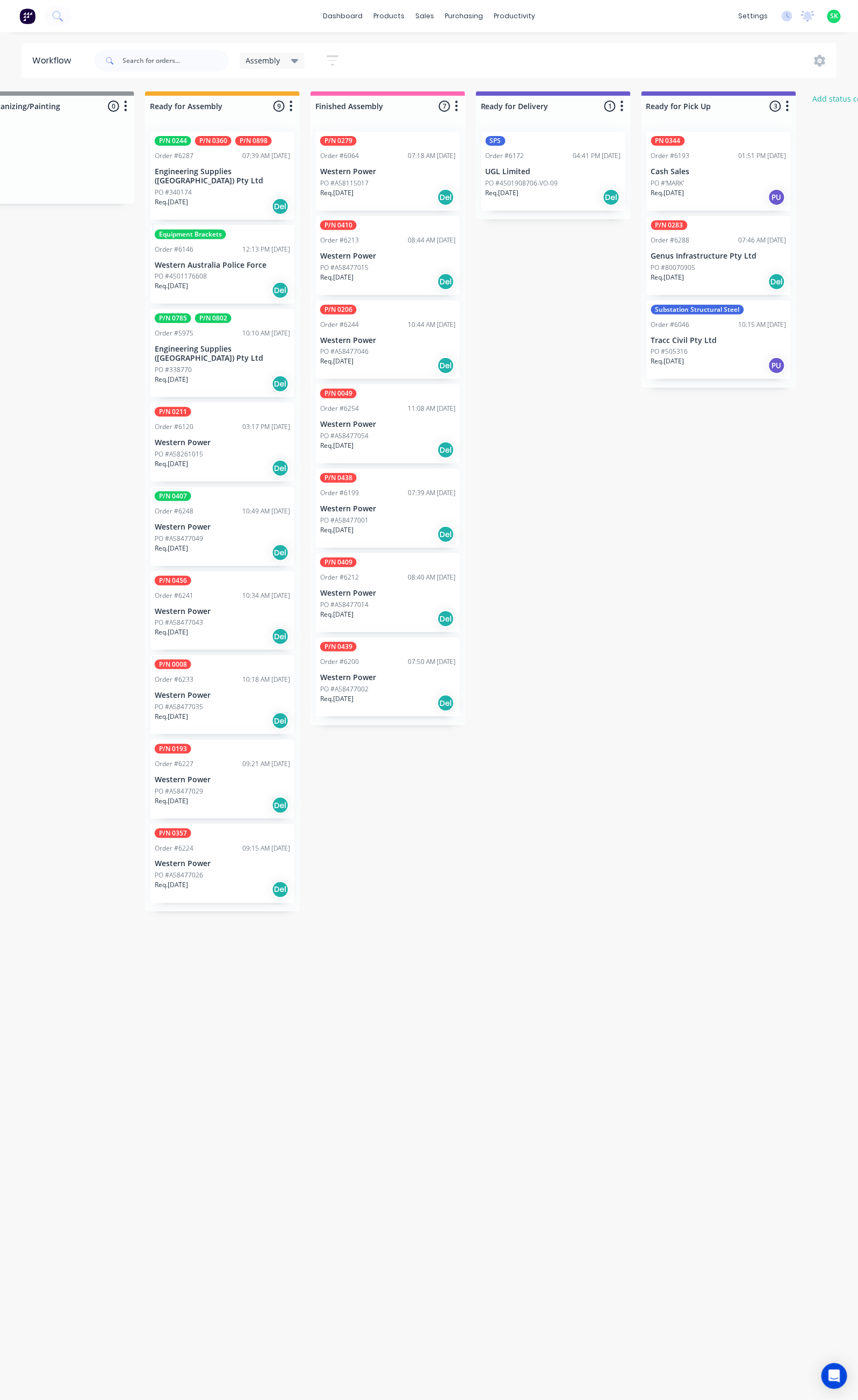
click at [379, 168] on p "Western Power" at bounding box center [388, 172] width 136 height 9
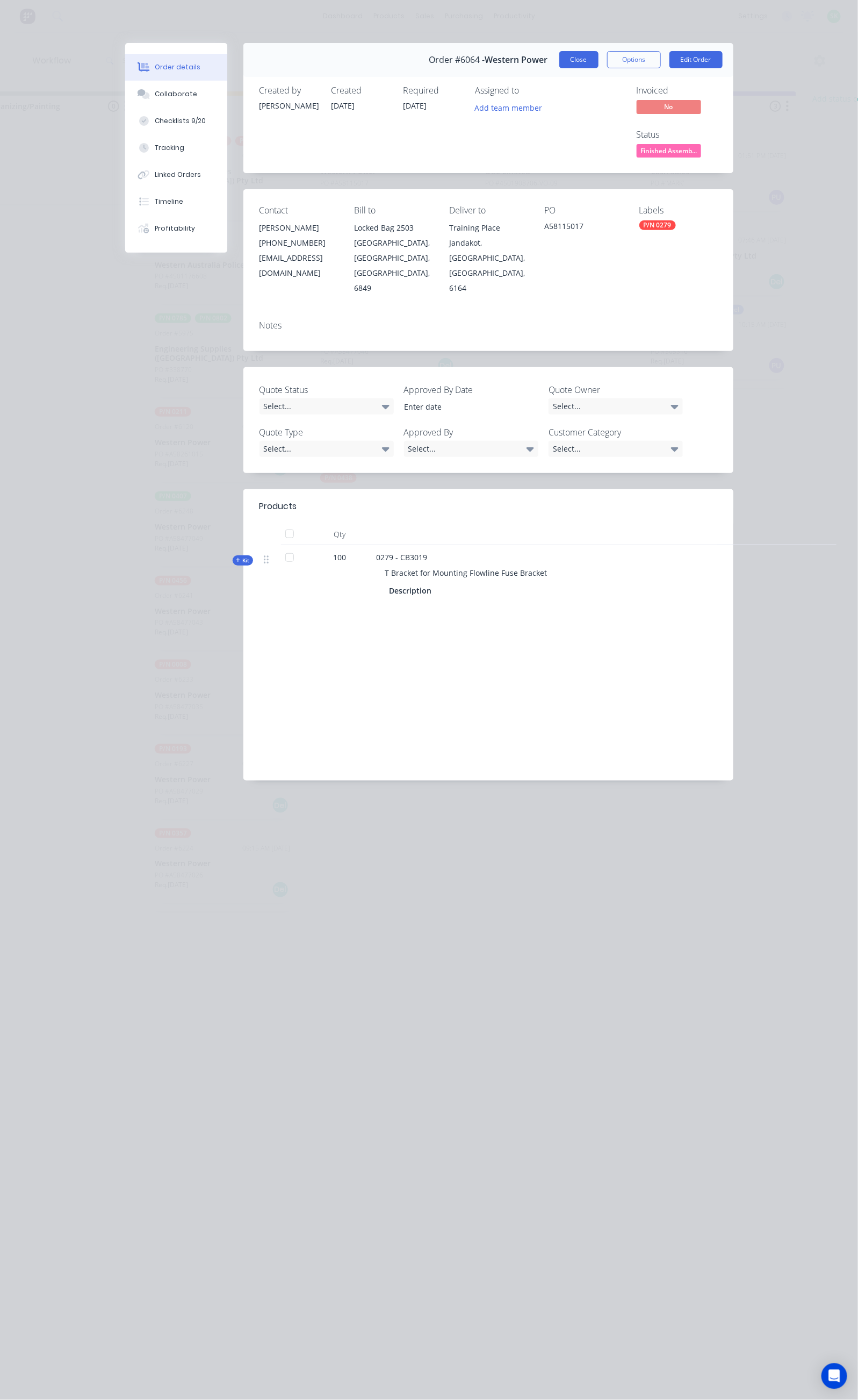
click at [599, 61] on button "Close" at bounding box center [578, 59] width 39 height 17
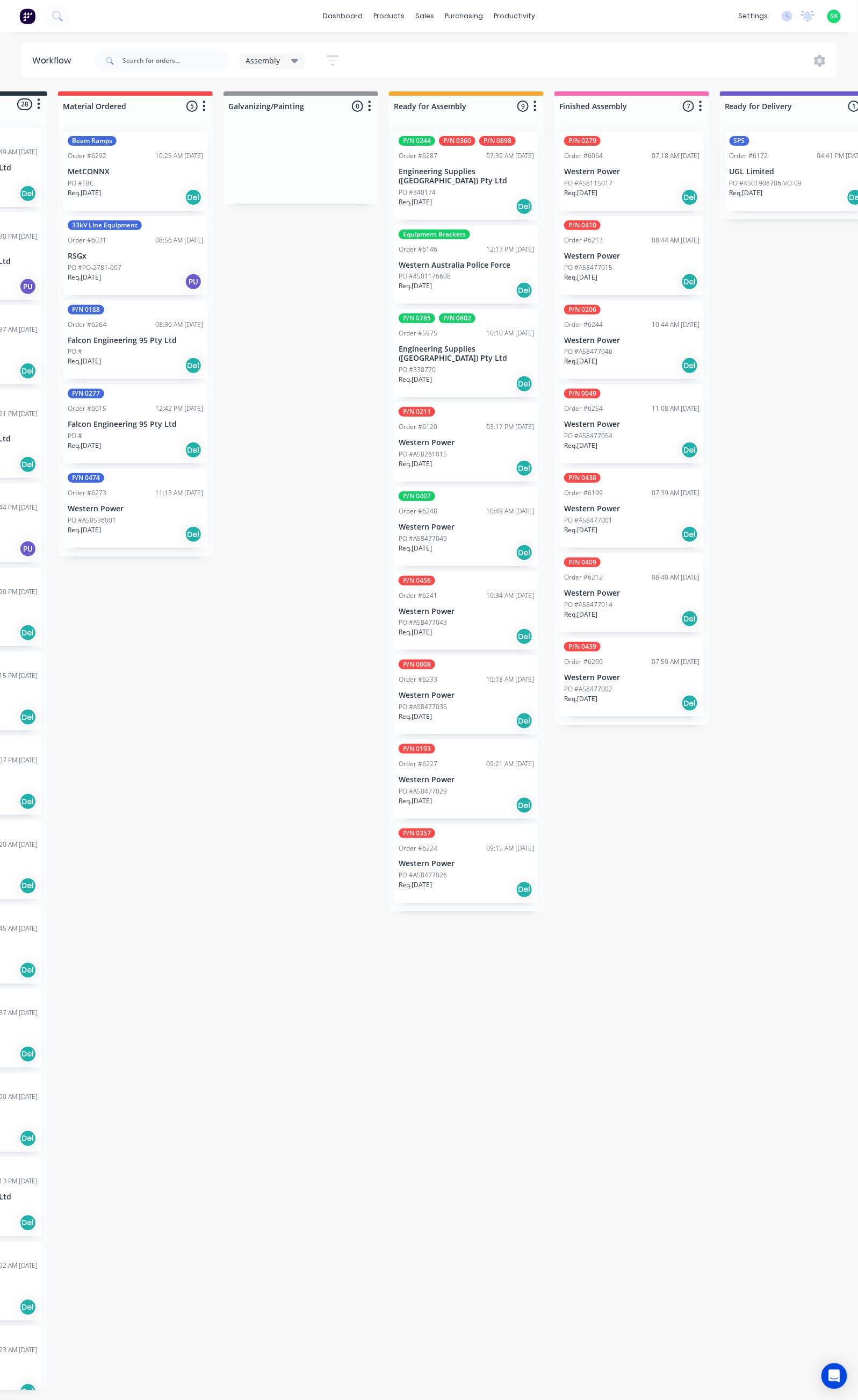
scroll to position [0, 0]
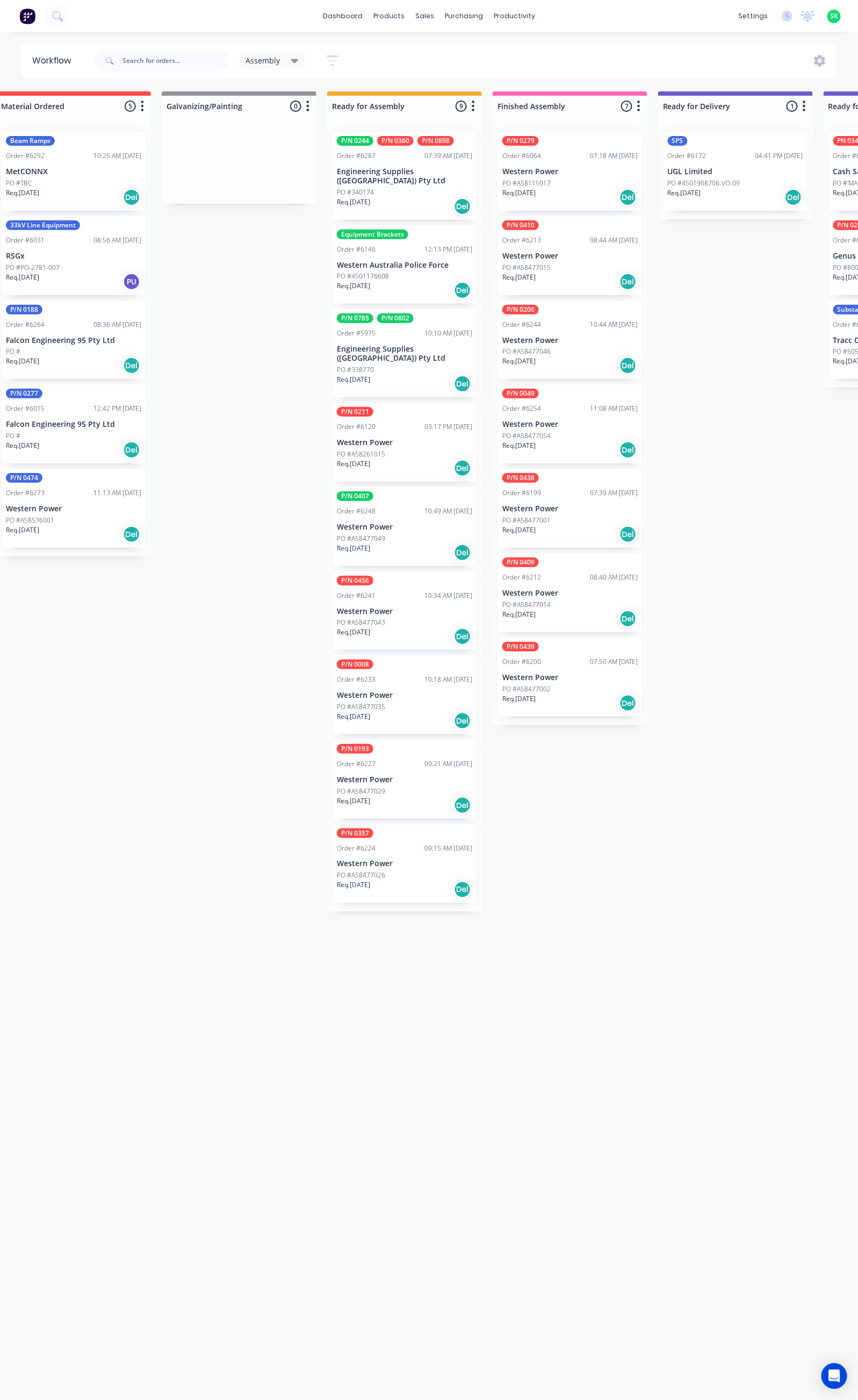
scroll to position [0, 198]
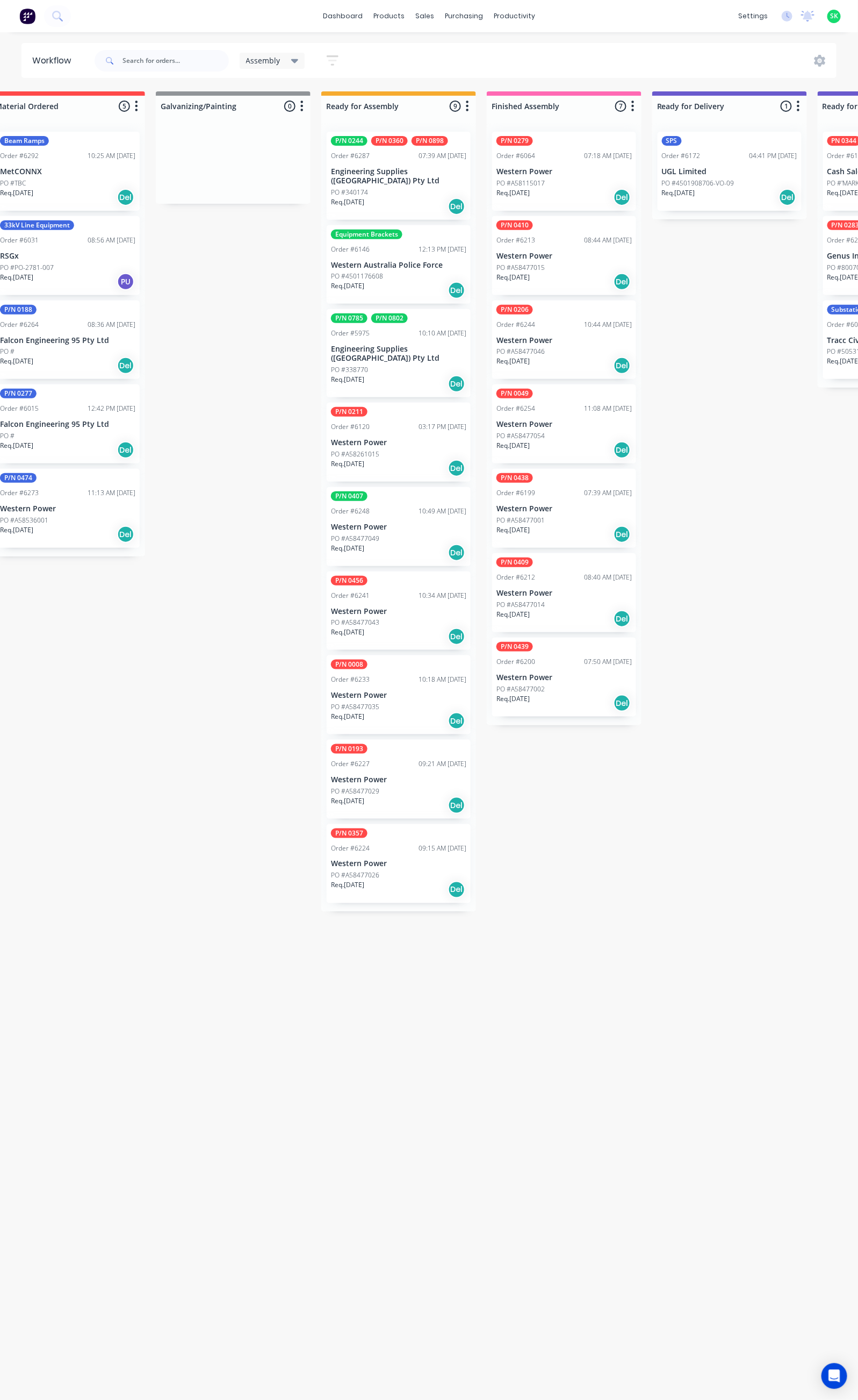
click at [537, 176] on p "Western Power" at bounding box center [564, 172] width 136 height 9
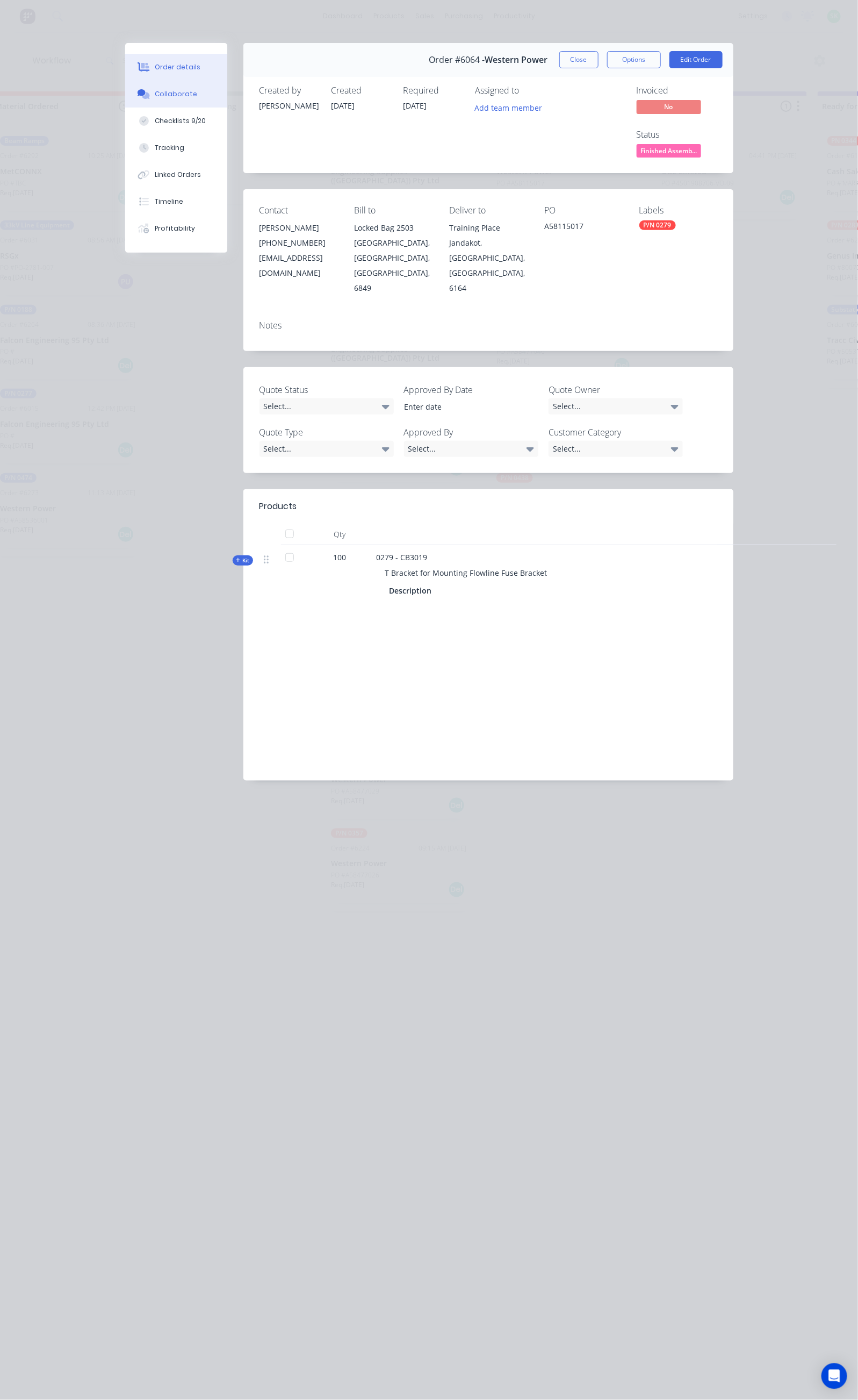
click at [155, 94] on div "Collaborate" at bounding box center [176, 94] width 43 height 10
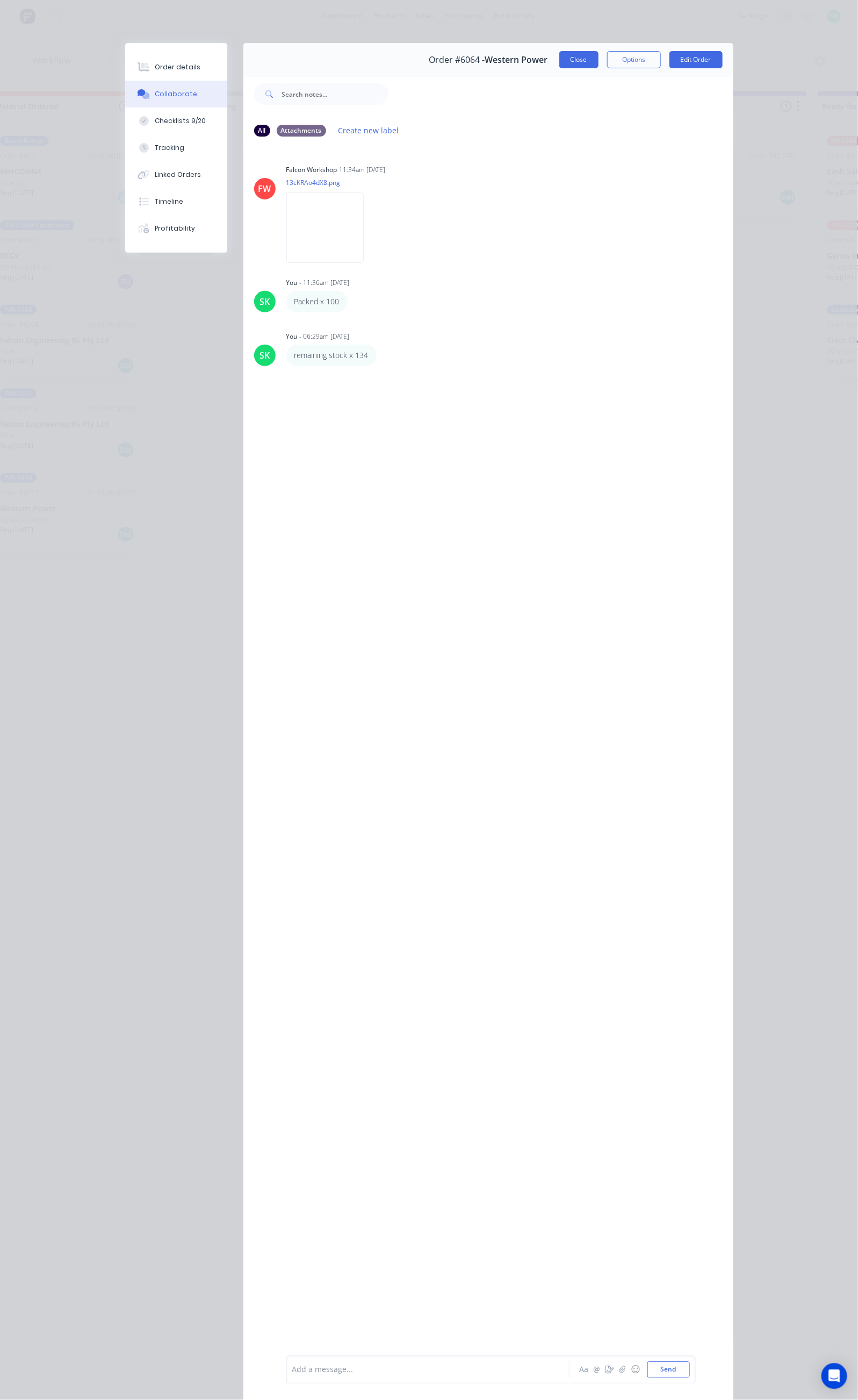
click at [599, 57] on button "Close" at bounding box center [578, 59] width 39 height 17
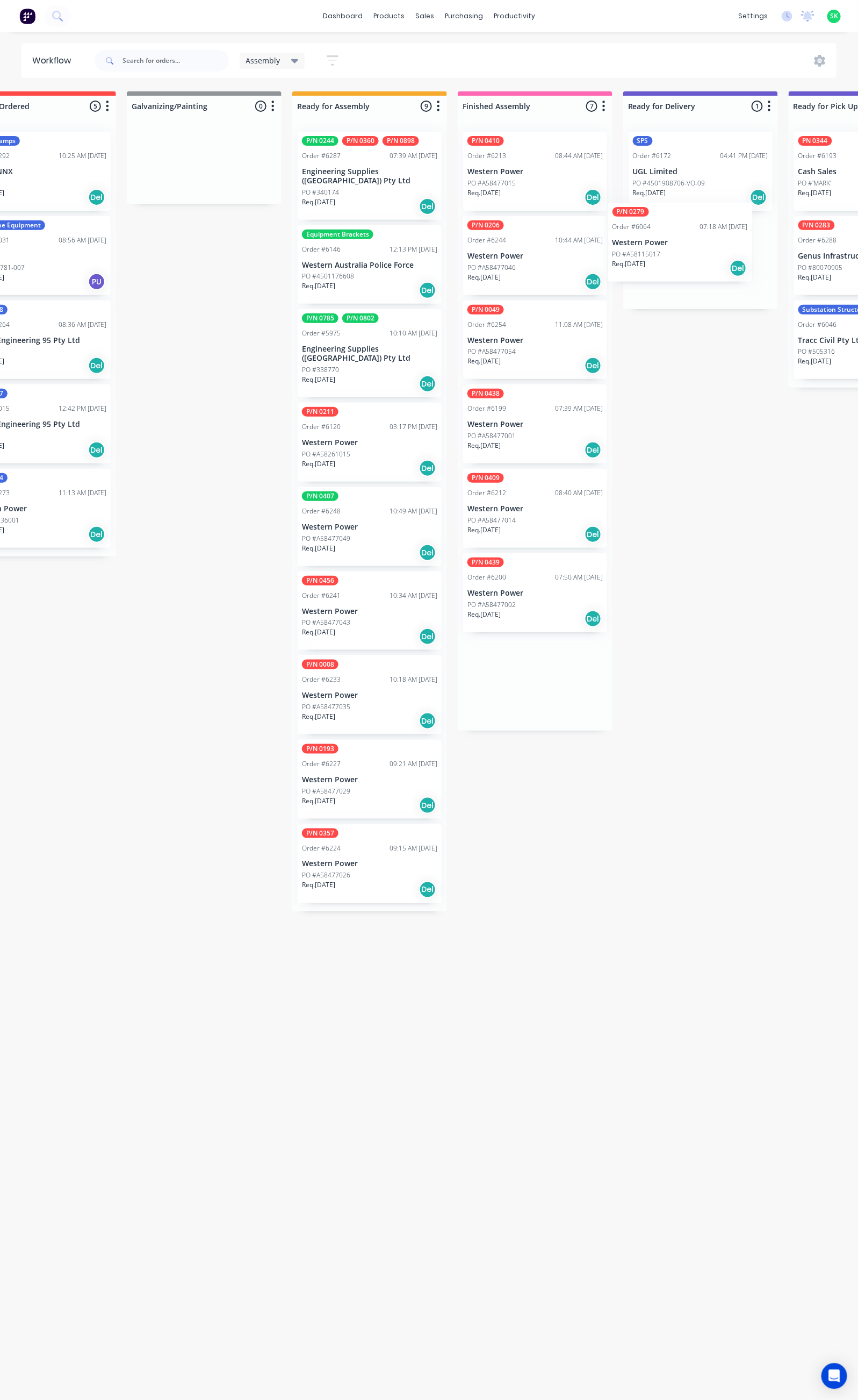
scroll to position [0, 234]
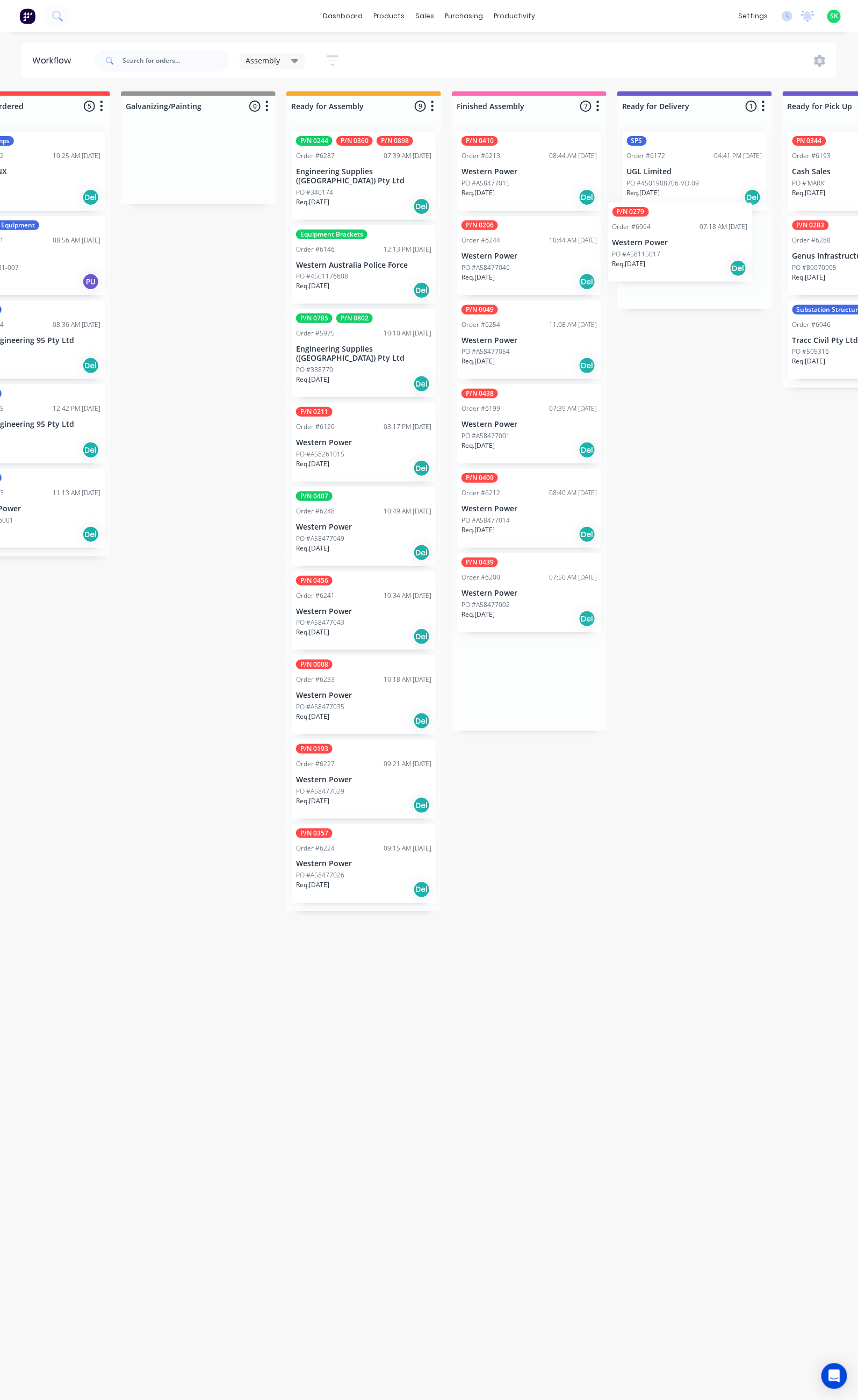
drag, startPoint x: 532, startPoint y: 175, endPoint x: 652, endPoint y: 246, distance: 139.4
click at [652, 246] on div "Submitted 28 Status colour #273444 hex #273444 Save Cancel Summaries Total orde…" at bounding box center [733, 741] width 1948 height 1299
drag, startPoint x: 535, startPoint y: 167, endPoint x: 474, endPoint y: 118, distance: 78.2
click at [532, 164] on div "P/N 0410 Order #6213 08:44 AM 19/08/25 Western Power PO #A58477015 Req. 16/11/2…" at bounding box center [528, 382] width 155 height 517
click at [527, 170] on p "Western Power" at bounding box center [528, 172] width 136 height 9
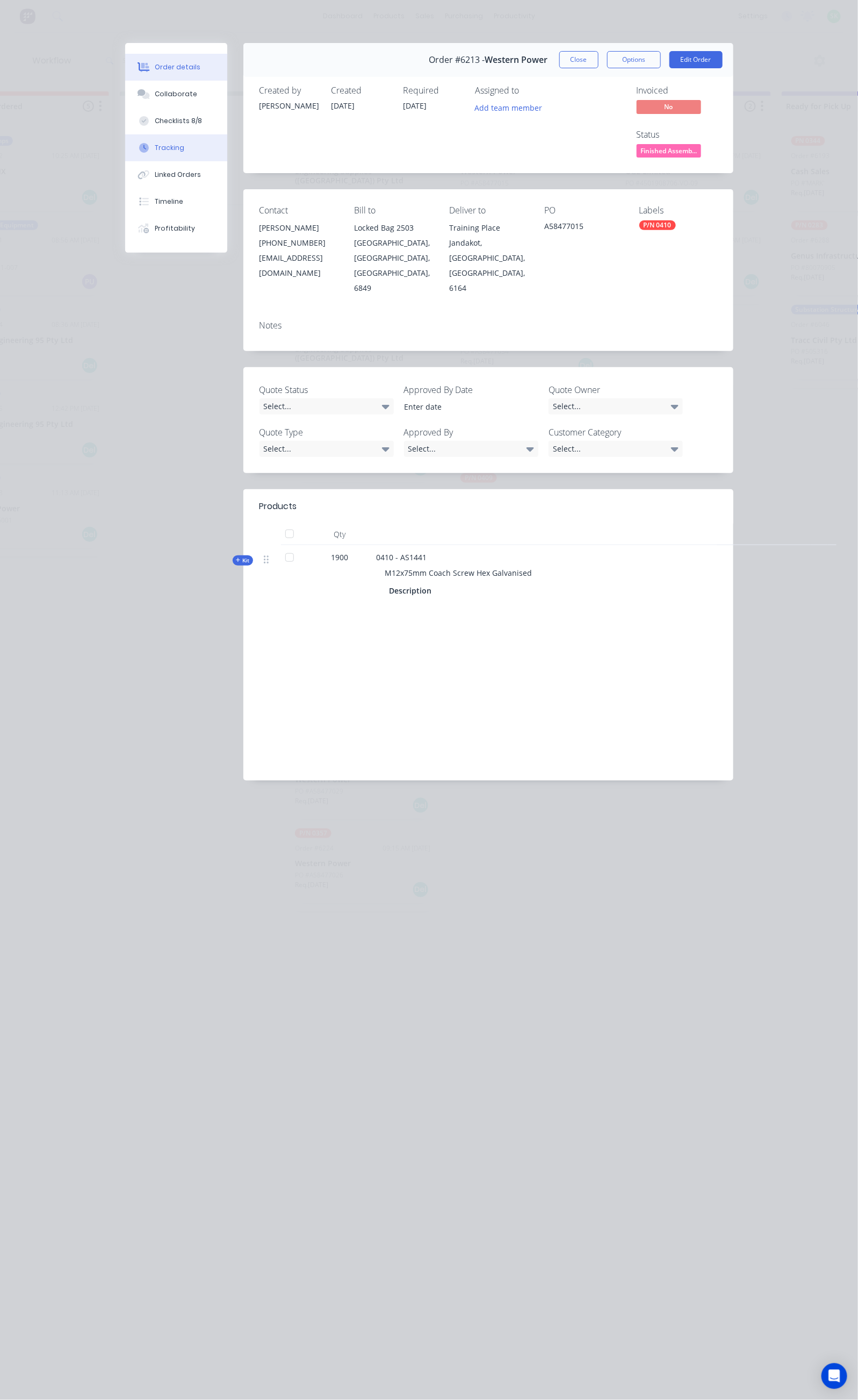
click at [155, 144] on div "Tracking" at bounding box center [169, 148] width 29 height 10
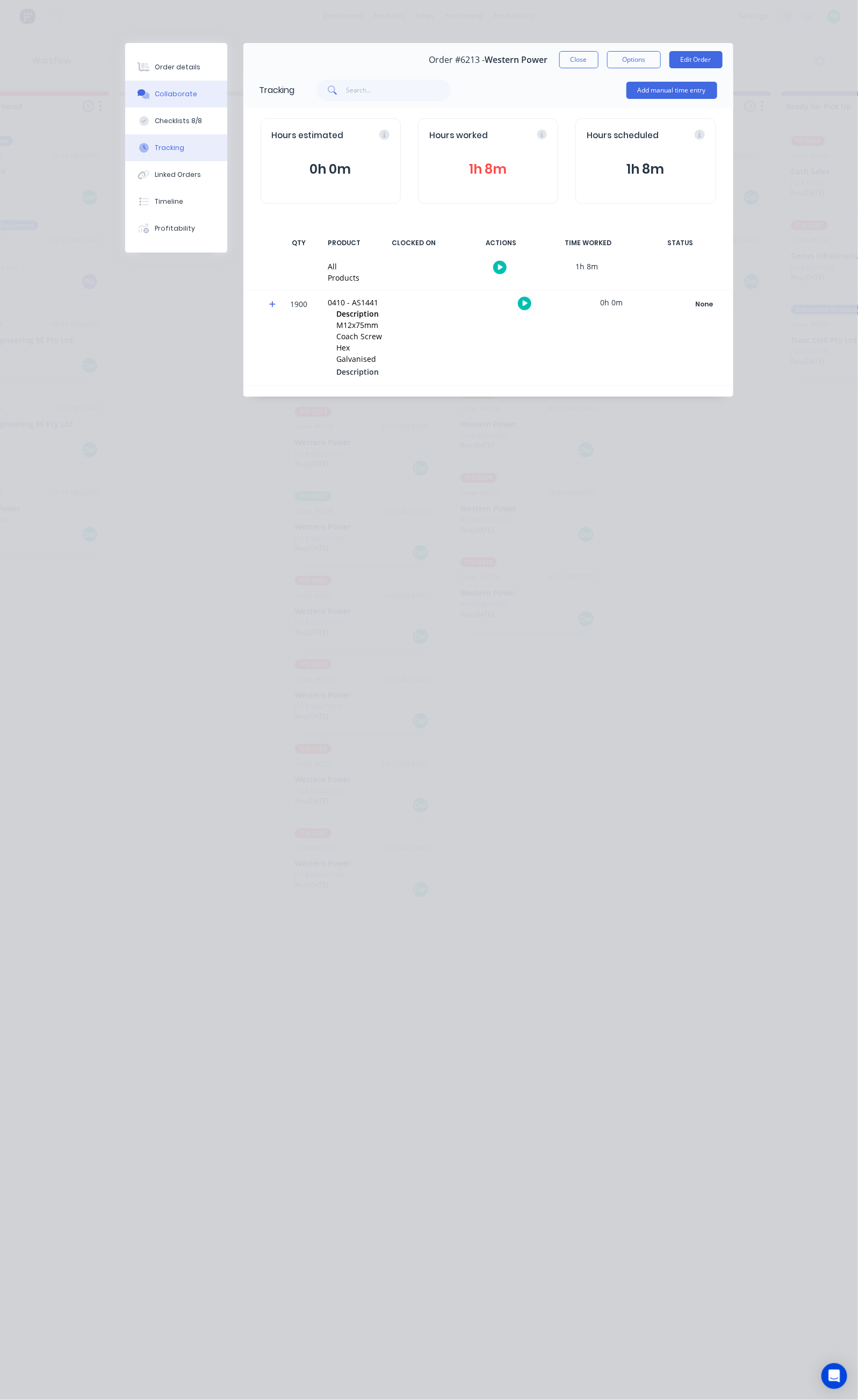
click at [155, 91] on div "Collaborate" at bounding box center [176, 94] width 43 height 10
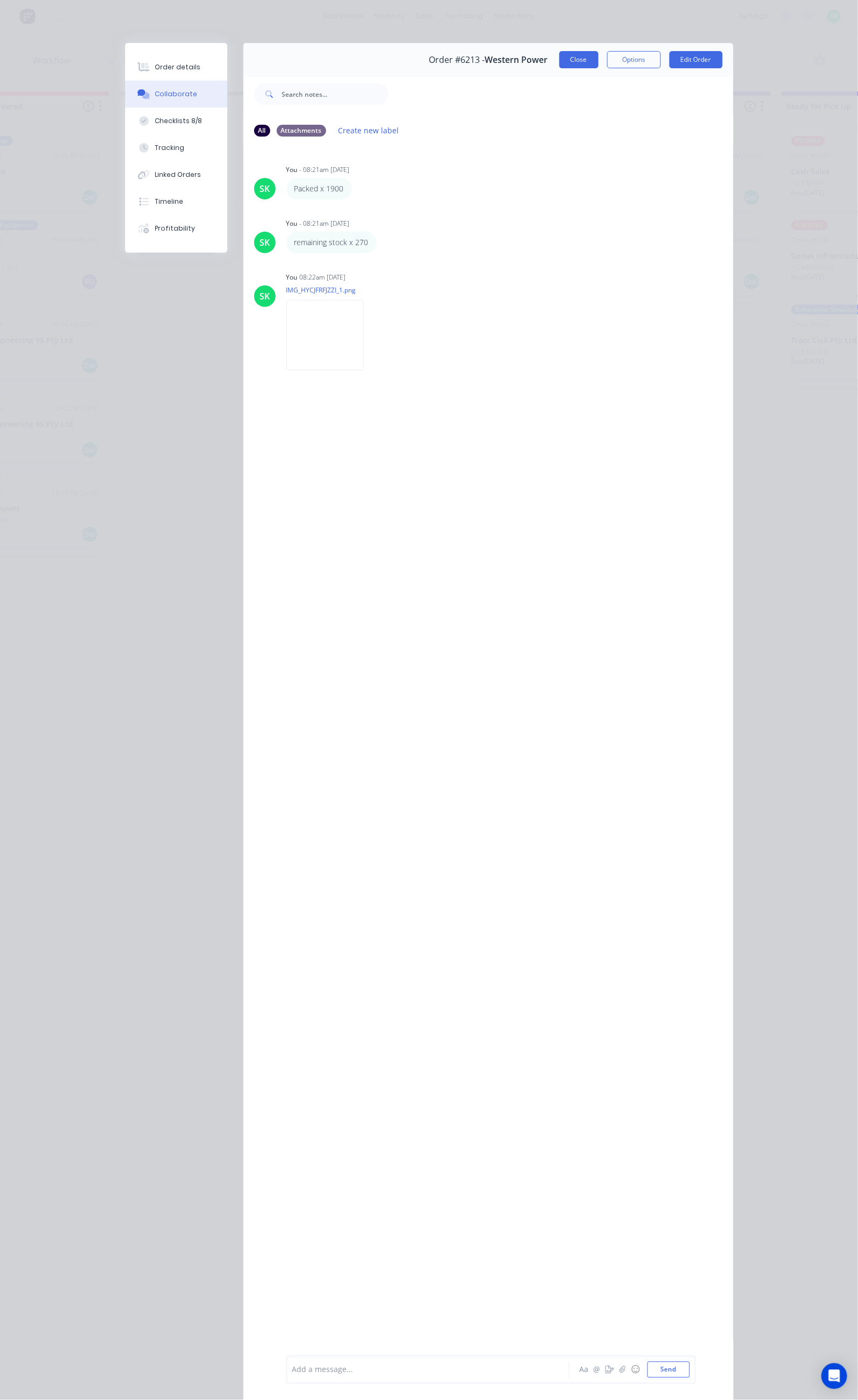
click at [599, 63] on button "Close" at bounding box center [578, 59] width 39 height 17
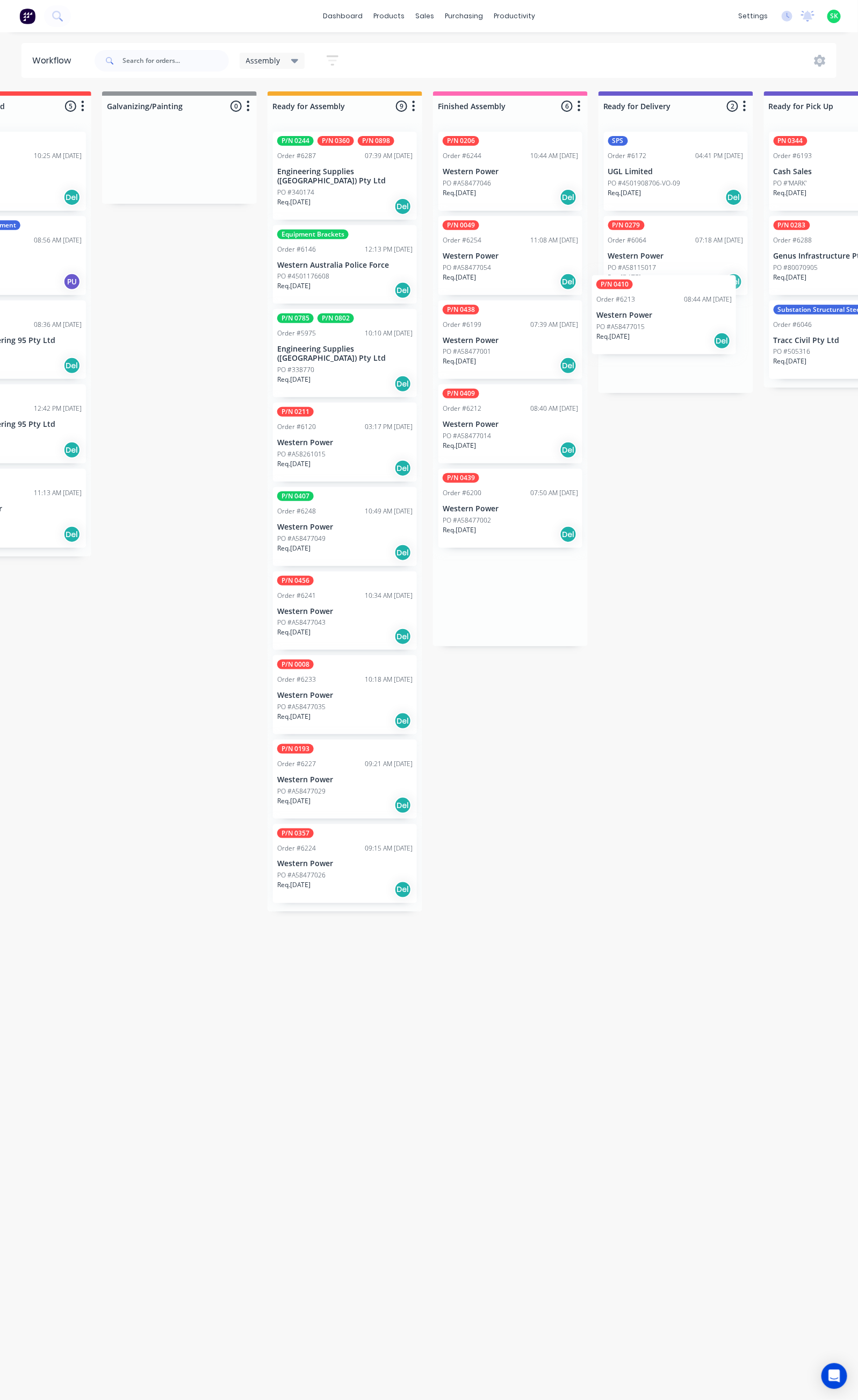
scroll to position [0, 265]
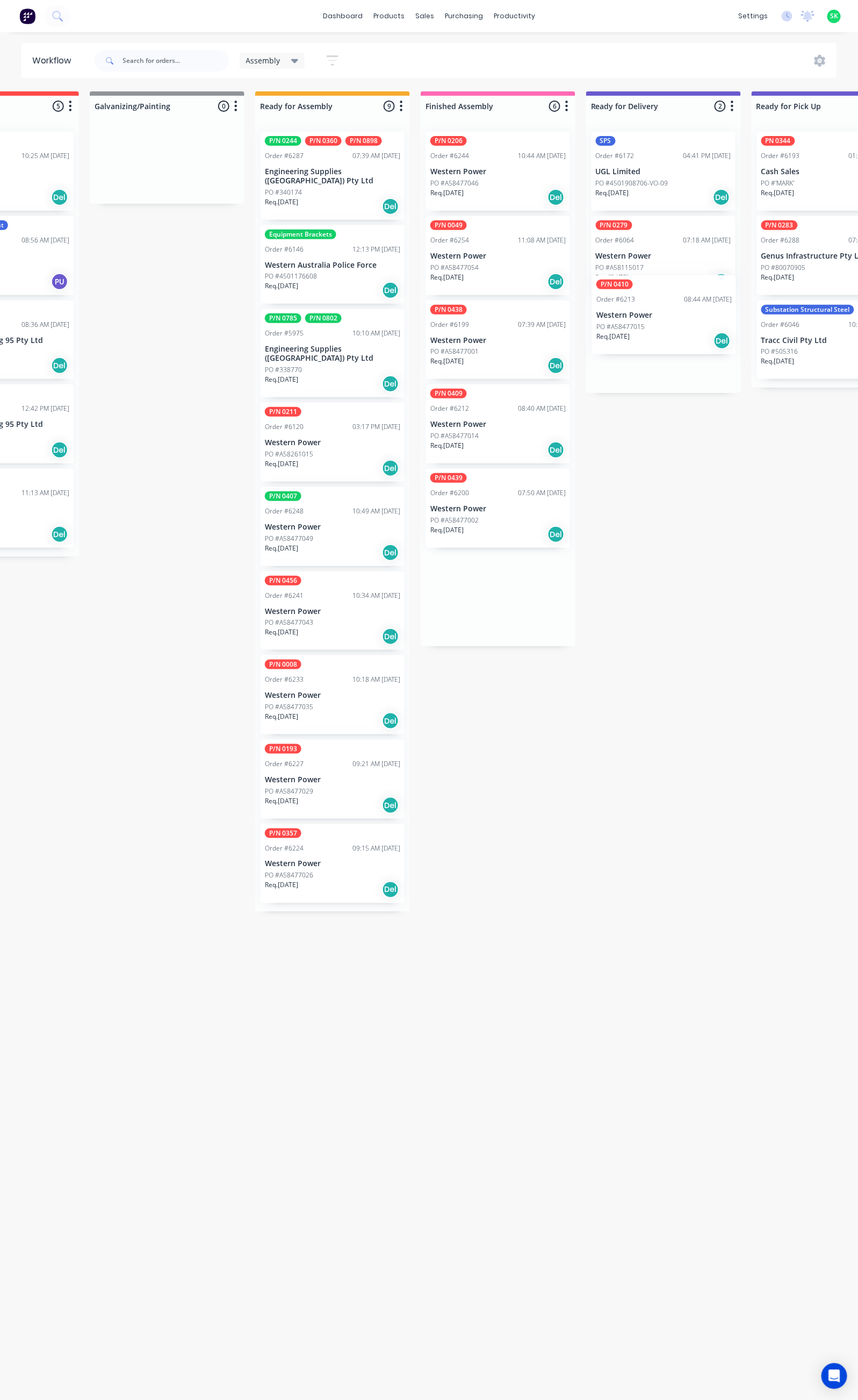
drag, startPoint x: 506, startPoint y: 166, endPoint x: 648, endPoint y: 313, distance: 204.4
click at [648, 313] on div "Submitted 28 Status colour #273444 hex #273444 Save Cancel Summaries Total orde…" at bounding box center [701, 741] width 1948 height 1299
click at [494, 439] on div "PO #A58477014" at bounding box center [498, 436] width 136 height 10
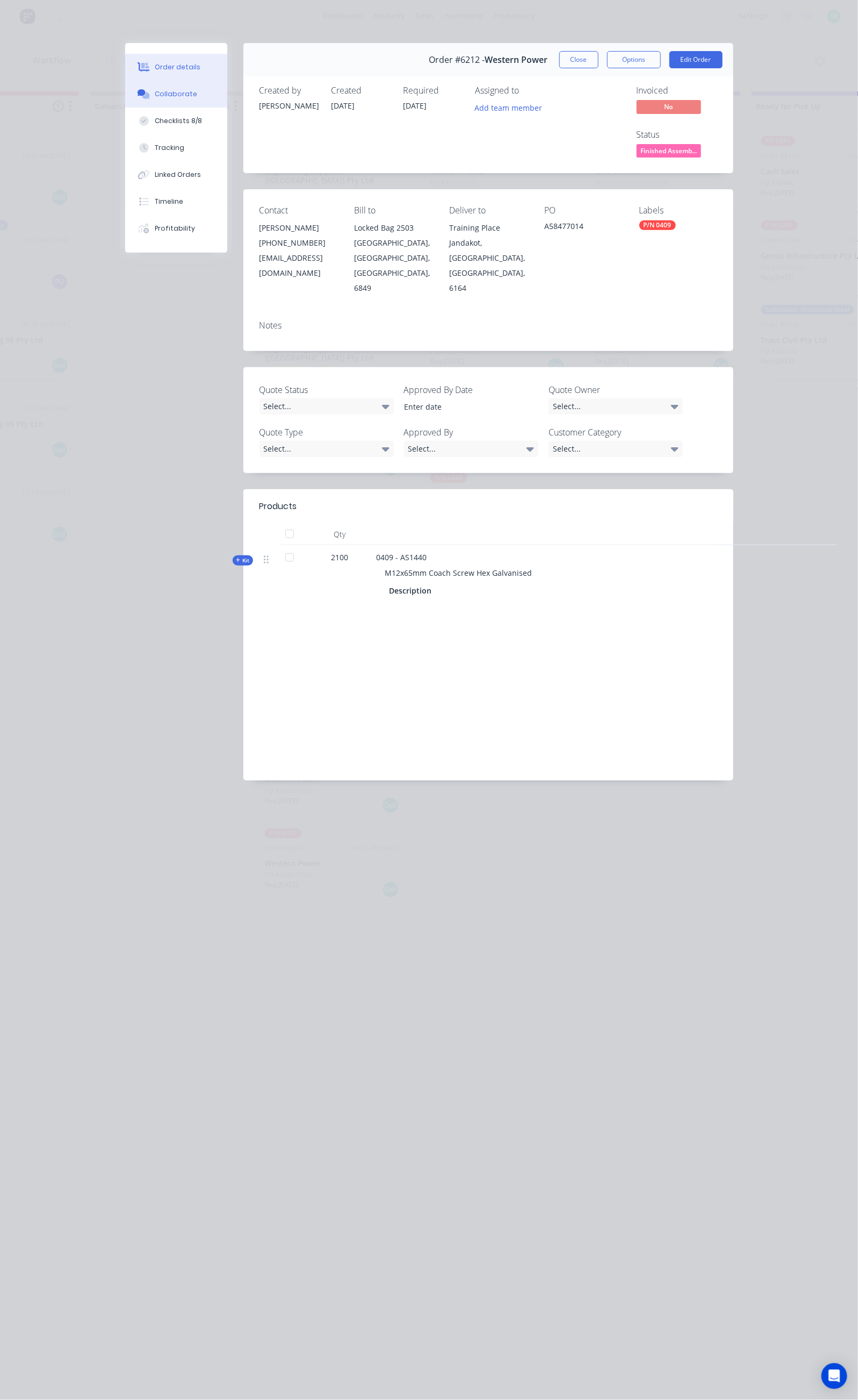
click at [155, 89] on div "Collaborate" at bounding box center [176, 94] width 43 height 10
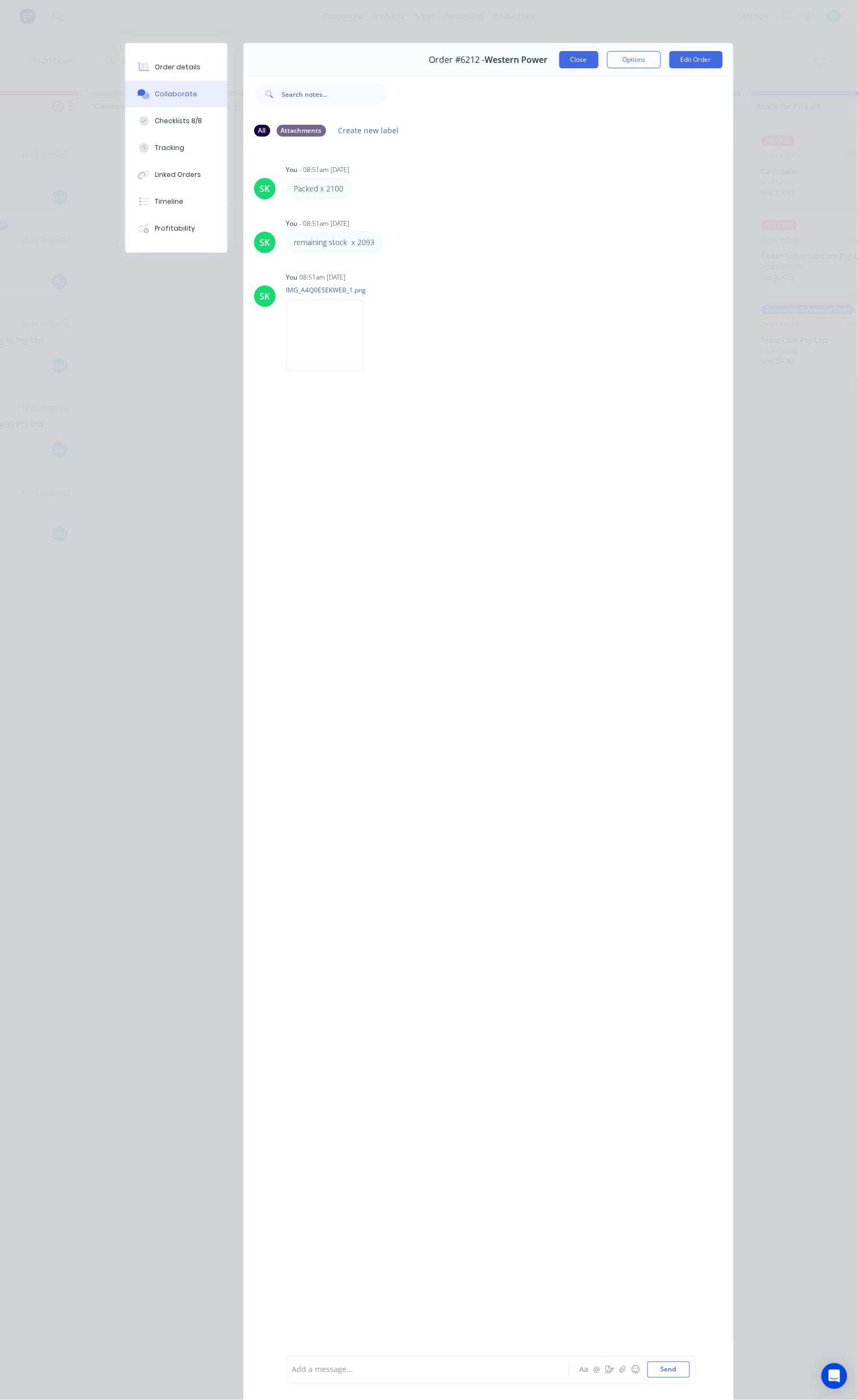
click at [599, 54] on button "Close" at bounding box center [578, 59] width 39 height 17
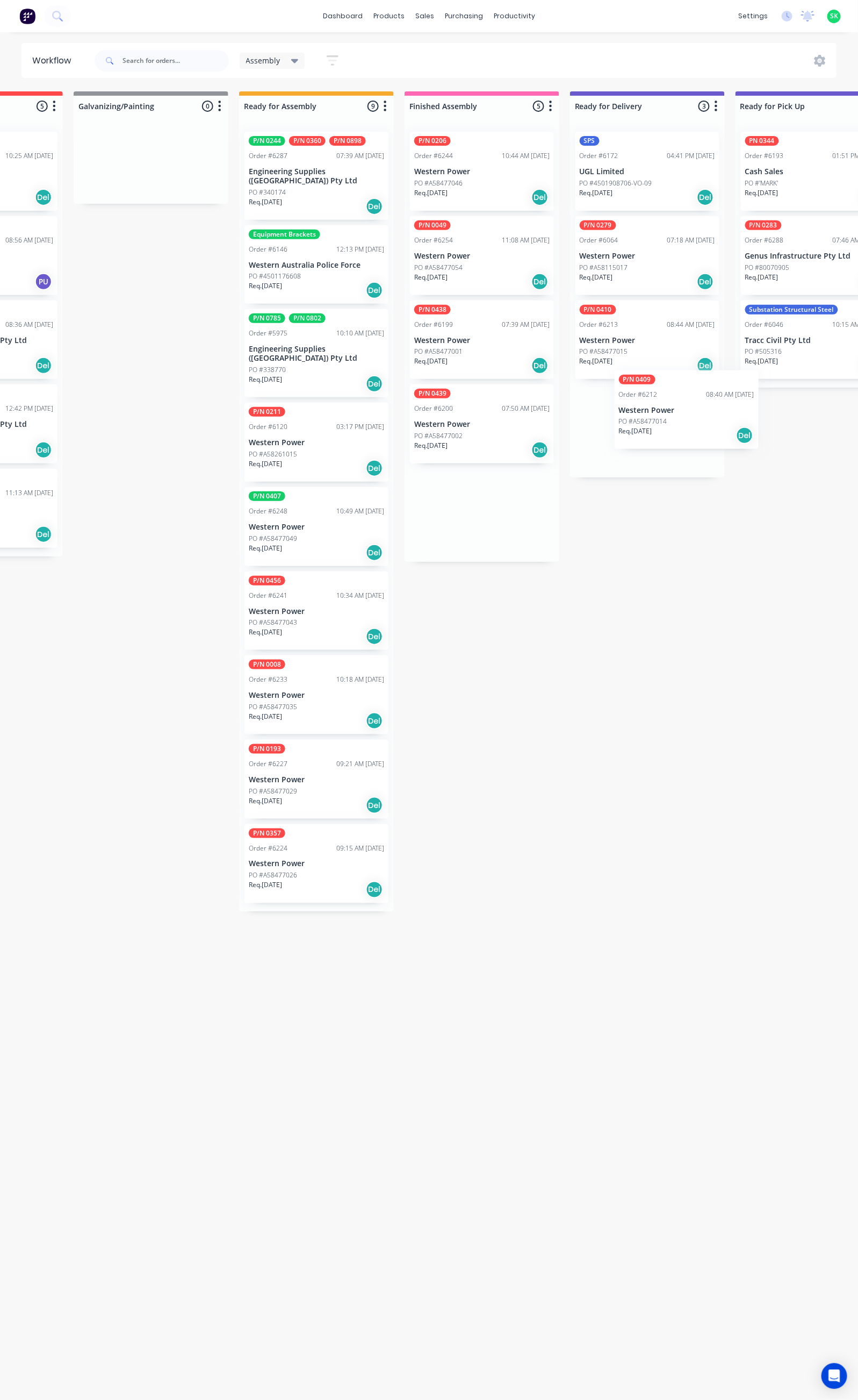
scroll to position [0, 286]
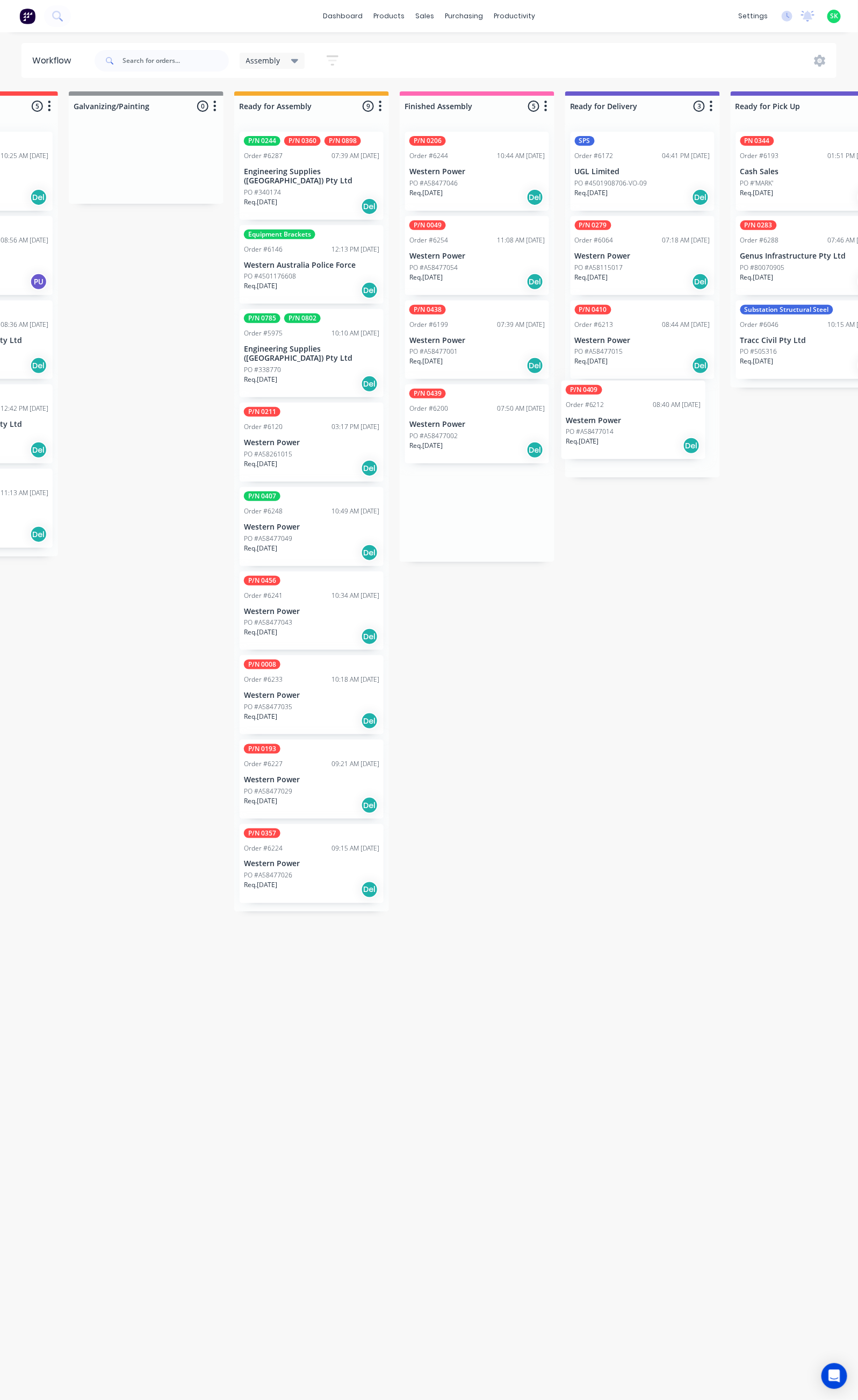
drag, startPoint x: 478, startPoint y: 413, endPoint x: 616, endPoint y: 409, distance: 138.1
click at [616, 409] on div "Submitted 28 Status colour #273444 hex #273444 Save Cancel Summaries Total orde…" at bounding box center [680, 741] width 1948 height 1299
click at [476, 325] on div "Order #6199 07:39 AM 19/08/25" at bounding box center [477, 325] width 136 height 10
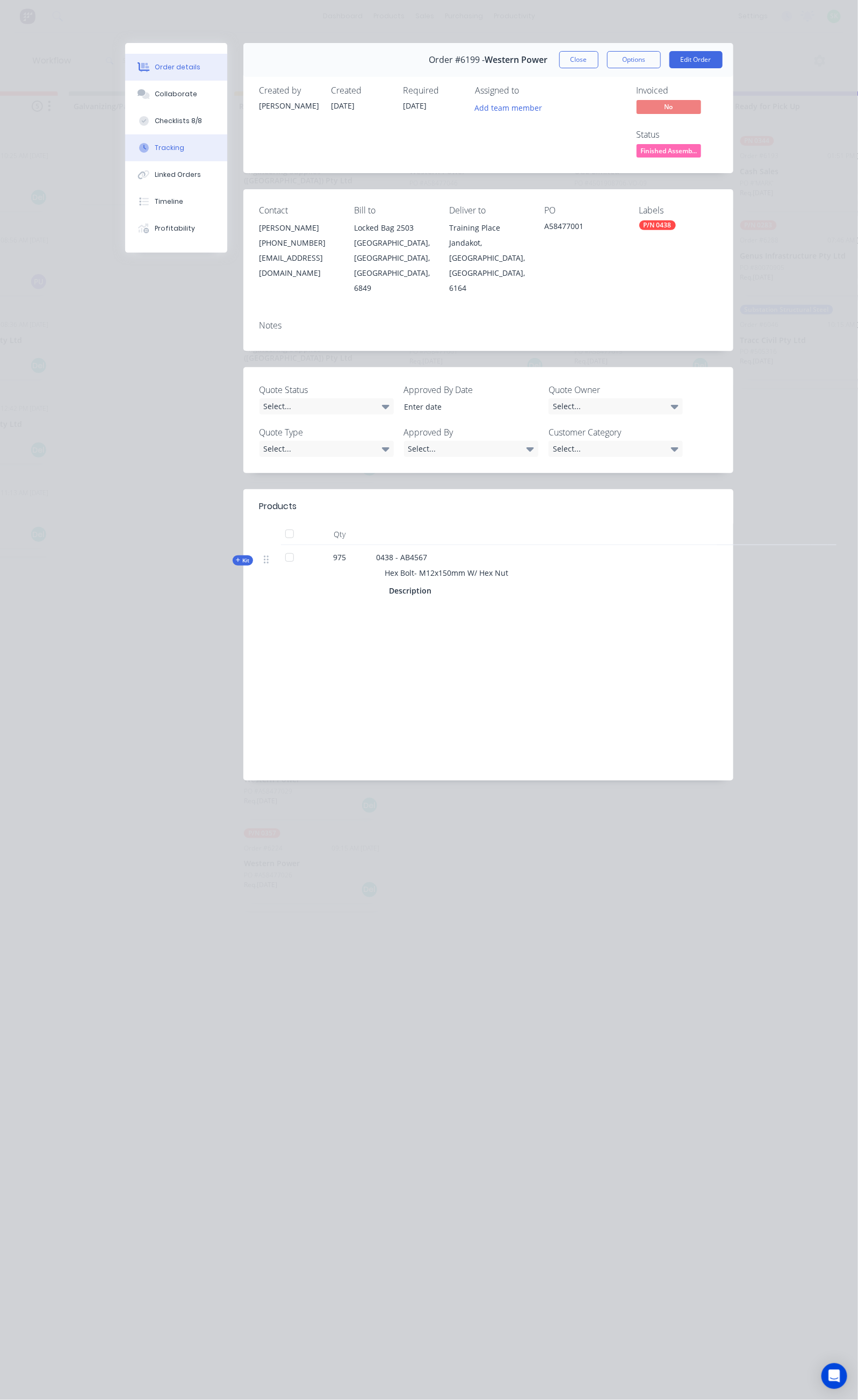
click at [155, 146] on div "Tracking" at bounding box center [169, 148] width 29 height 10
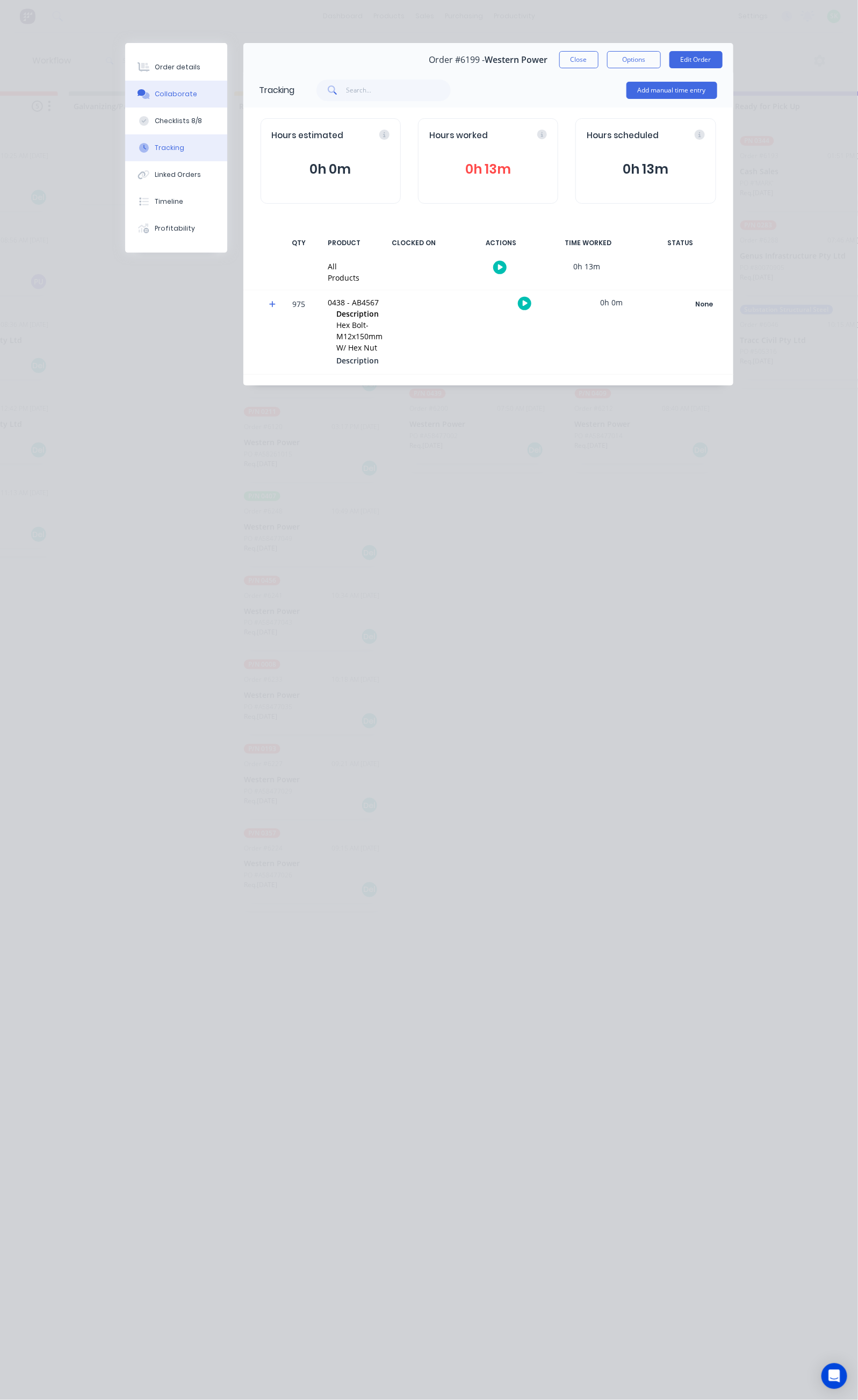
click at [125, 89] on button "Collaborate" at bounding box center [176, 94] width 102 height 27
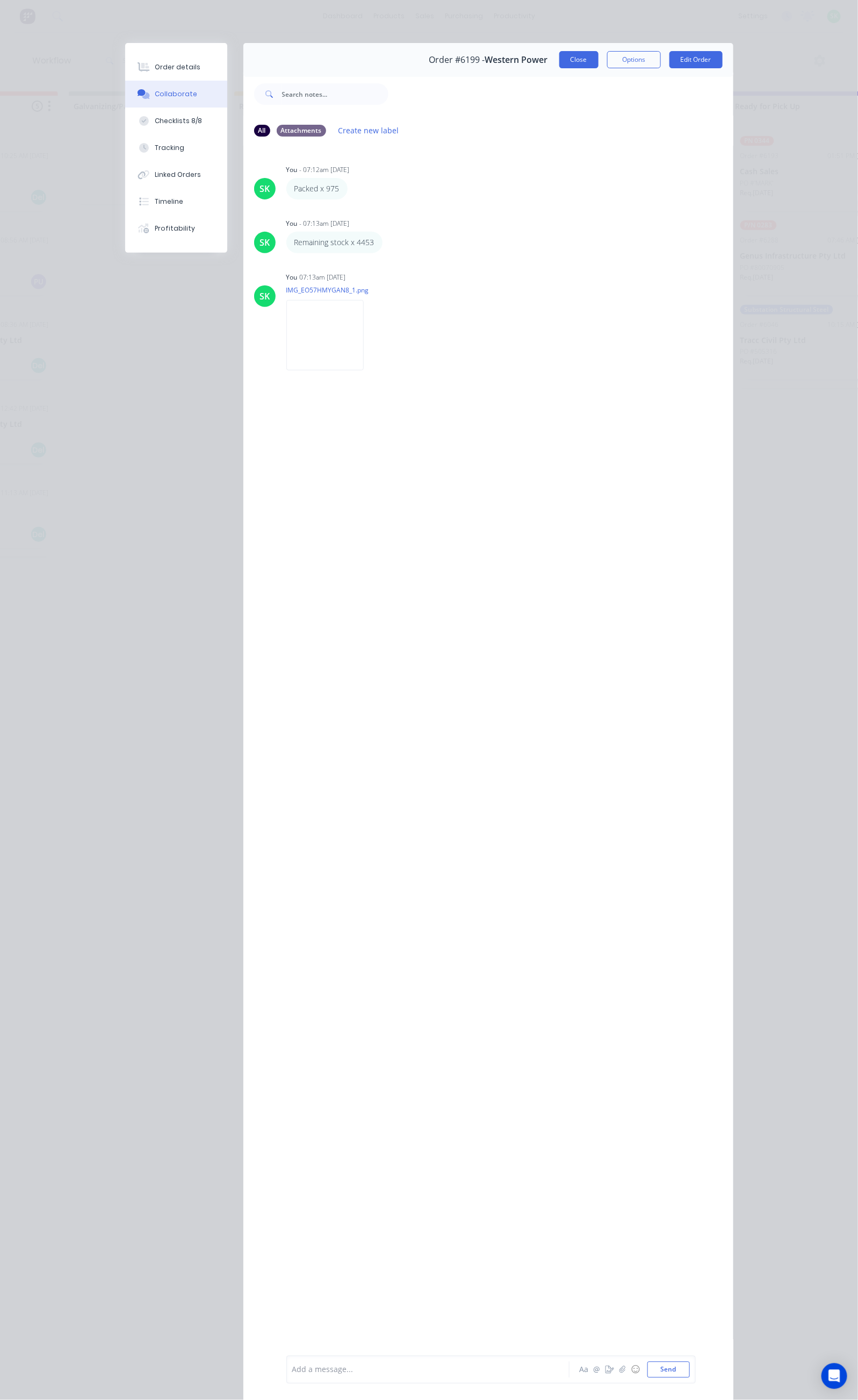
click at [599, 62] on button "Close" at bounding box center [578, 59] width 39 height 17
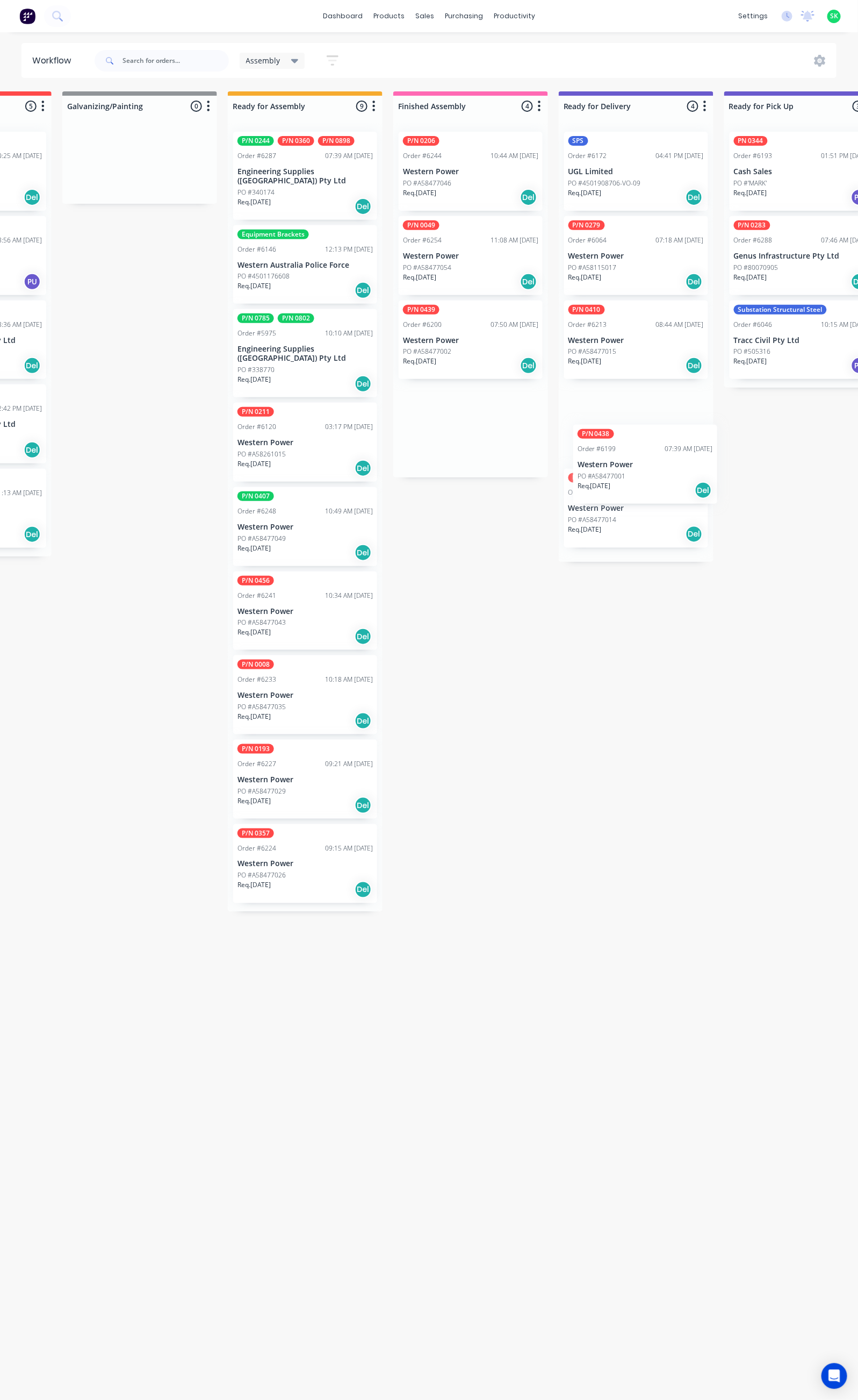
scroll to position [0, 297]
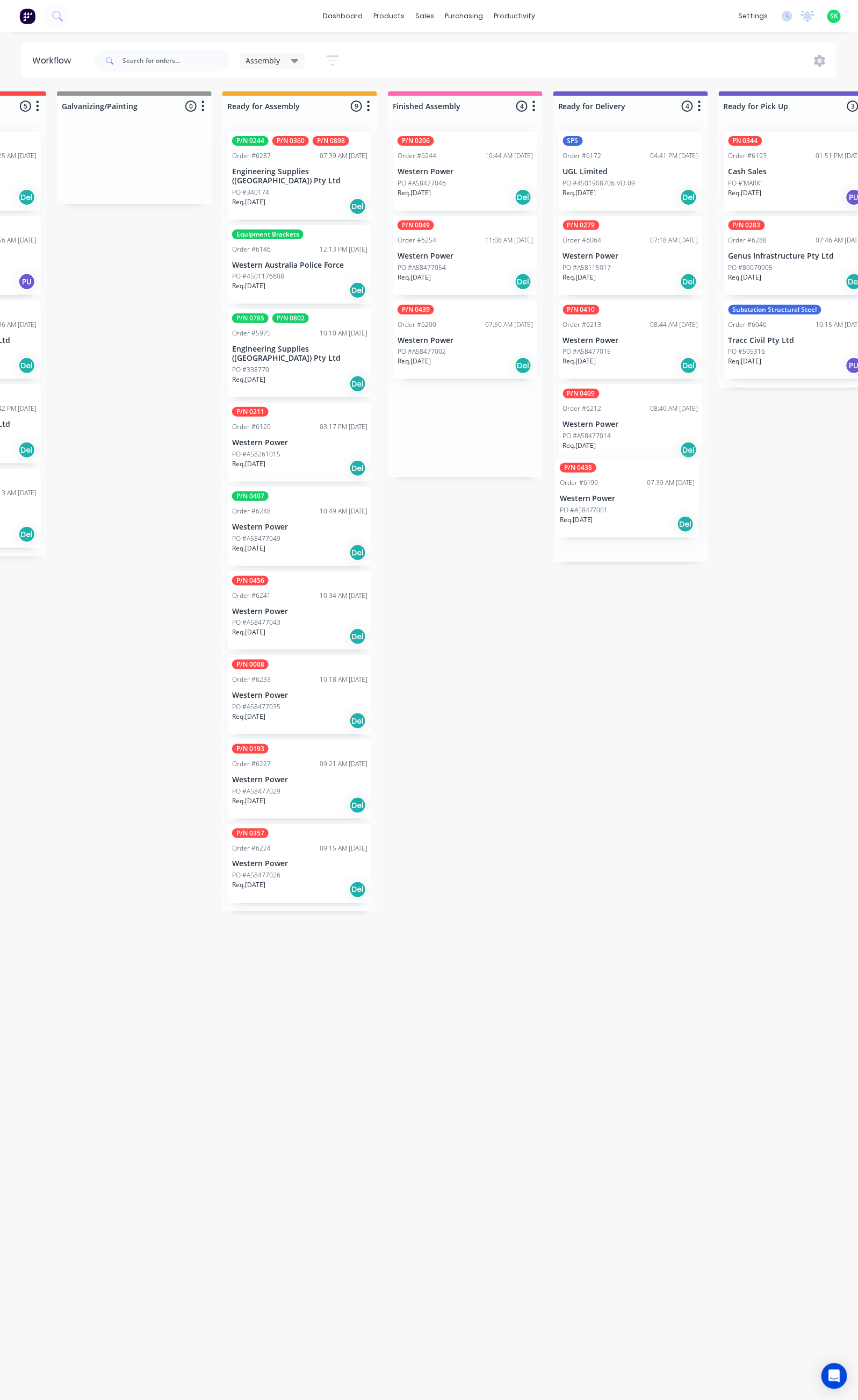
drag, startPoint x: 461, startPoint y: 336, endPoint x: 613, endPoint y: 490, distance: 216.4
click at [613, 493] on div "Submitted 28 Status colour #273444 hex #273444 Save Cancel Summaries Total orde…" at bounding box center [668, 741] width 1948 height 1299
click at [467, 345] on div "P/N 0439 Order #6200 07:50 AM 19/08/25 Western Power PO #A58477002 Req. 16/11/2…" at bounding box center [466, 340] width 144 height 79
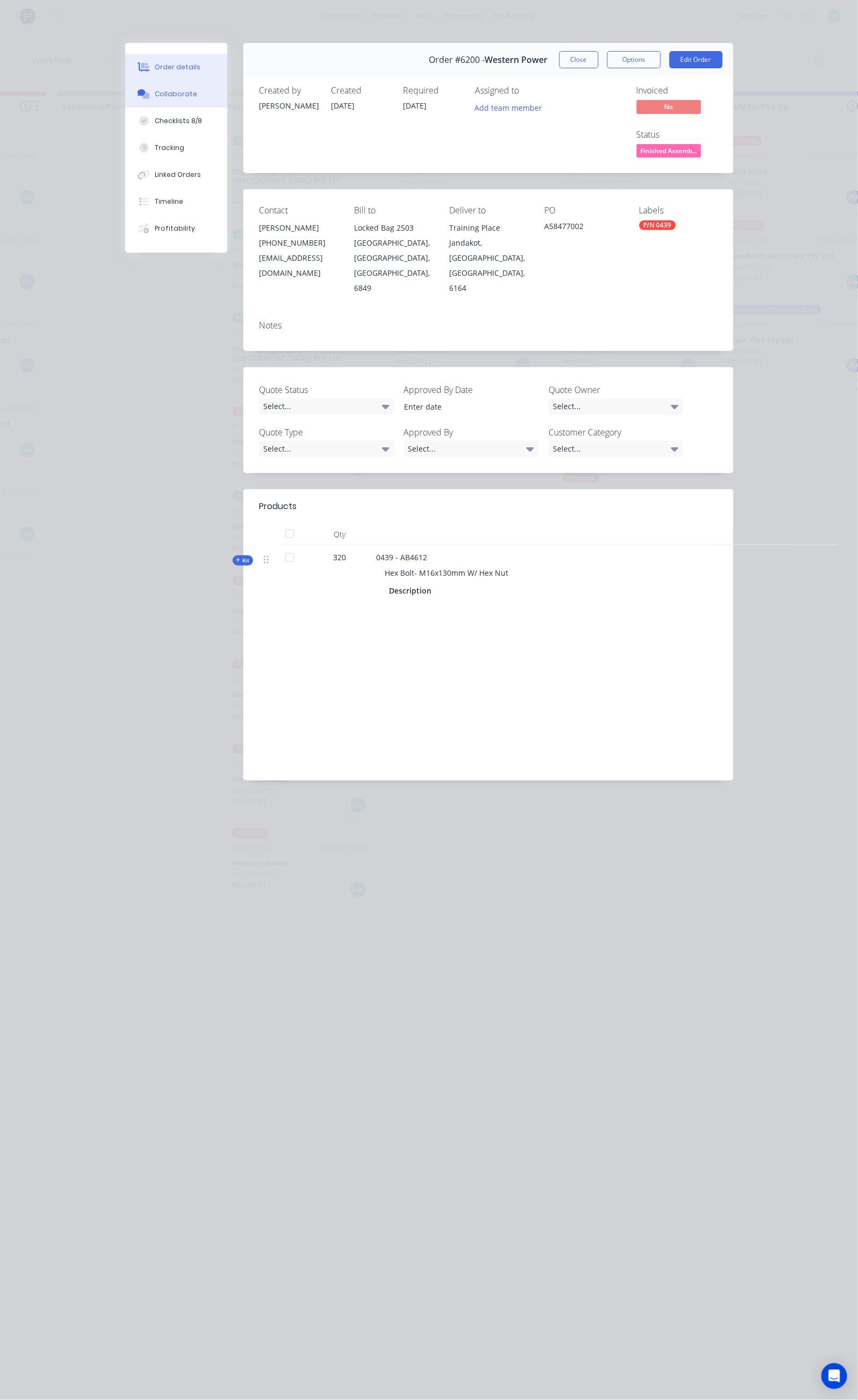
click at [155, 95] on div "Collaborate" at bounding box center [176, 94] width 43 height 10
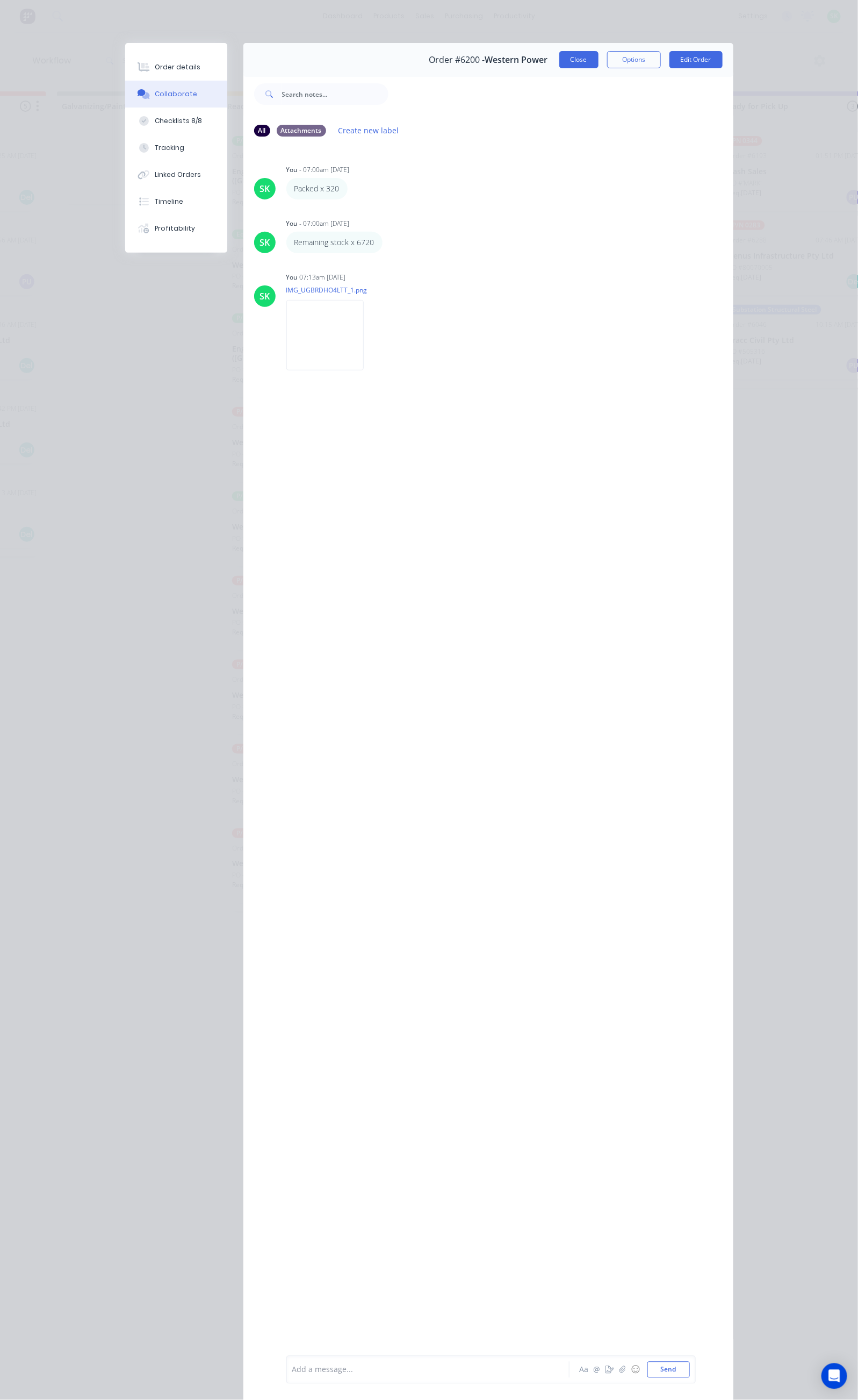
click at [599, 54] on button "Close" at bounding box center [578, 59] width 39 height 17
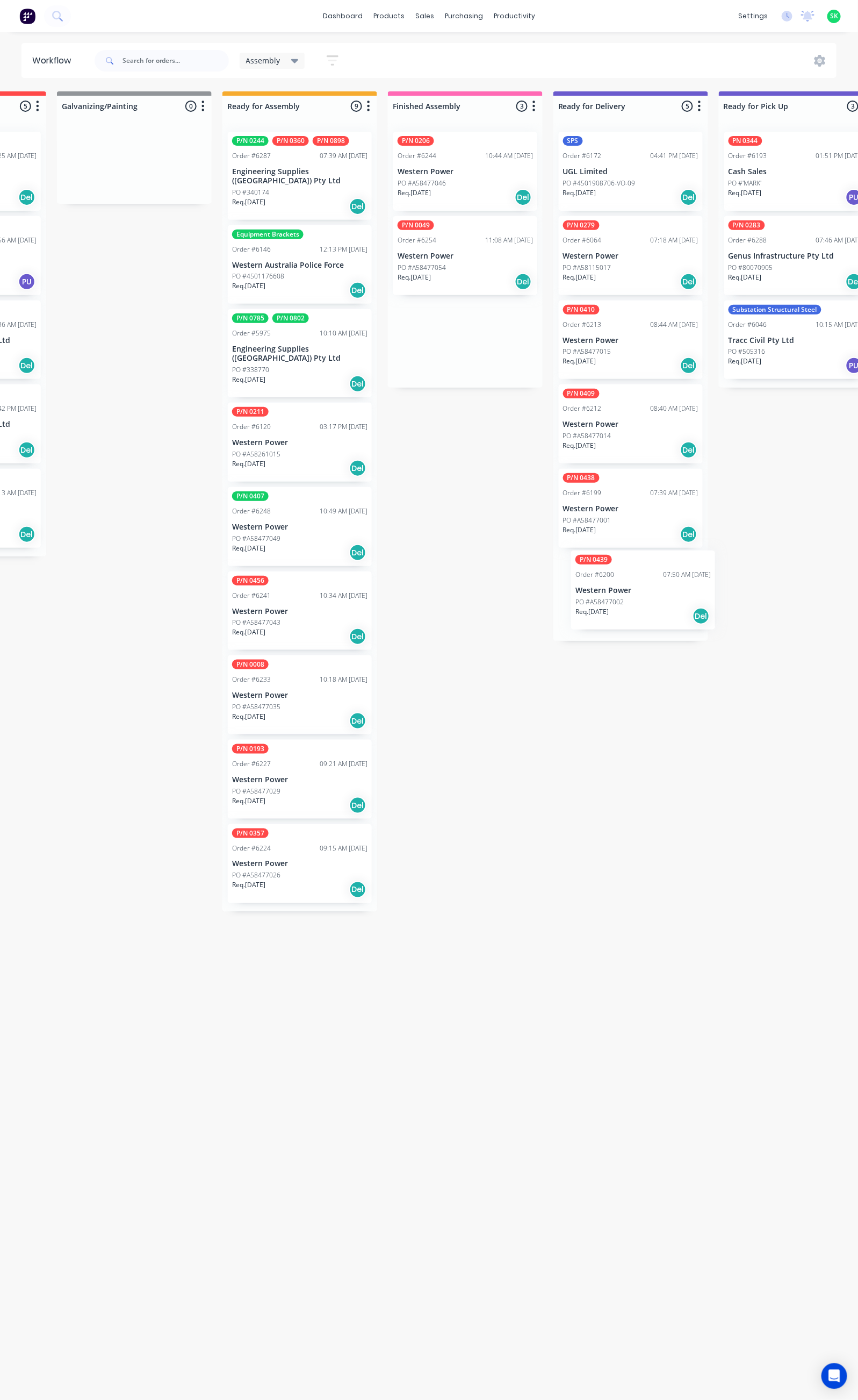
drag, startPoint x: 463, startPoint y: 332, endPoint x: 641, endPoint y: 584, distance: 308.5
click at [641, 584] on div "Submitted 28 Status colour #273444 hex #273444 Save Cancel Summaries Total orde…" at bounding box center [668, 741] width 1948 height 1299
click at [451, 163] on div "P/N 0206 Order #6244 10:44 AM 19/08/25 Western Power PO #A58477046 Req. 16/11/2…" at bounding box center [466, 171] width 144 height 79
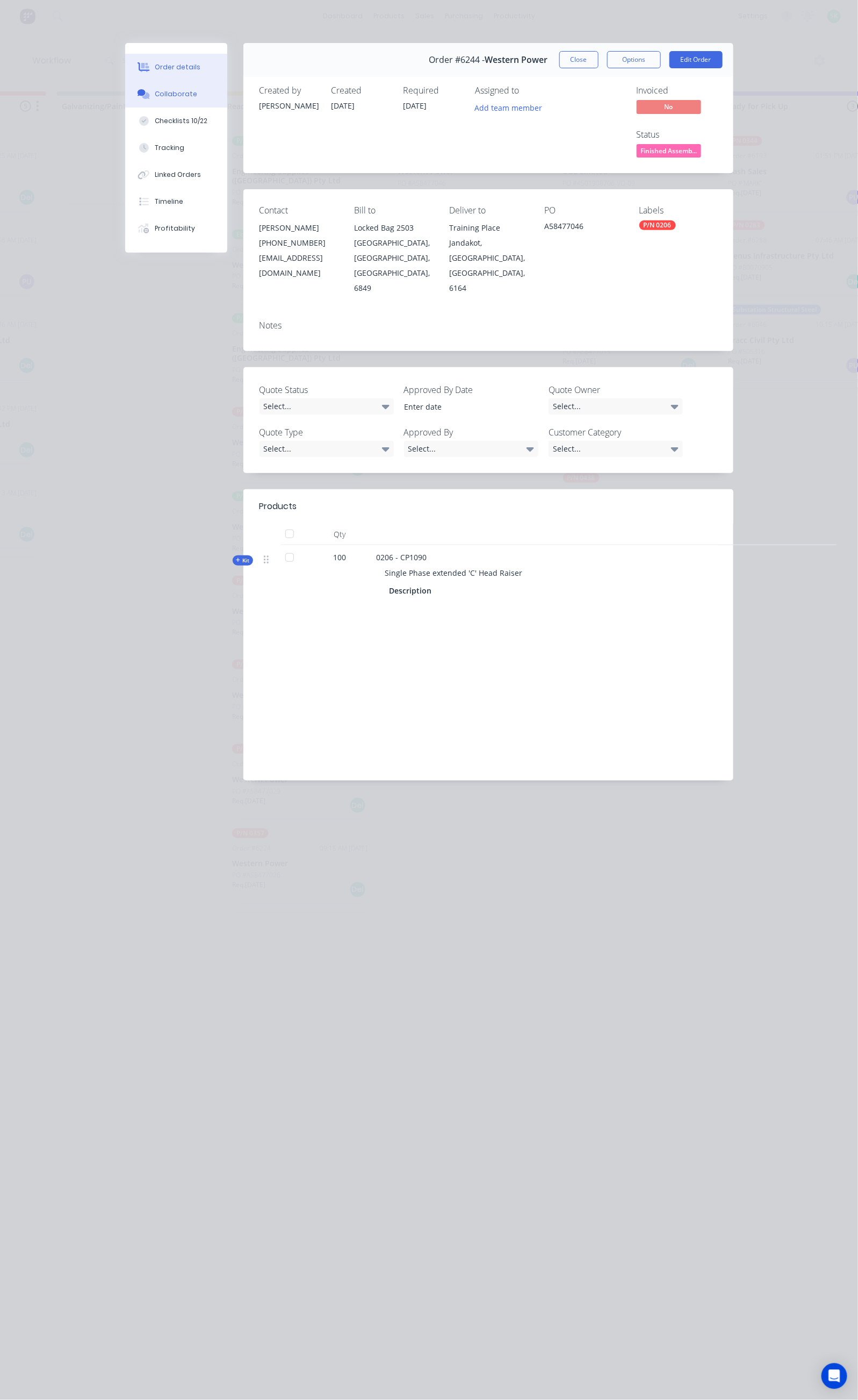
click at [125, 95] on button "Collaborate" at bounding box center [176, 94] width 102 height 27
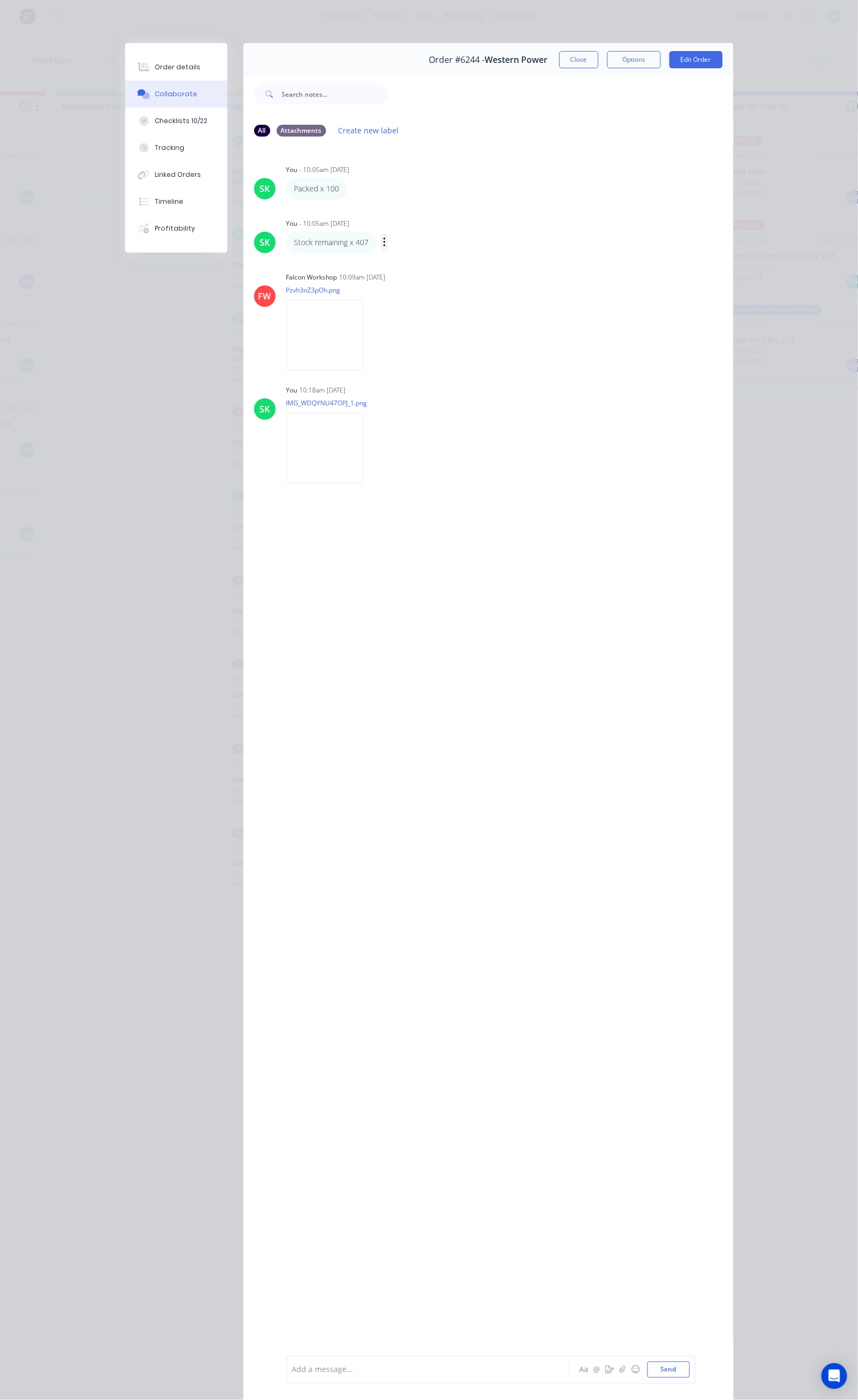
click at [383, 241] on button "button" at bounding box center [385, 243] width 4 height 16
click at [390, 261] on button "Edit" at bounding box center [424, 262] width 68 height 18
click at [690, 1366] on button "Send" at bounding box center [668, 1369] width 43 height 16
click at [599, 57] on button "Close" at bounding box center [578, 59] width 39 height 17
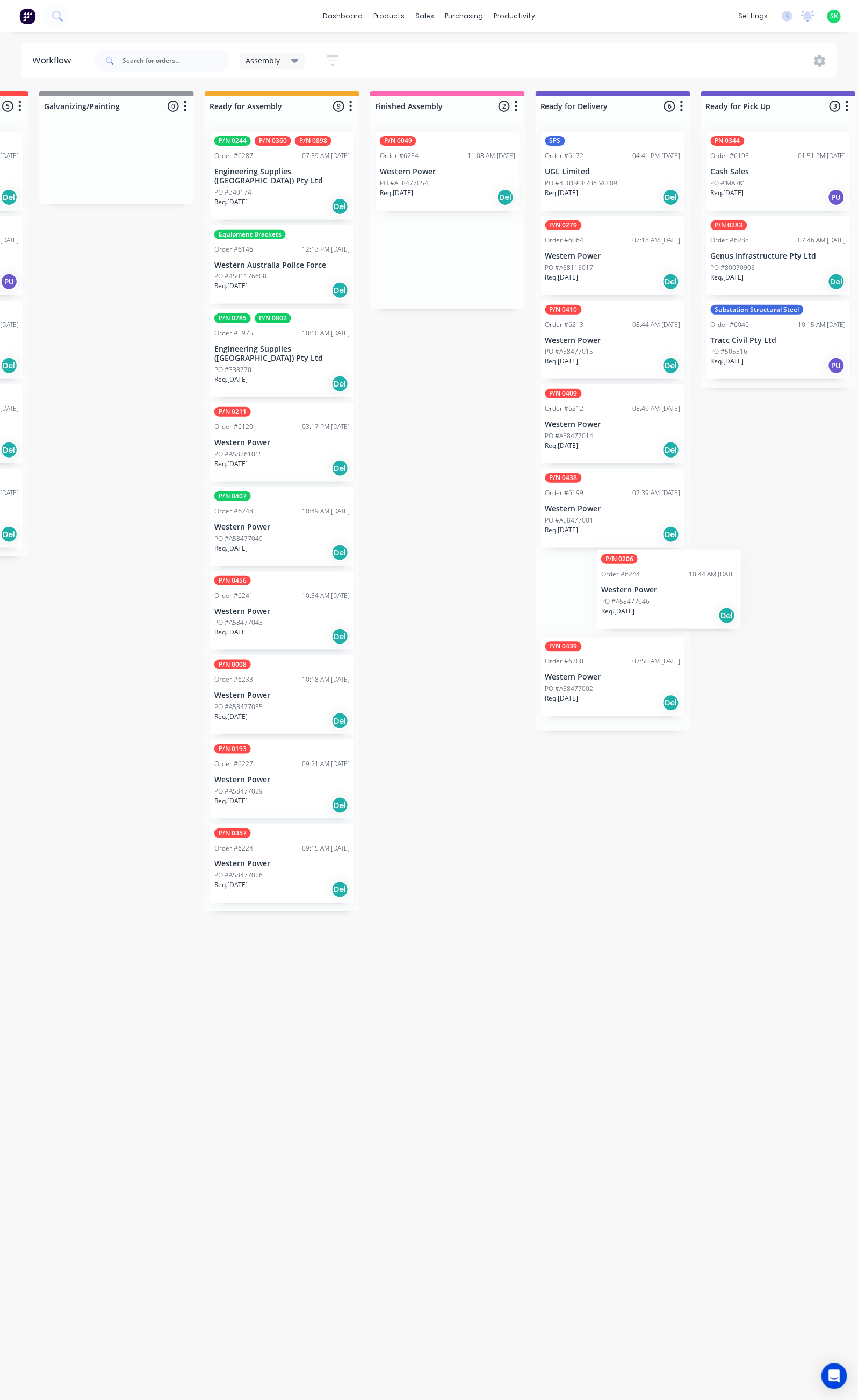
scroll to position [0, 316]
drag, startPoint x: 455, startPoint y: 181, endPoint x: 606, endPoint y: 686, distance: 527.1
click at [606, 686] on div "Submitted 28 Status colour #273444 hex #273444 Save Cancel Summaries Total orde…" at bounding box center [649, 741] width 1948 height 1299
click at [445, 180] on div "PO #A58477054" at bounding box center [446, 183] width 136 height 10
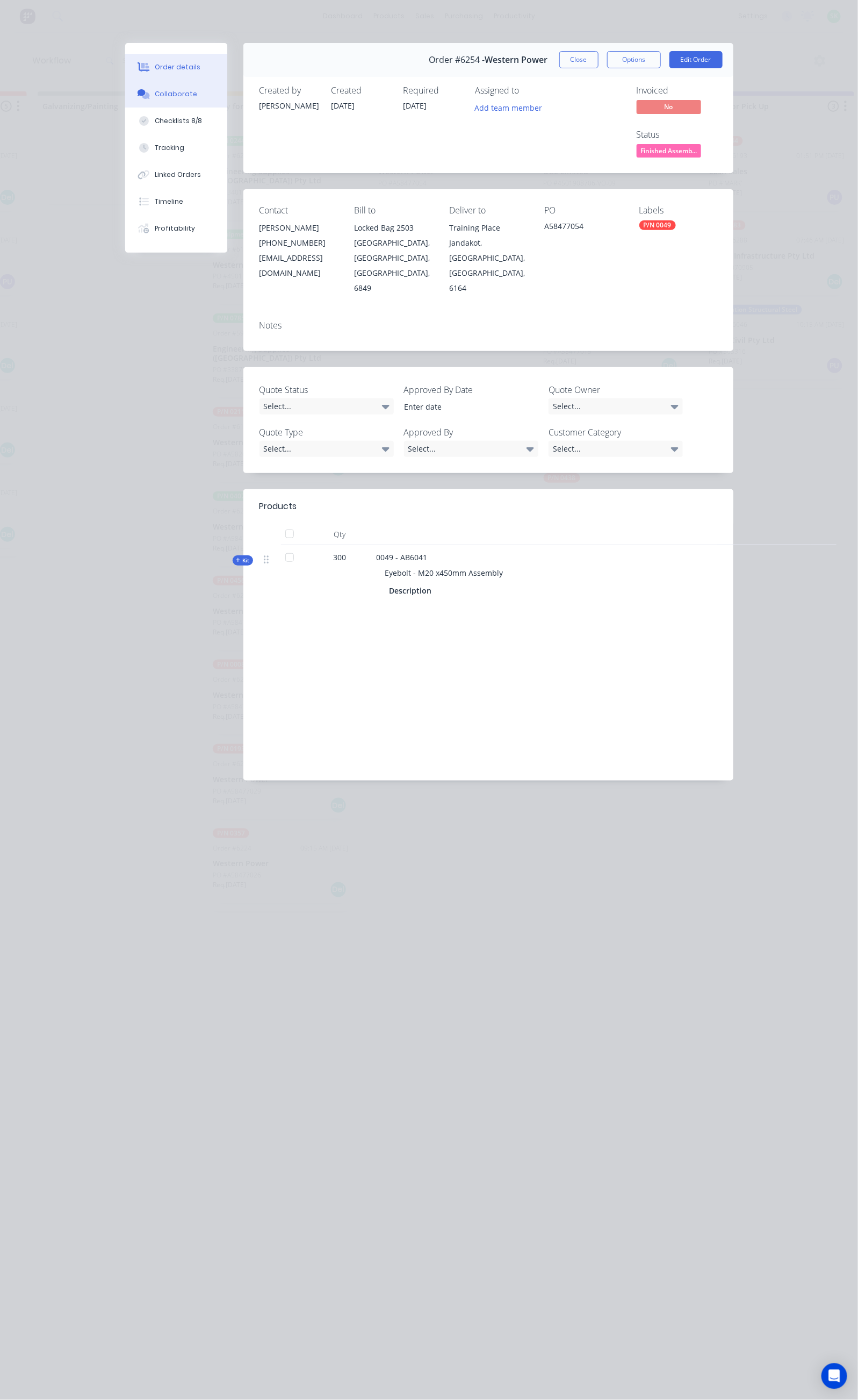
click at [125, 92] on button "Collaborate" at bounding box center [176, 94] width 102 height 27
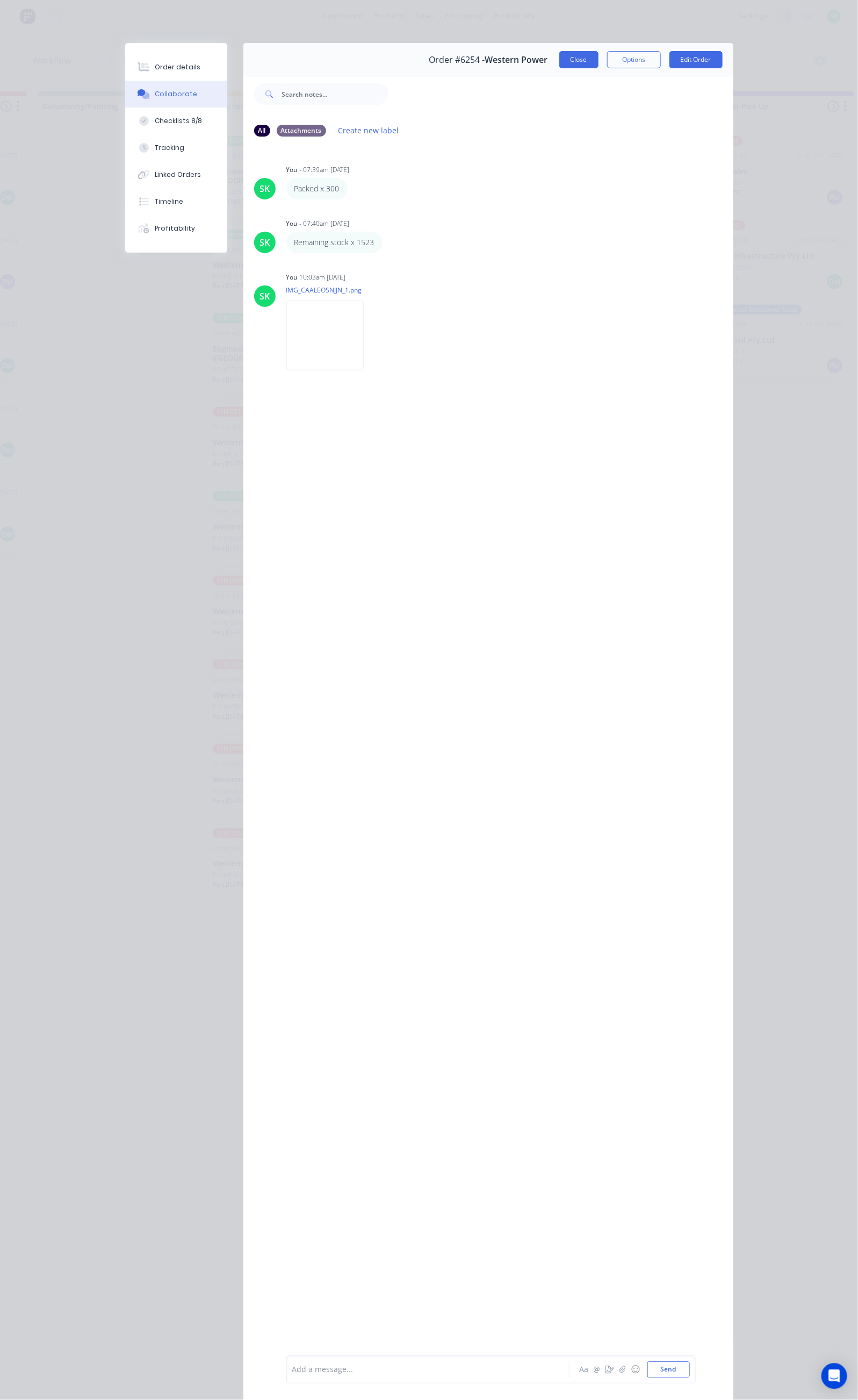
click at [599, 63] on button "Close" at bounding box center [578, 59] width 39 height 17
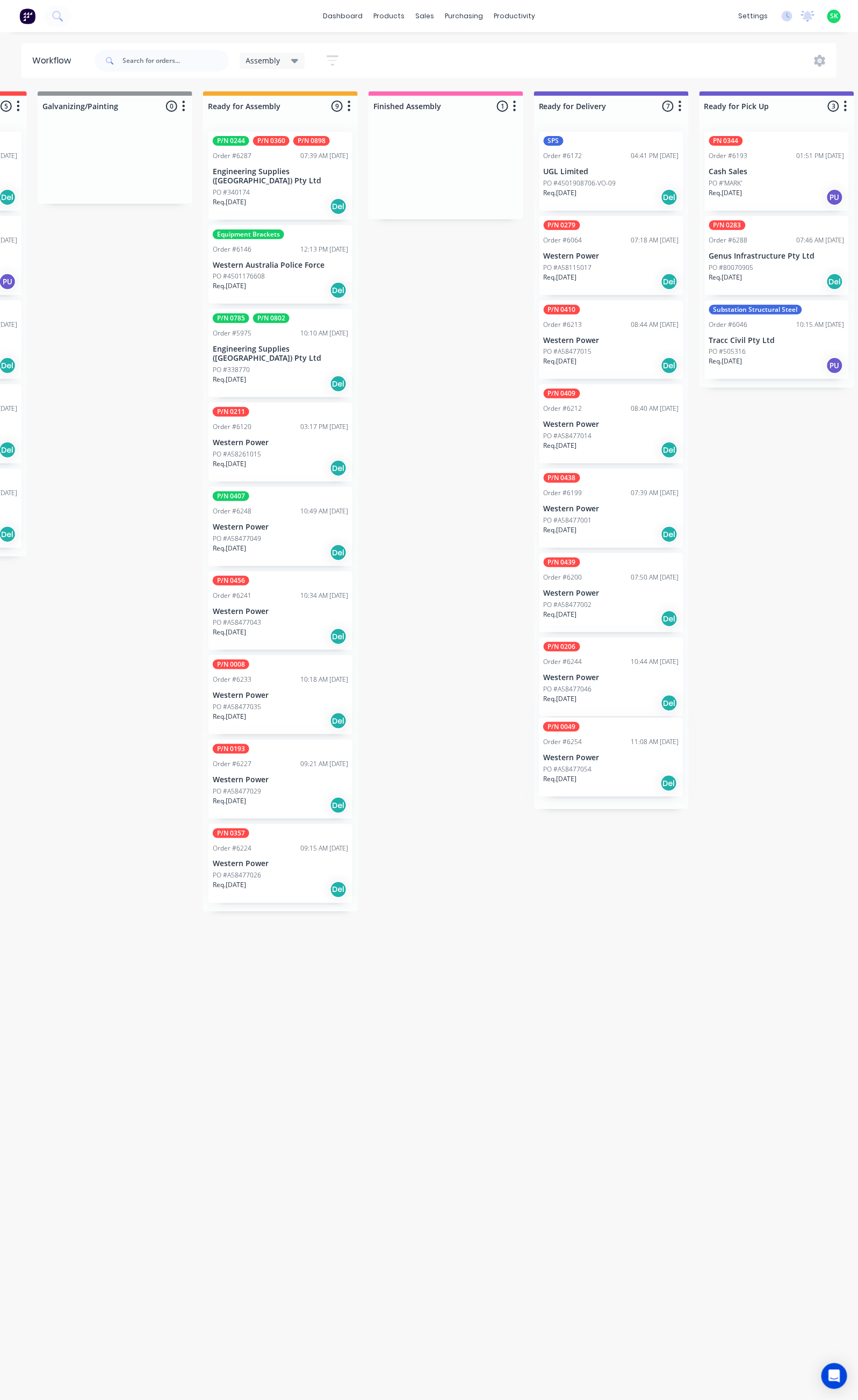
drag, startPoint x: 427, startPoint y: 162, endPoint x: 595, endPoint y: 736, distance: 598.1
click at [595, 736] on div "Submitted 28 Status colour #273444 hex #273444 Save Cancel Summaries Total orde…" at bounding box center [649, 741] width 1948 height 1299
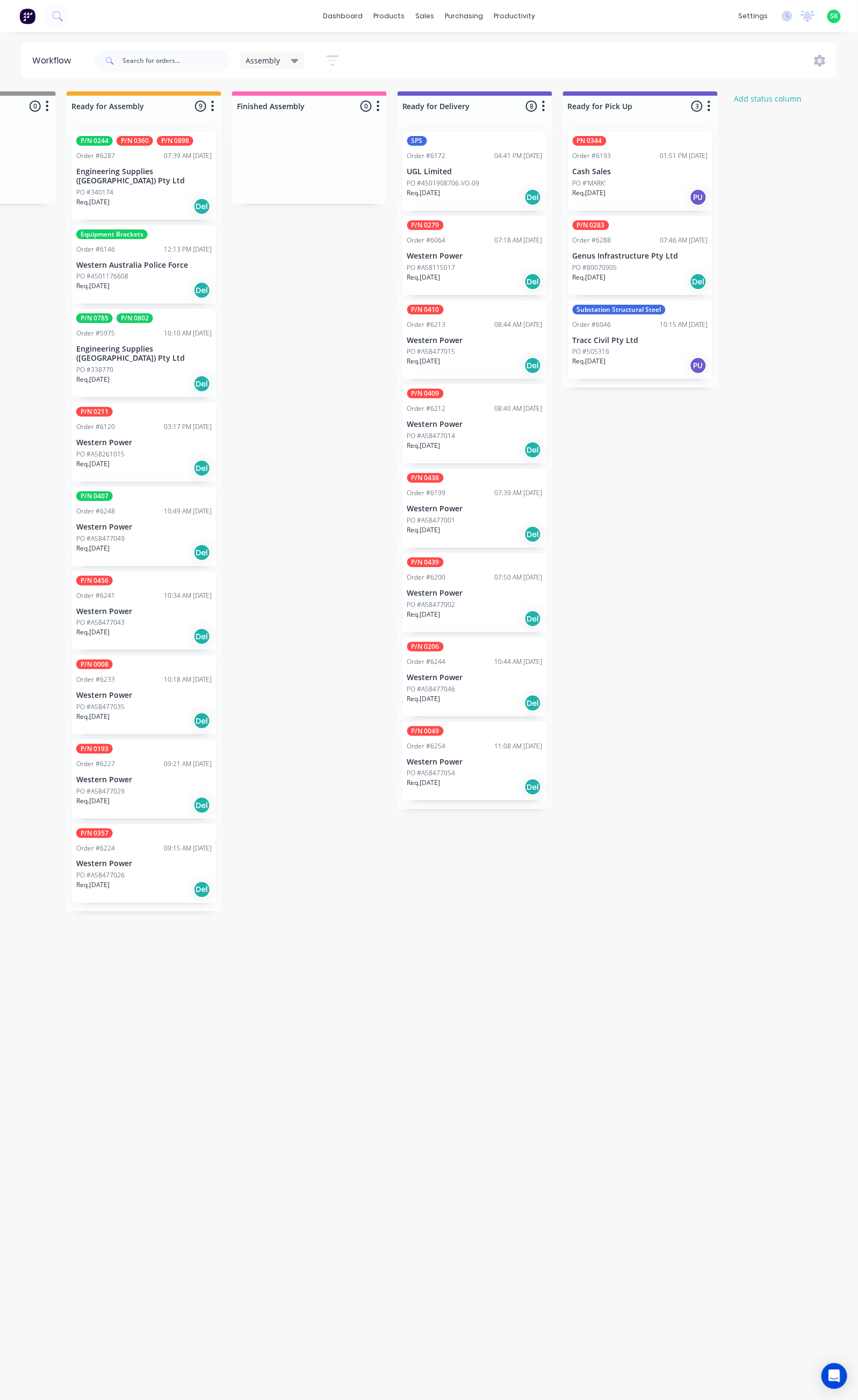
scroll to position [0, 470]
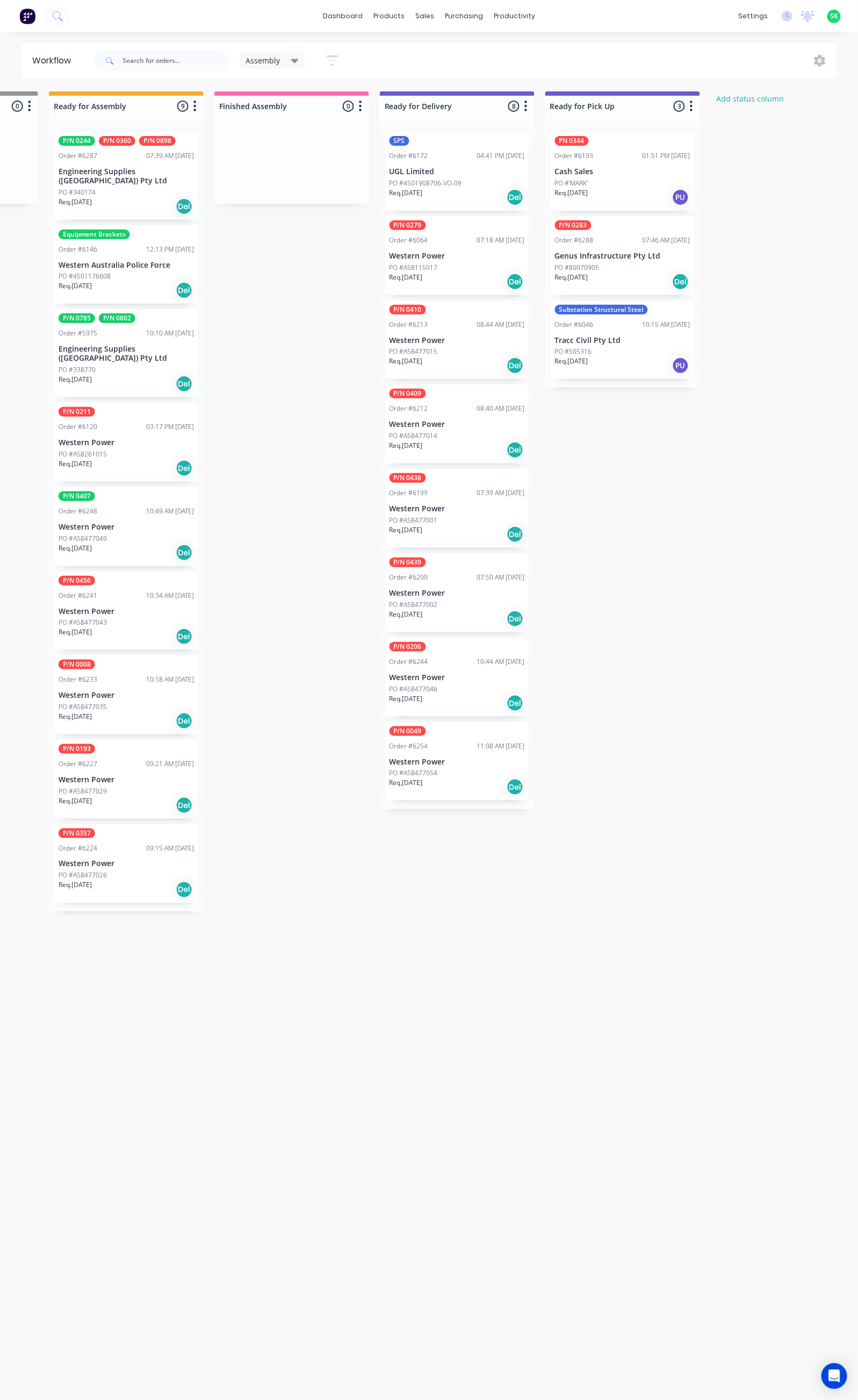
click at [482, 158] on div "04:41 PM [DATE]" at bounding box center [501, 156] width 48 height 10
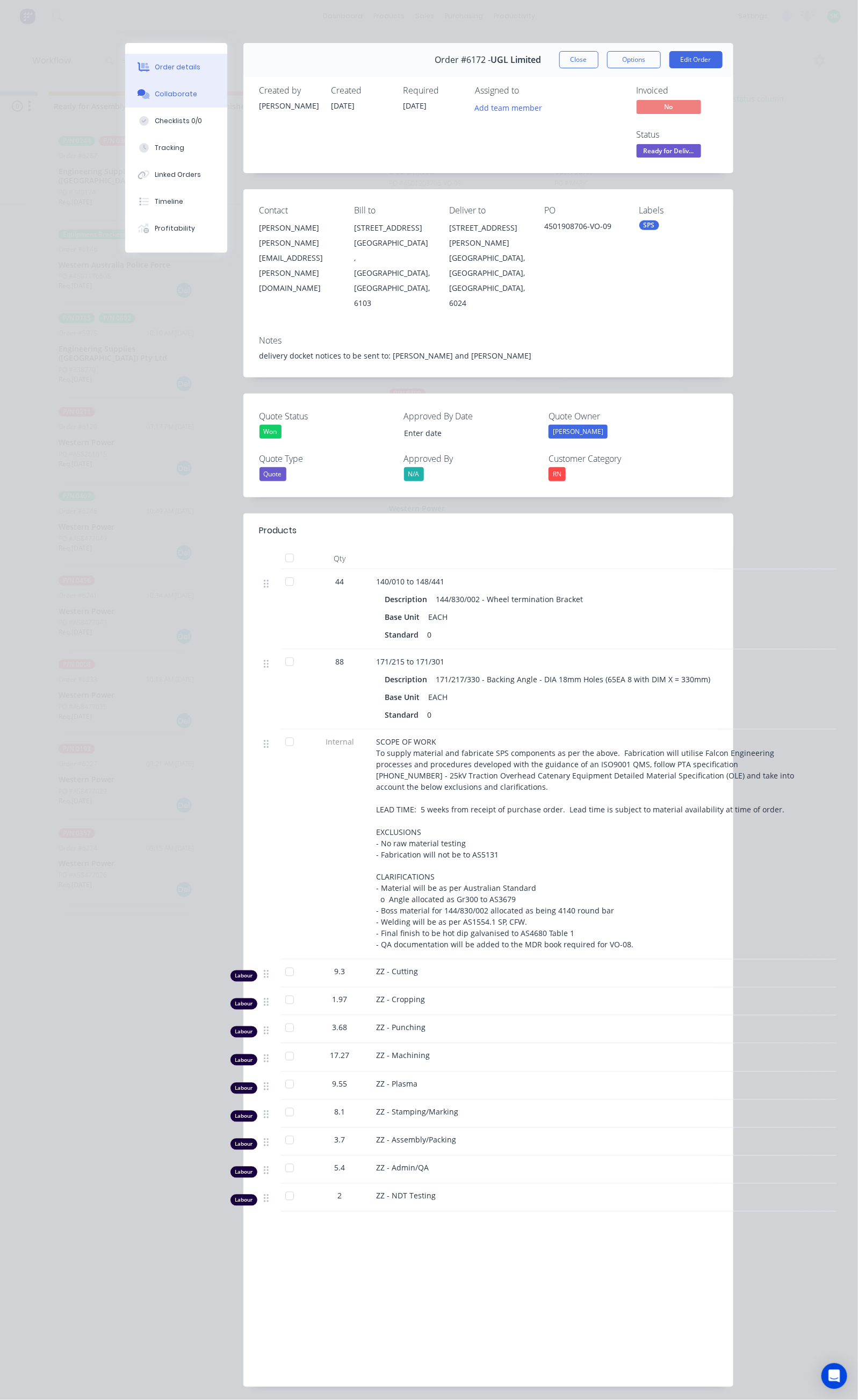
click at [155, 97] on div "Collaborate" at bounding box center [176, 94] width 43 height 10
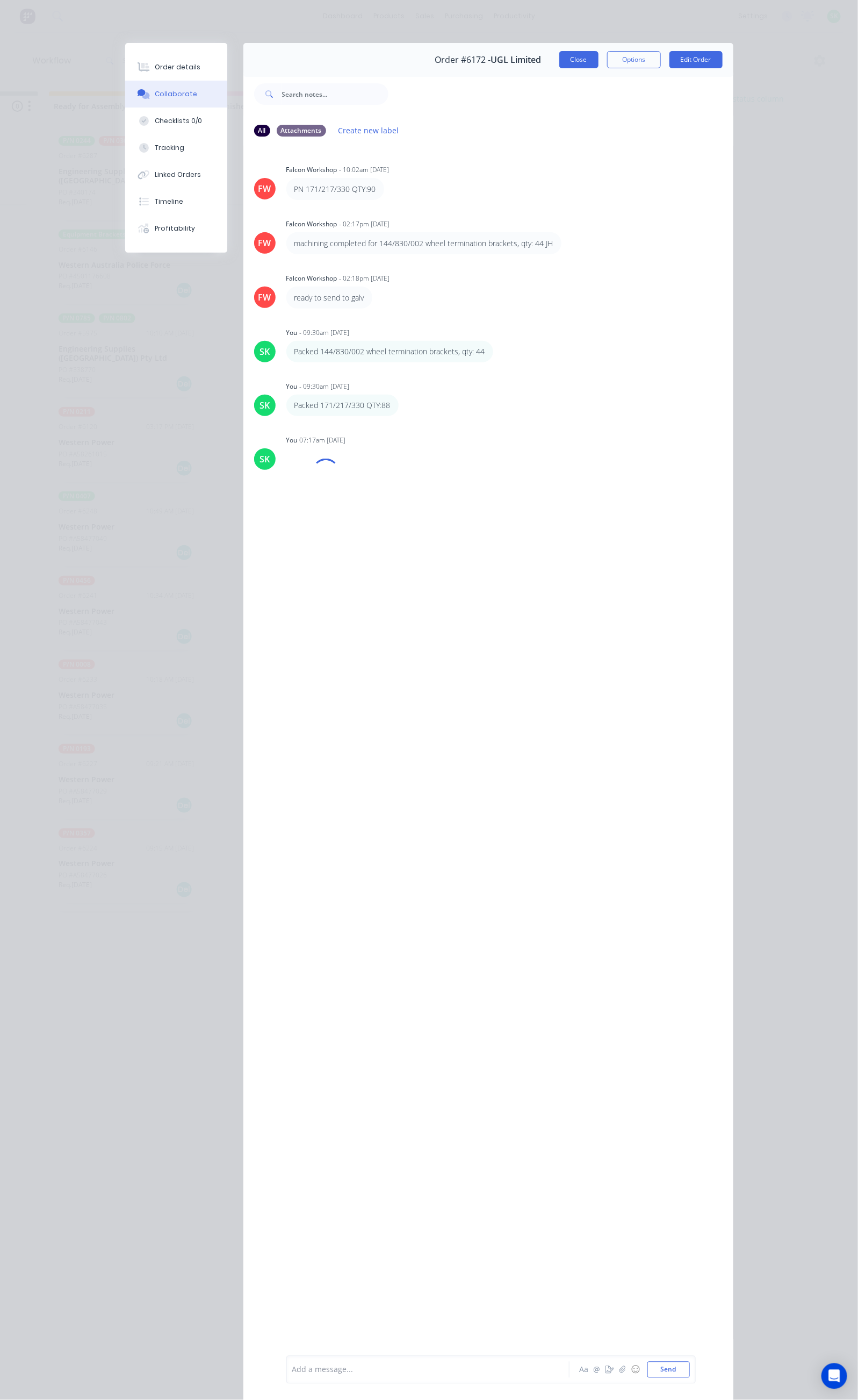
click at [599, 58] on button "Close" at bounding box center [578, 59] width 39 height 17
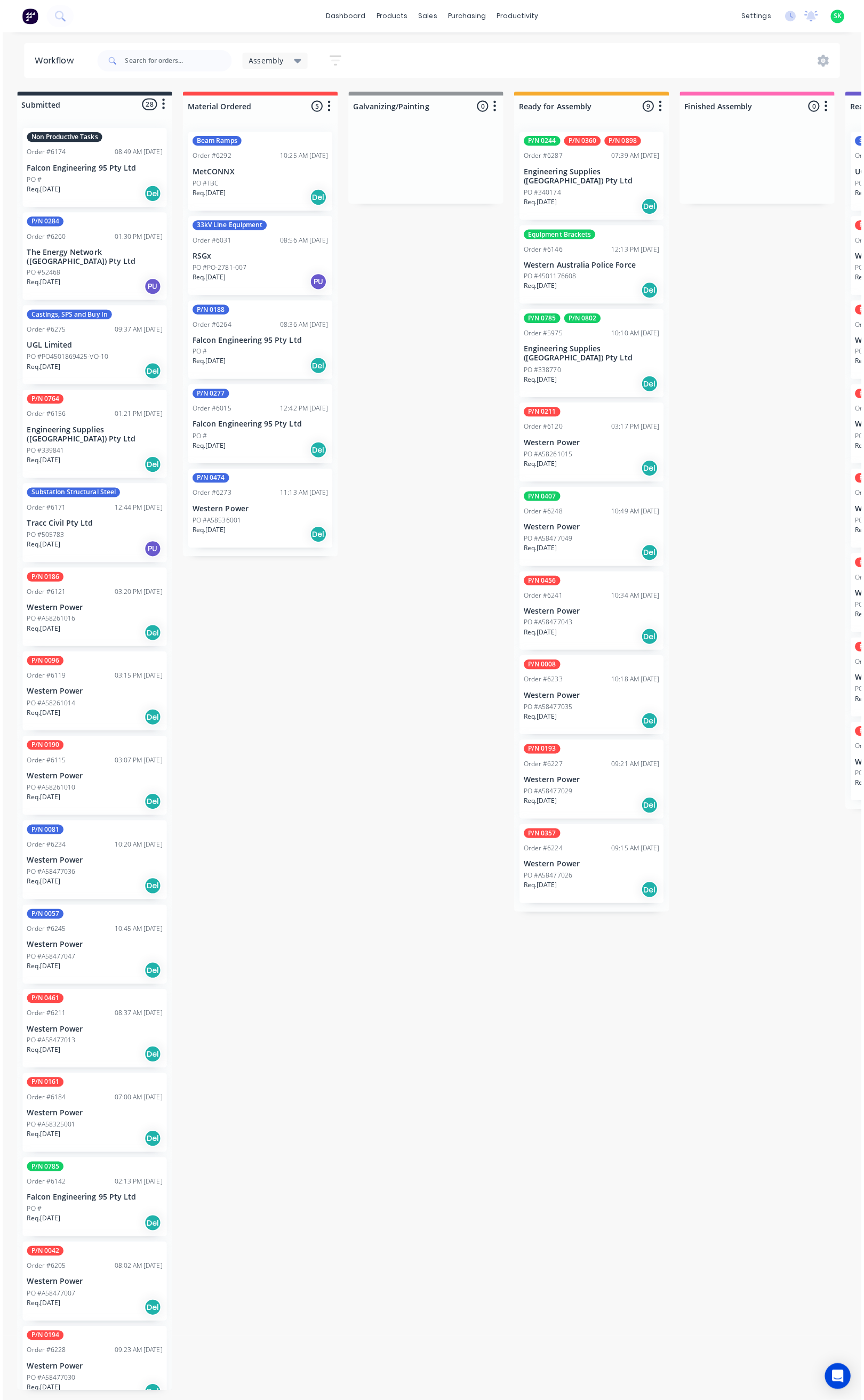
scroll to position [0, 0]
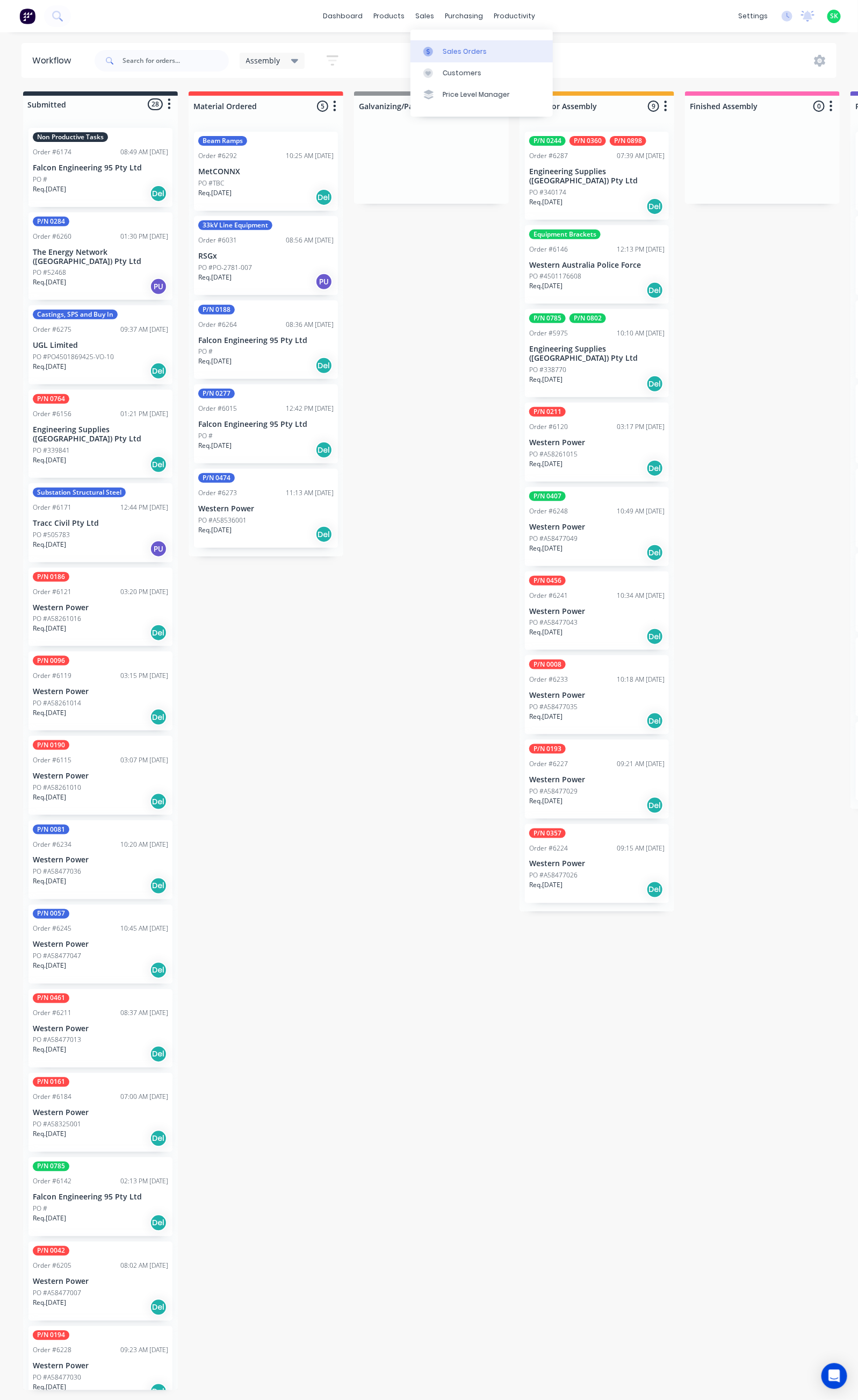
click at [440, 47] on link "Sales Orders" at bounding box center [481, 51] width 142 height 22
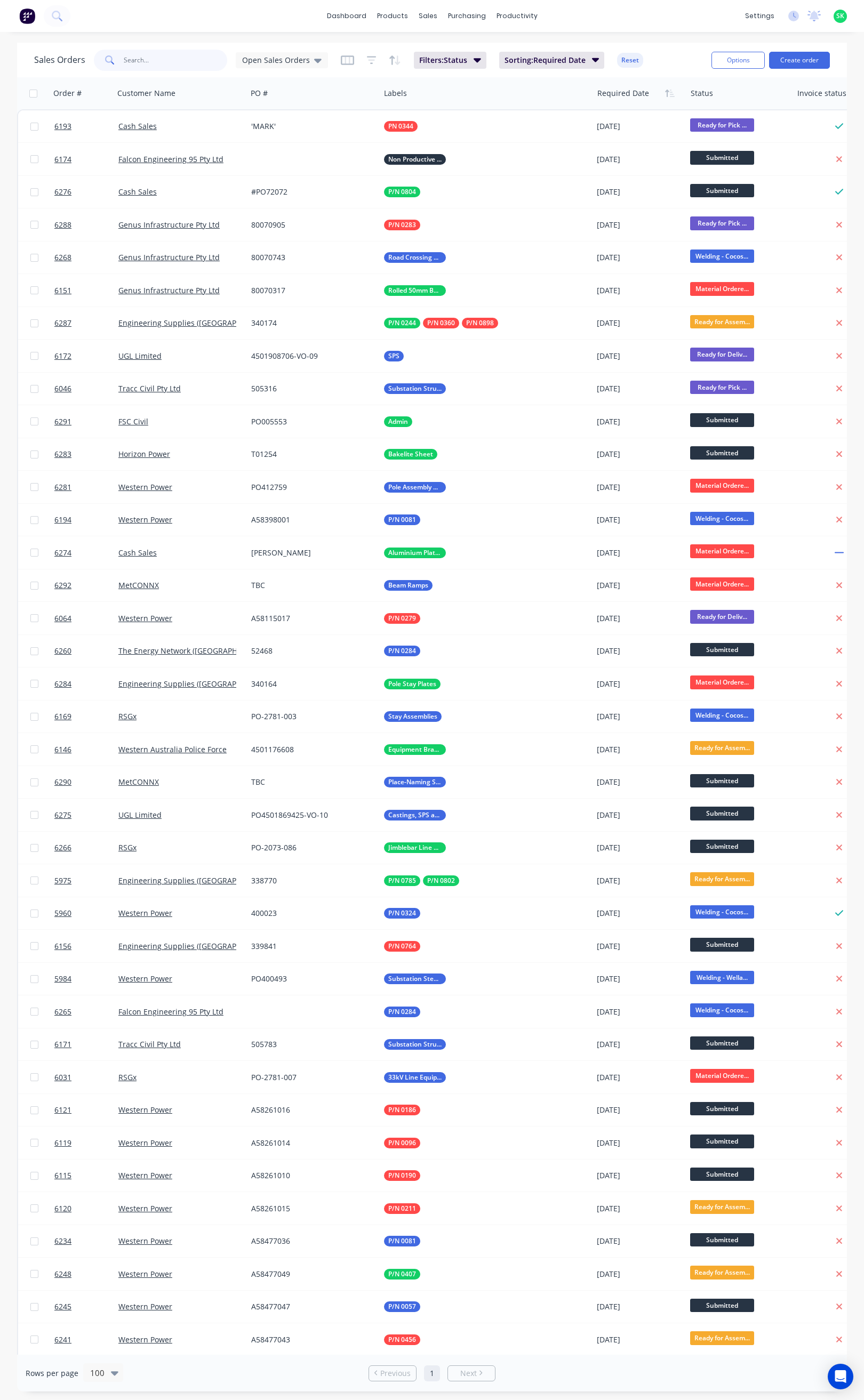
click at [161, 61] on input "text" at bounding box center [176, 60] width 104 height 21
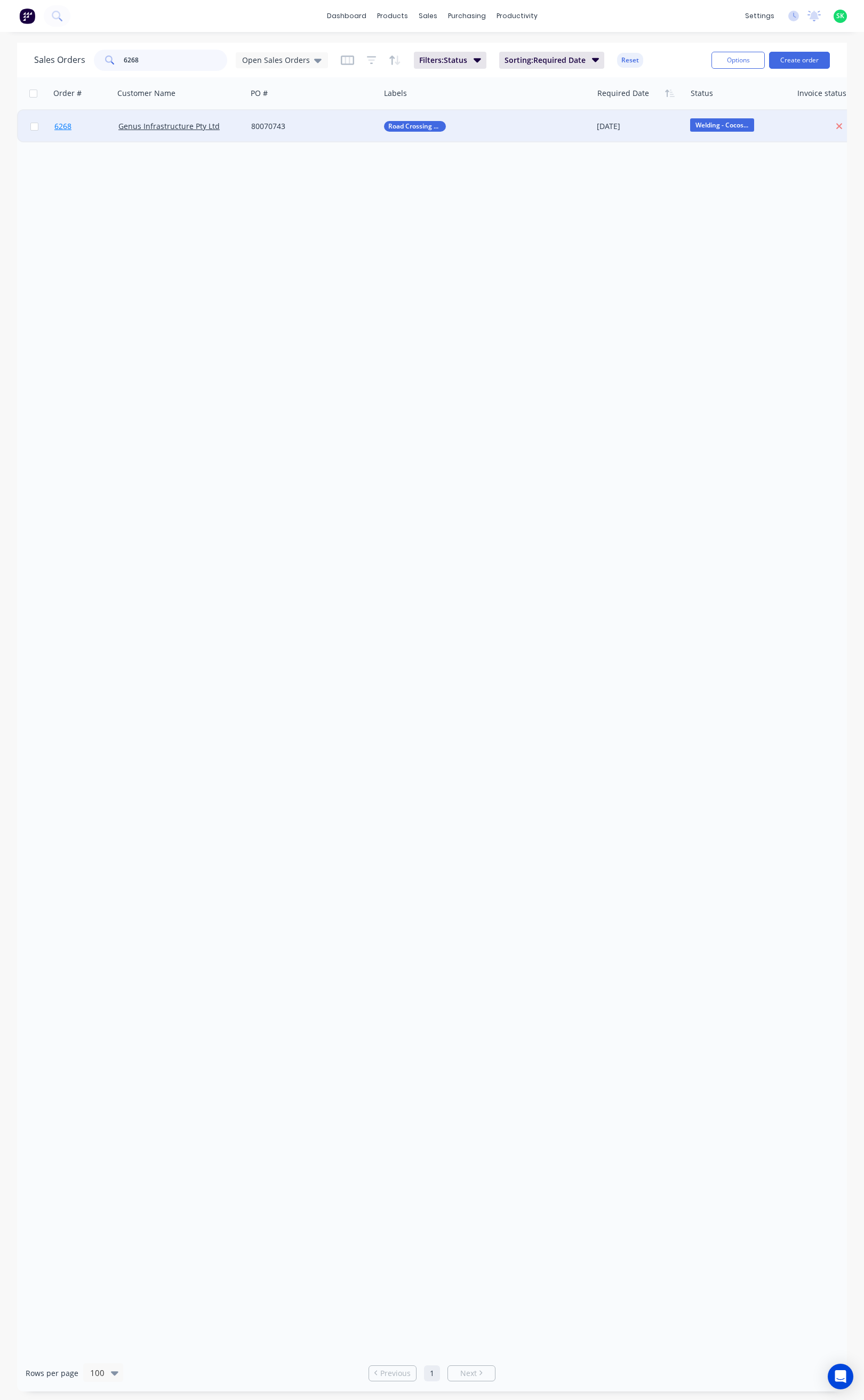
type input "6268"
click at [58, 123] on span "6268" at bounding box center [63, 126] width 17 height 11
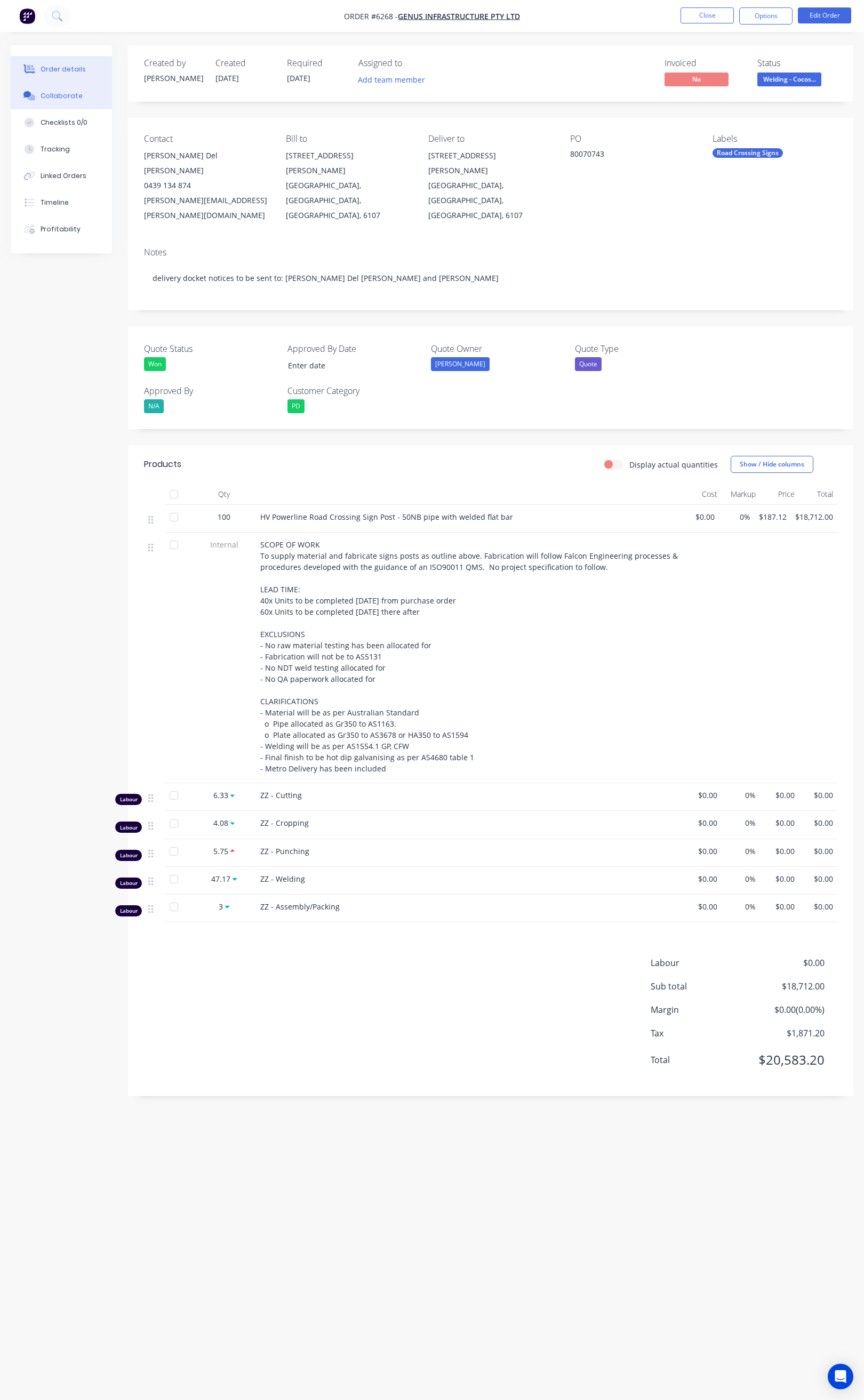
click at [83, 93] on button "Collaborate" at bounding box center [61, 96] width 101 height 27
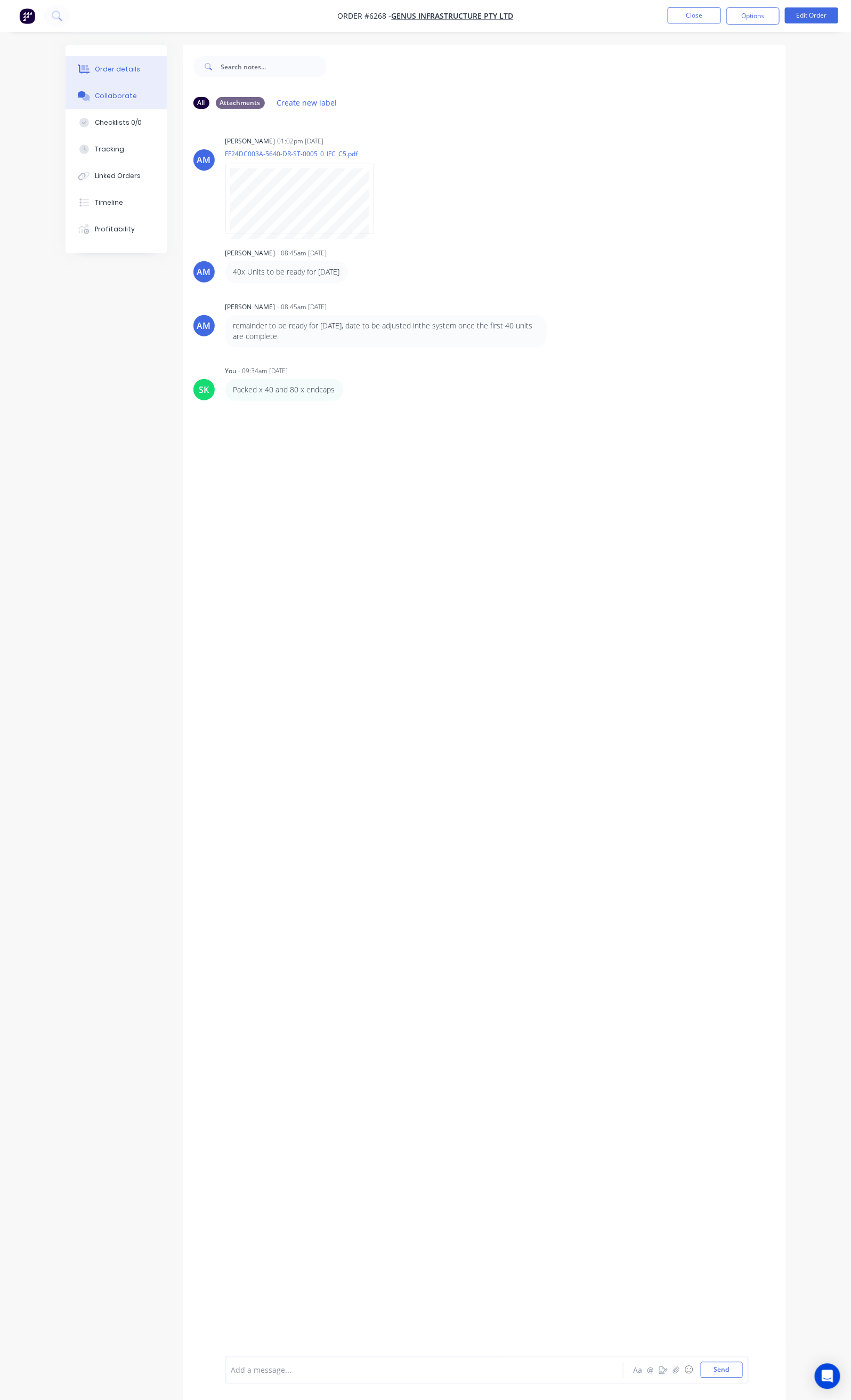
click at [95, 65] on div "Order details" at bounding box center [117, 69] width 45 height 10
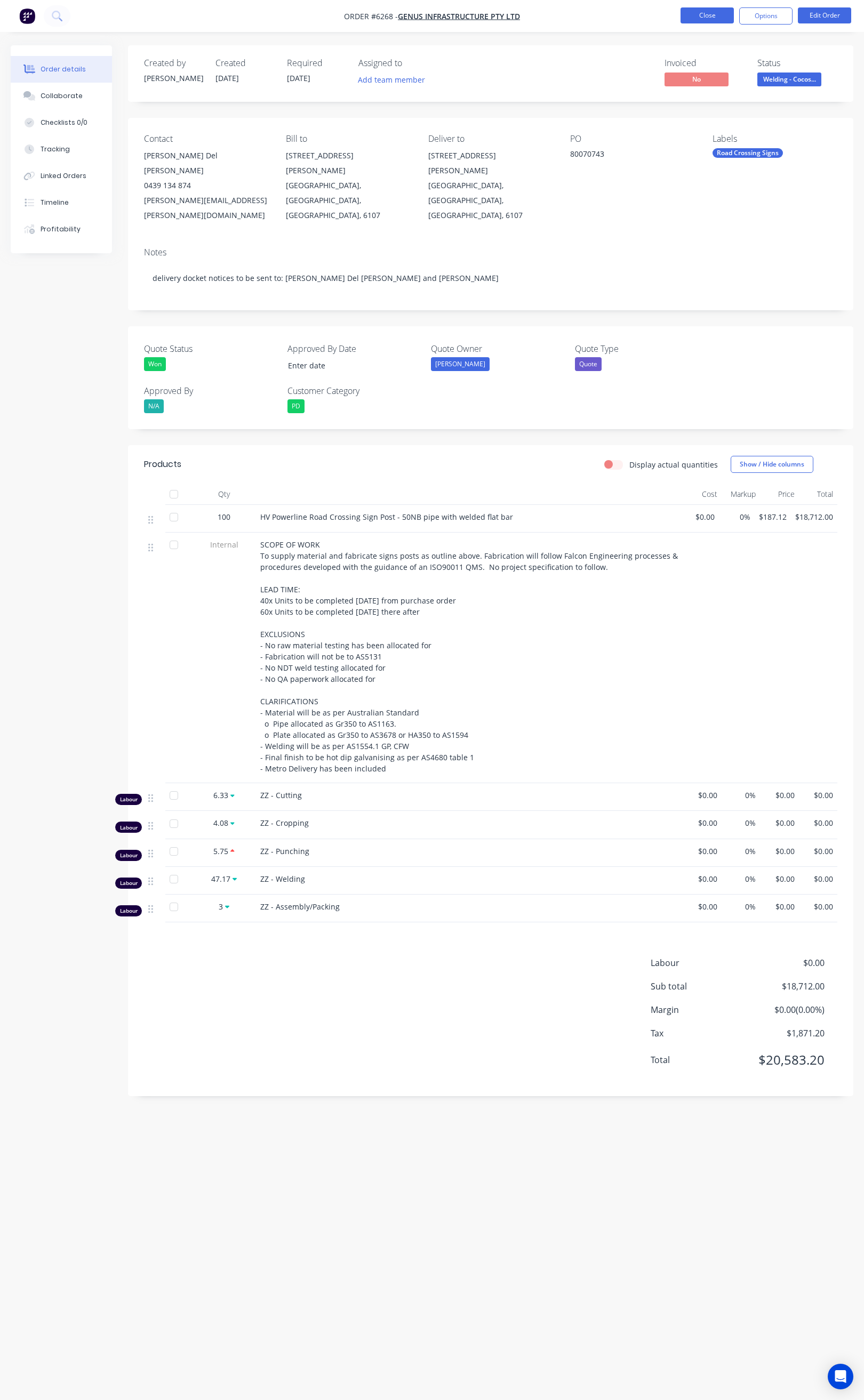
click at [706, 15] on button "Close" at bounding box center [707, 15] width 54 height 16
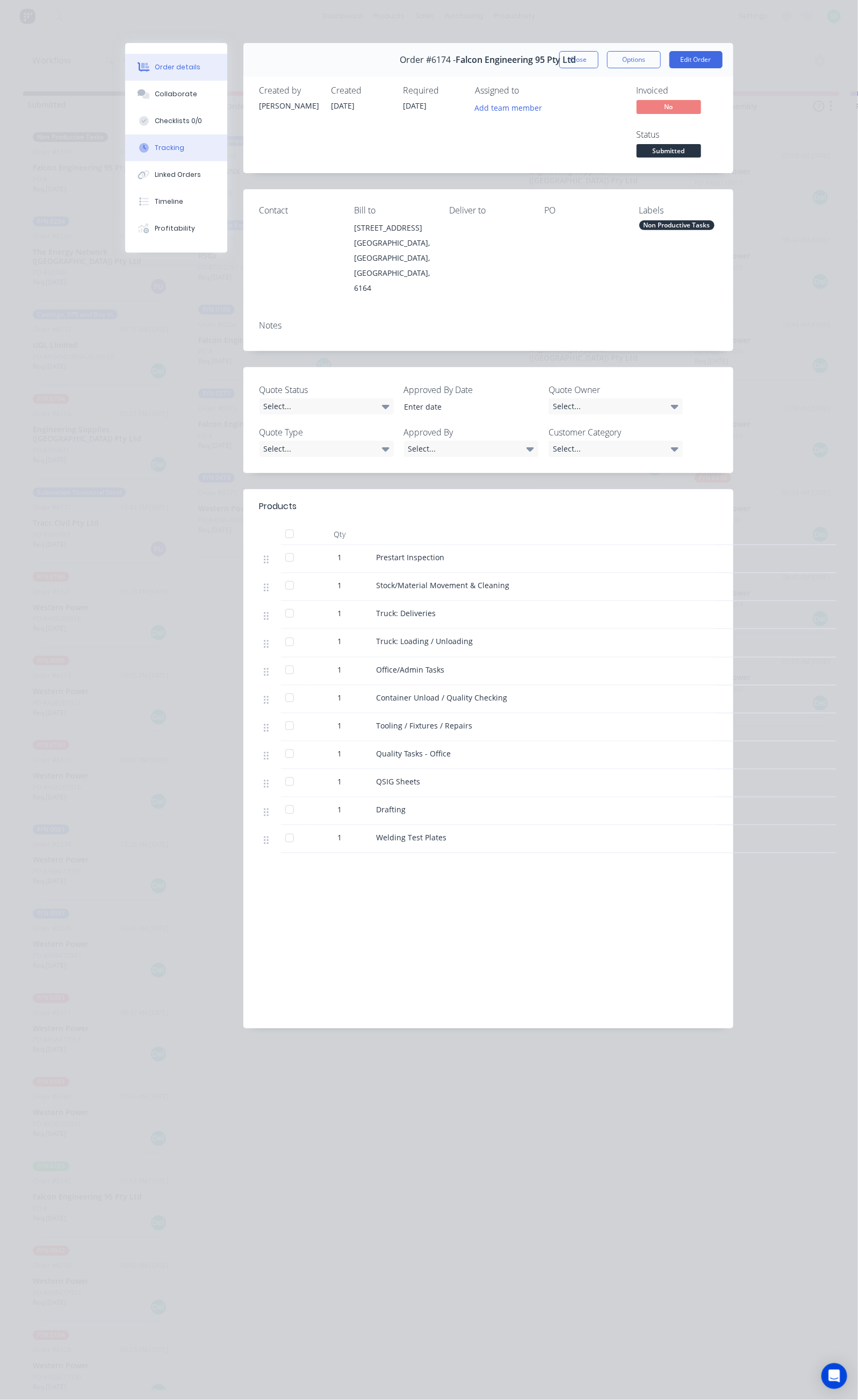
click at [125, 146] on button "Tracking" at bounding box center [176, 148] width 102 height 27
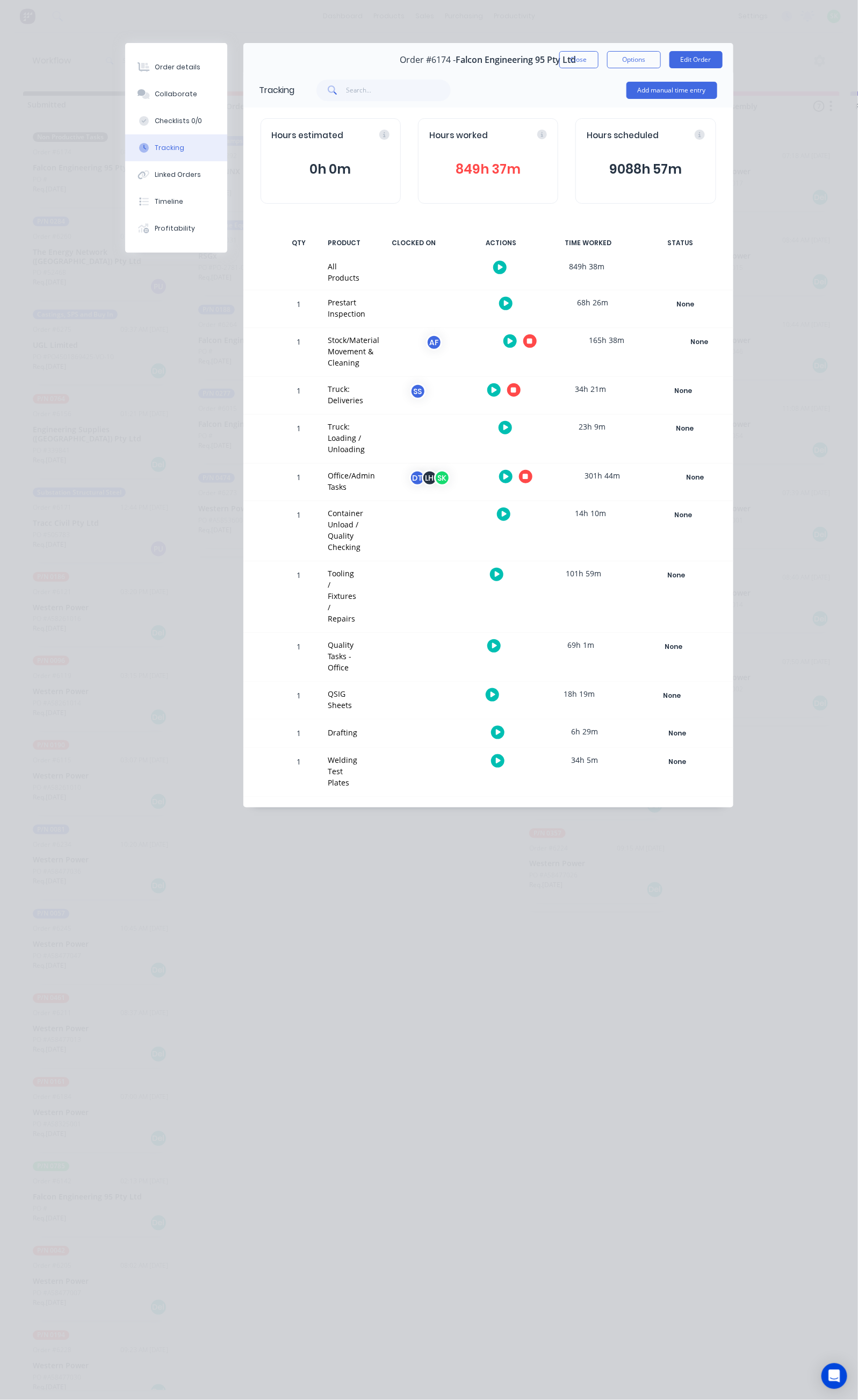
click at [528, 473] on icon "button" at bounding box center [525, 477] width 5 height 7
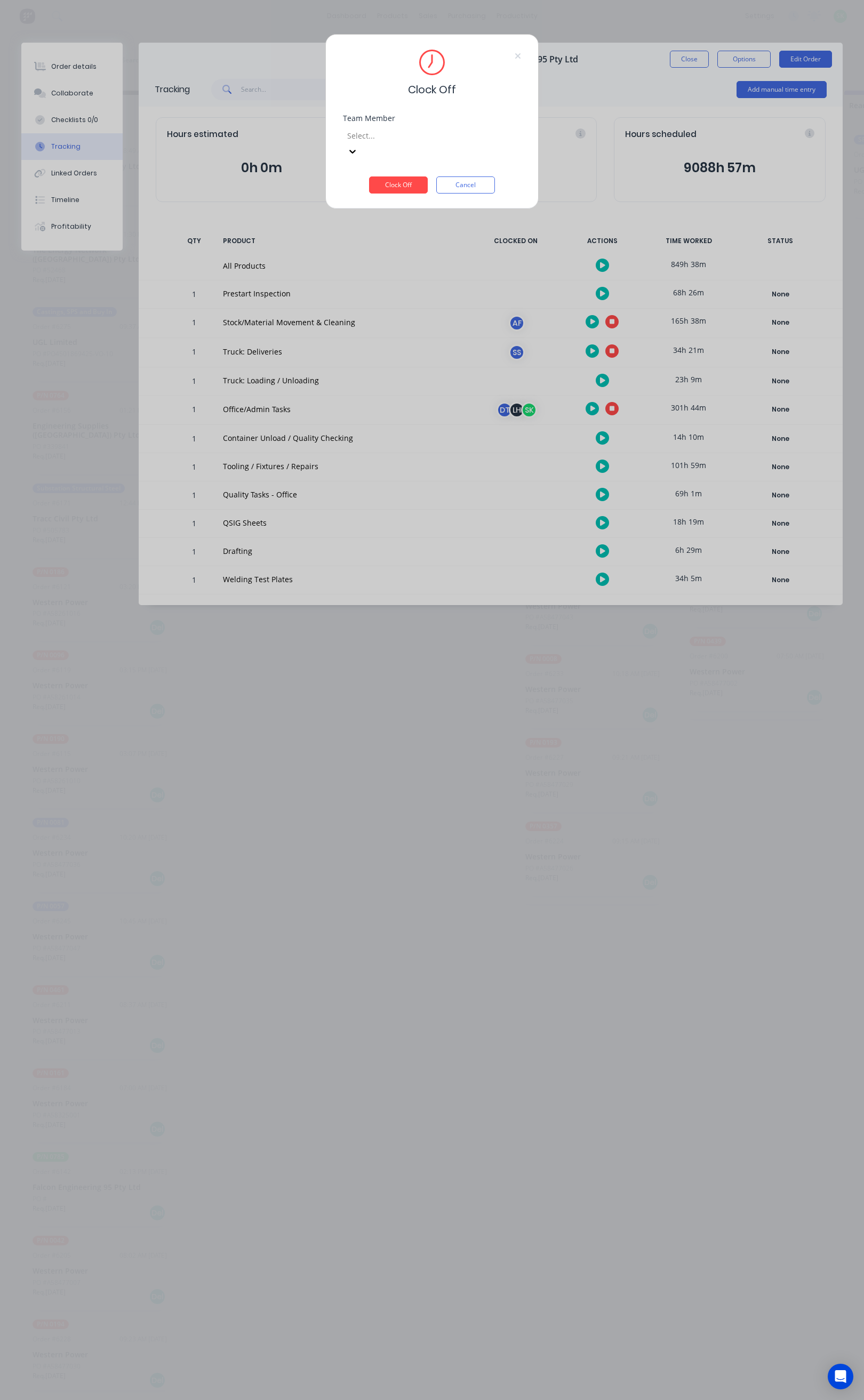
click at [441, 141] on div at bounding box center [423, 136] width 154 height 13
click at [405, 1358] on div "[PERSON_NAME]" at bounding box center [426, 1364] width 851 height 11
click at [411, 176] on button "Clock Off" at bounding box center [398, 185] width 59 height 17
